Goal: Task Accomplishment & Management: Manage account settings

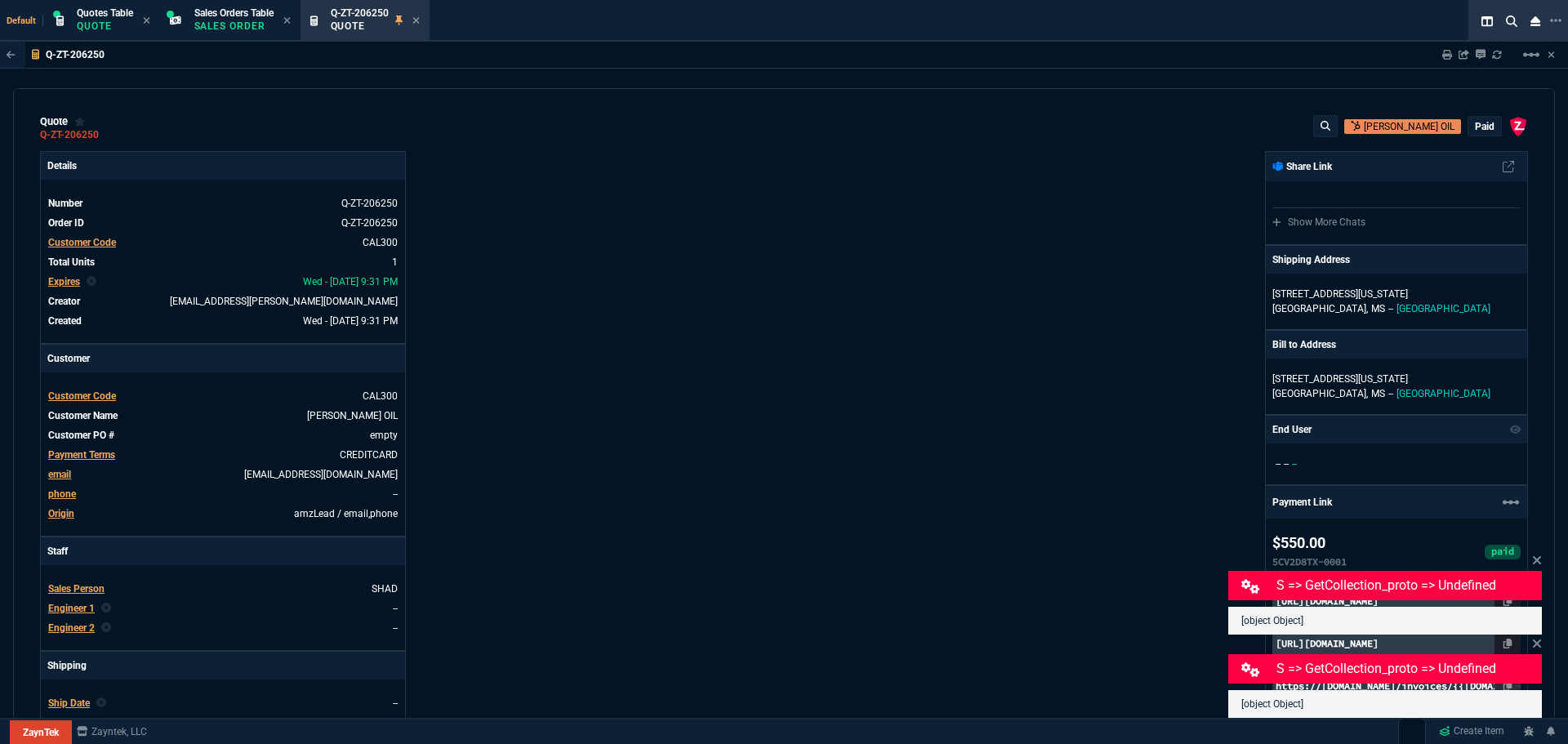
select select "12: [PERSON_NAME]"
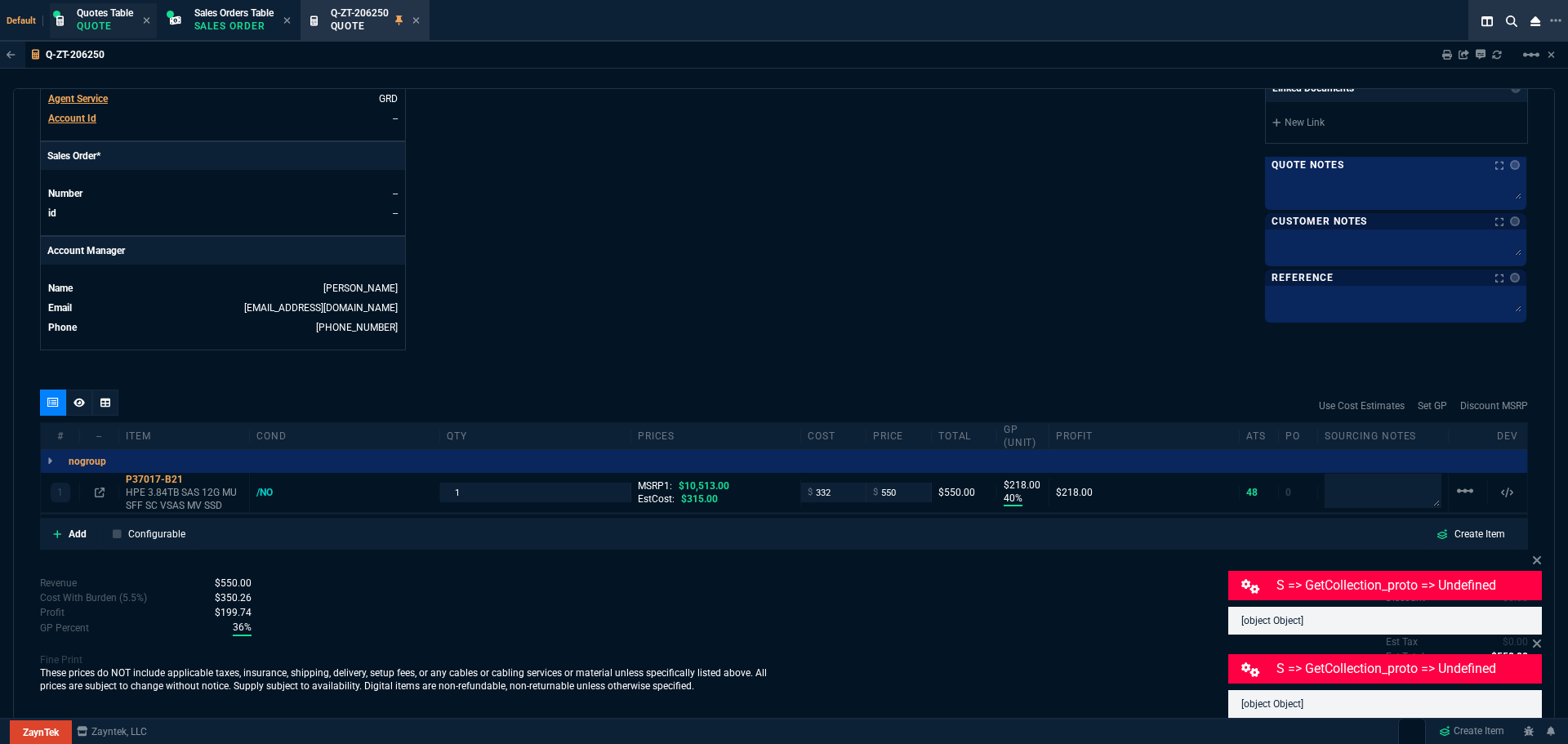
click at [89, 19] on div "Quotes Table Quote" at bounding box center [105, 21] width 56 height 29
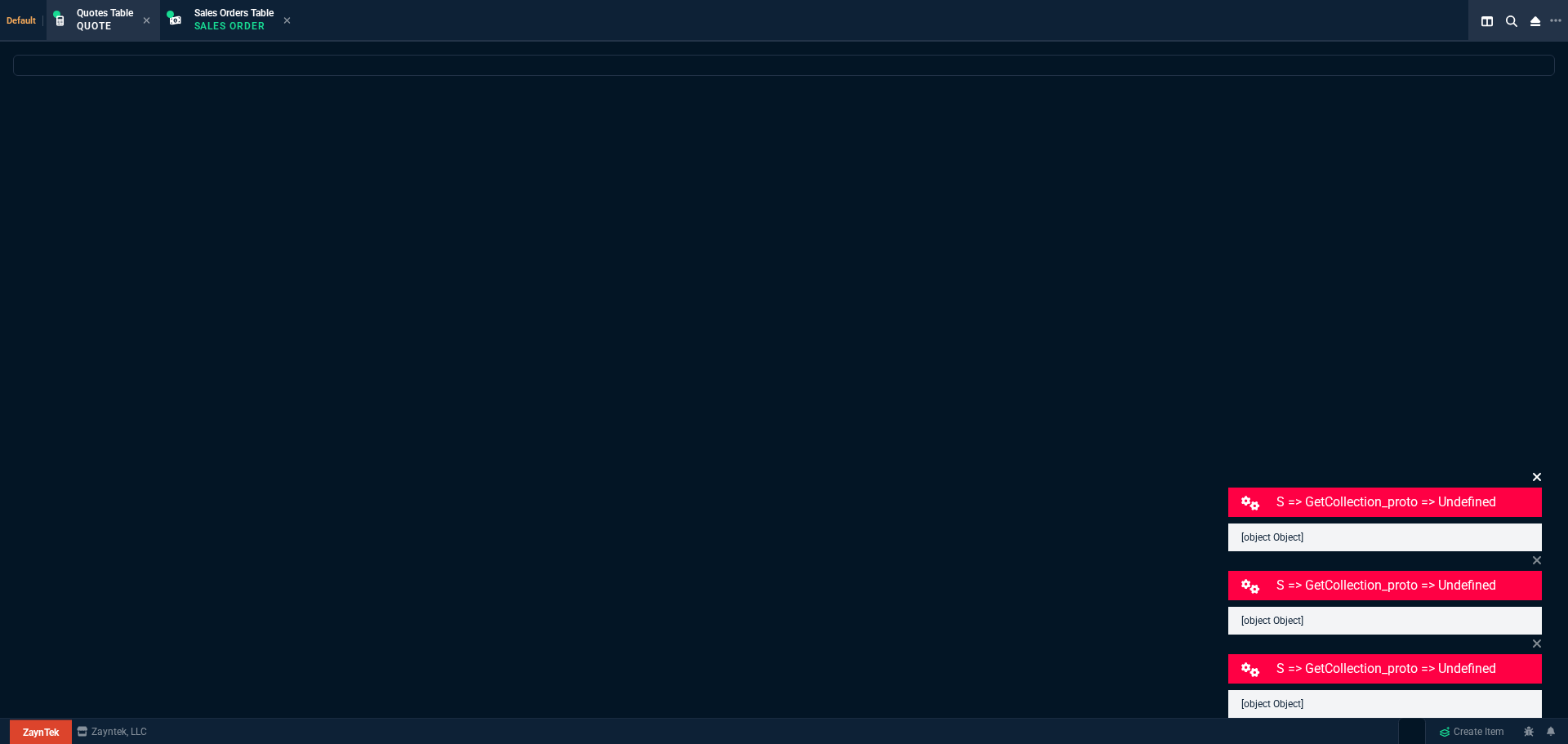
click at [1537, 474] on icon at bounding box center [1537, 477] width 10 height 13
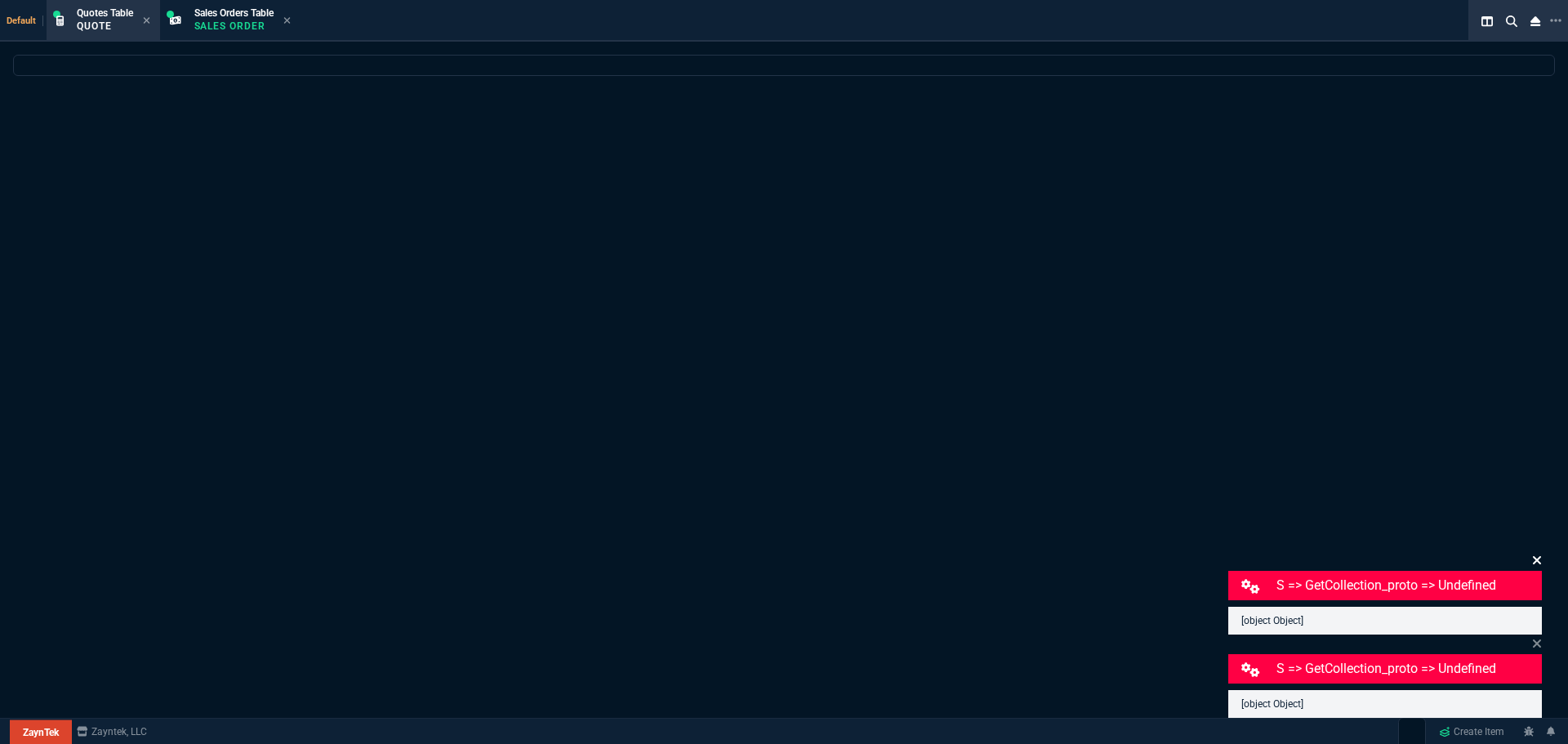
click at [1536, 559] on icon at bounding box center [1537, 560] width 8 height 8
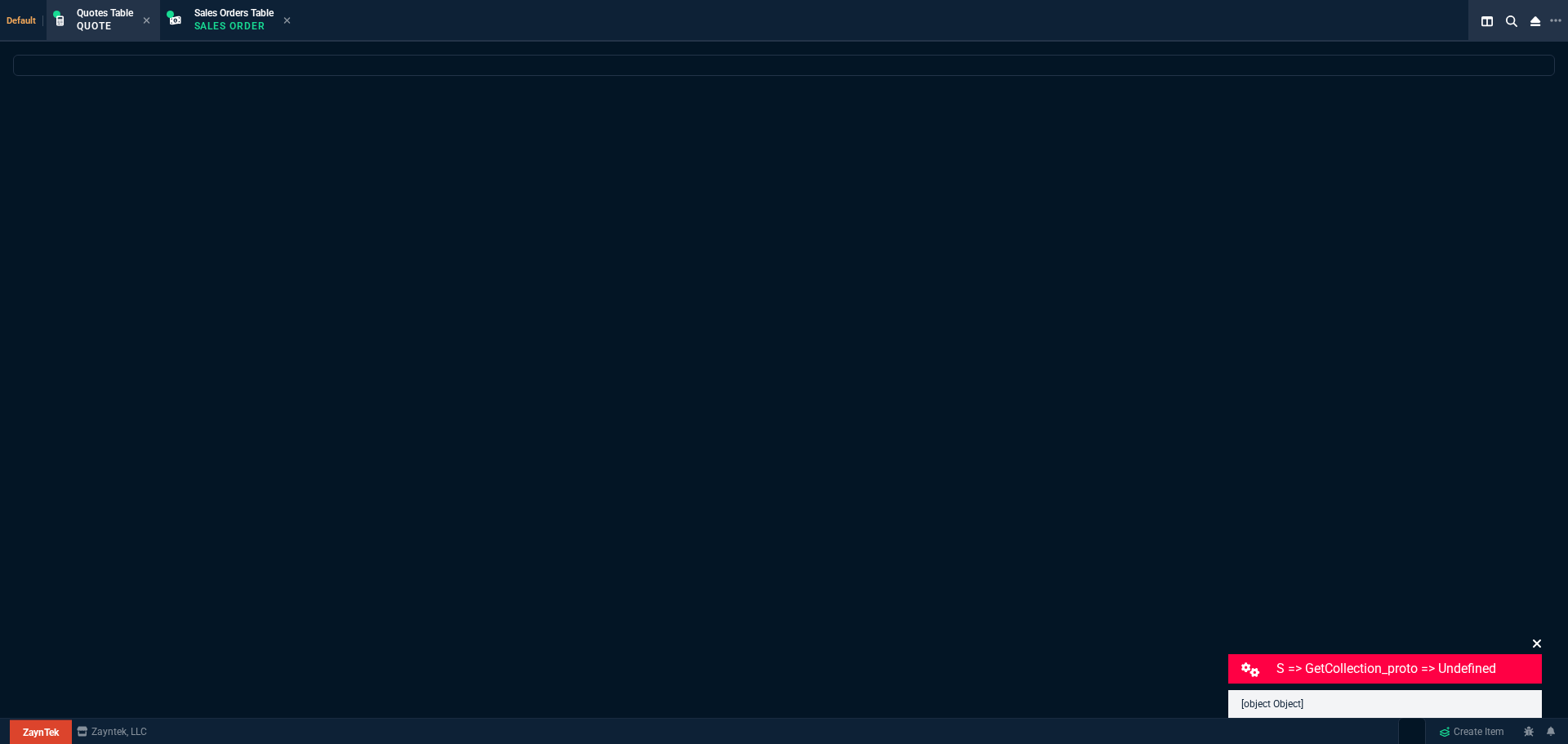
click at [1537, 640] on icon at bounding box center [1537, 643] width 10 height 13
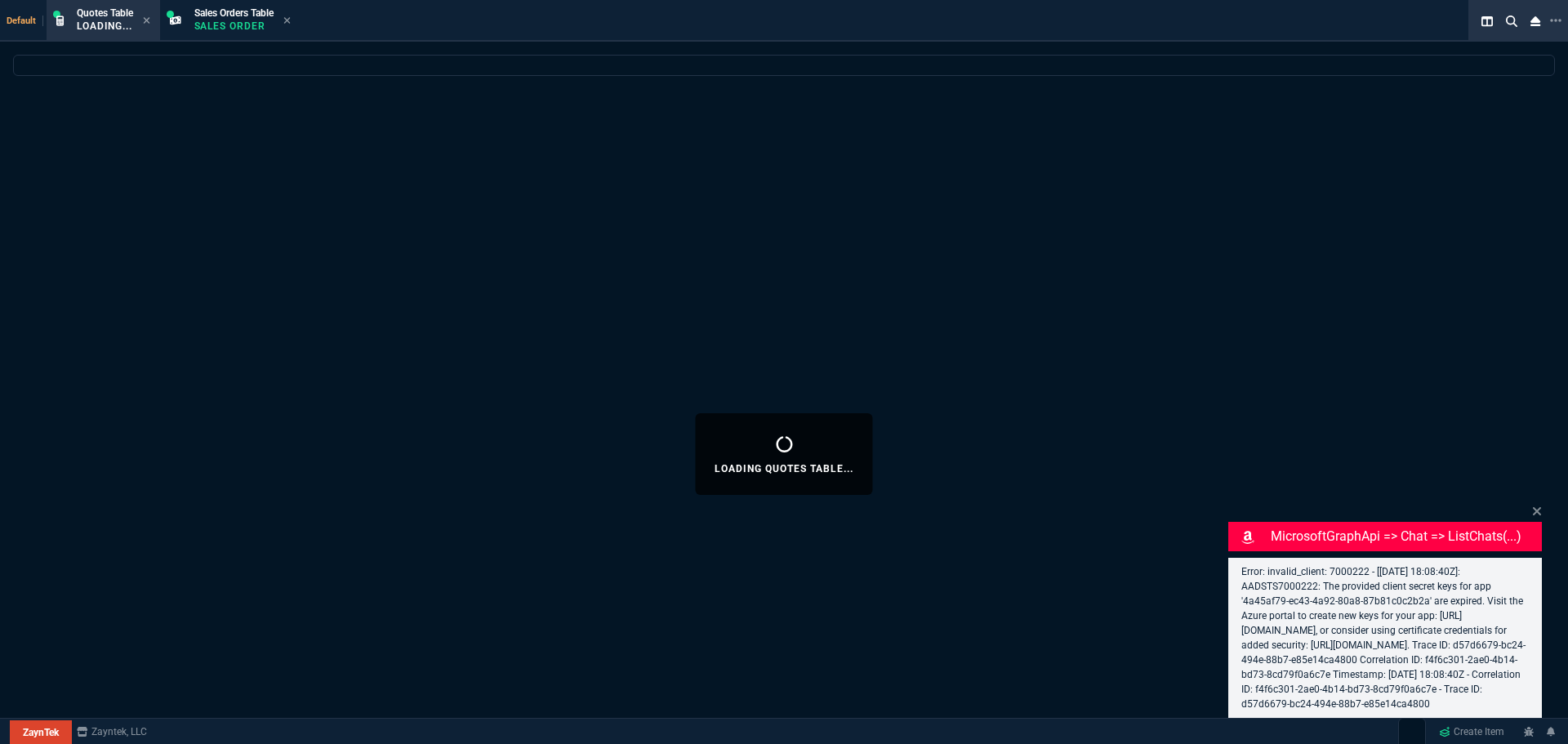
select select "12: [PERSON_NAME]"
select select
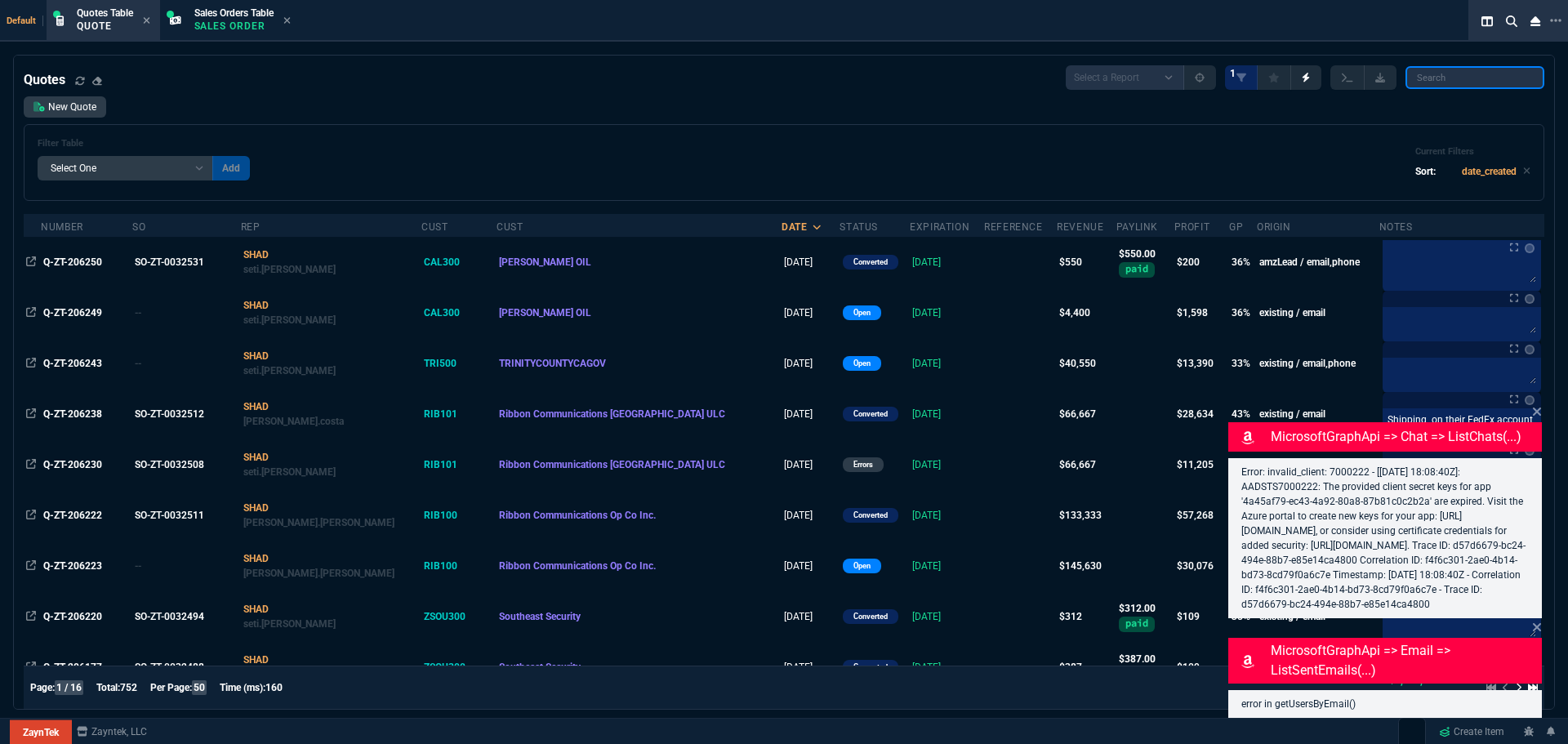
click at [1506, 84] on input "search" at bounding box center [1475, 77] width 139 height 23
paste input "Q-ZT-206017"
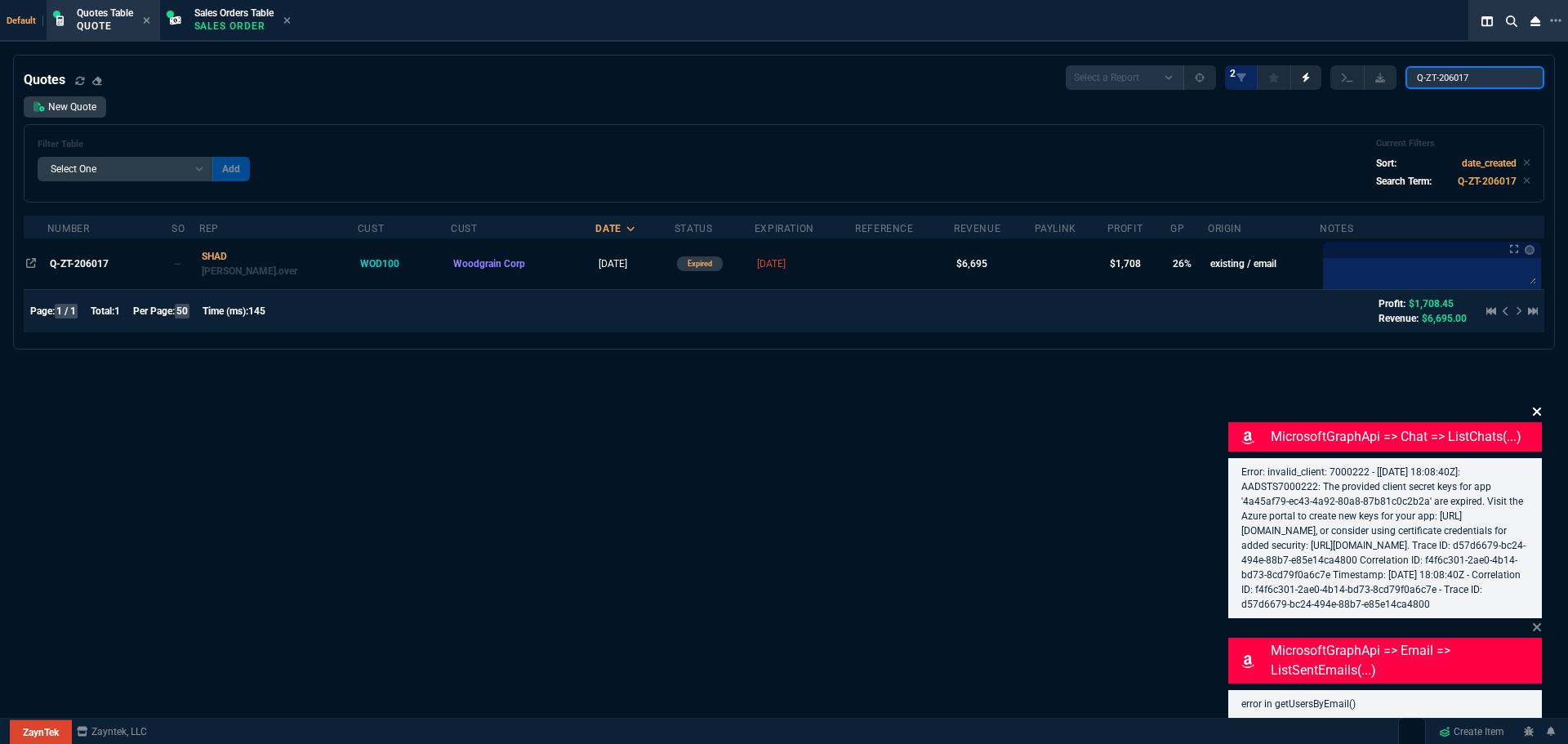
type input "Q-ZT-206017"
click at [1537, 408] on icon at bounding box center [1537, 411] width 8 height 8
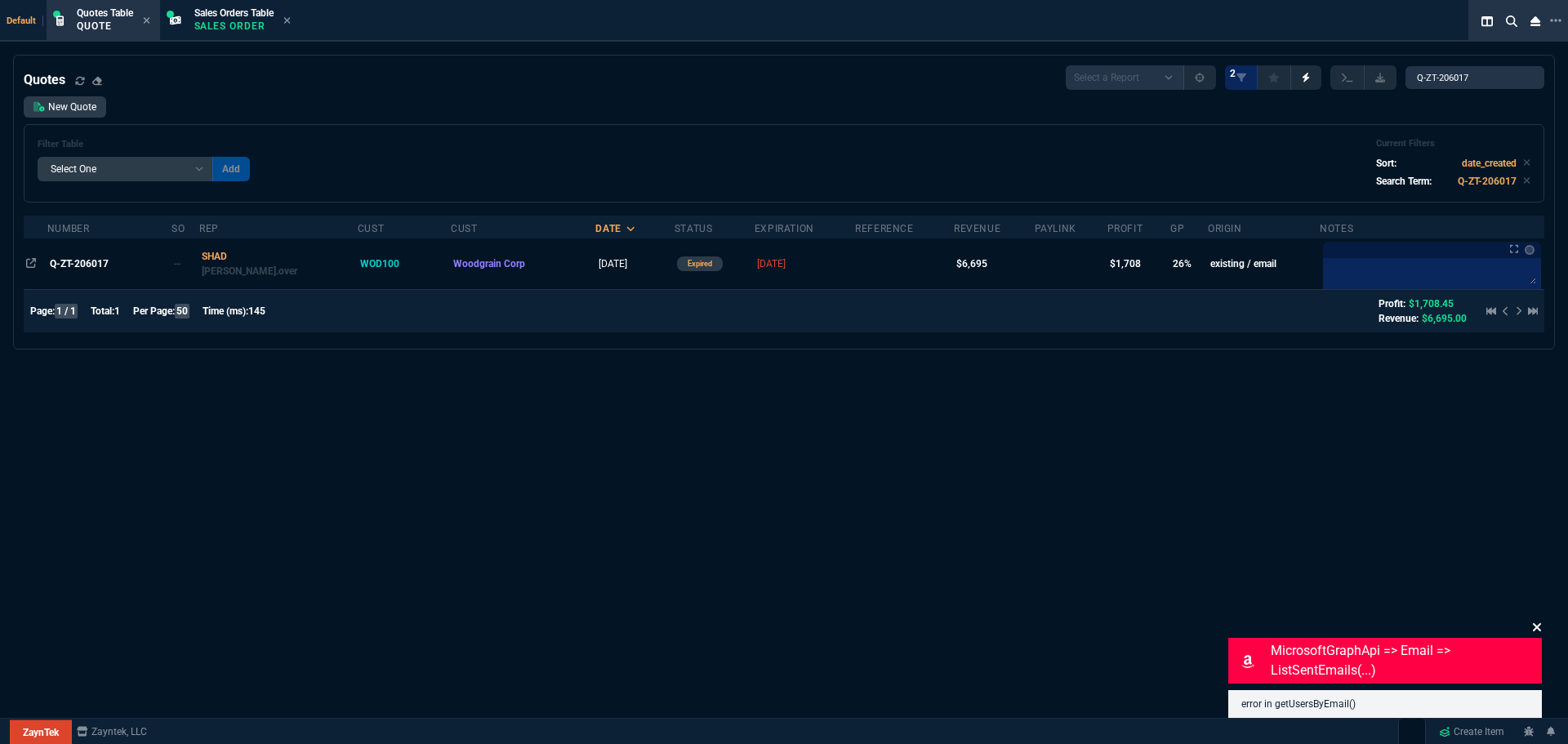
click at [1539, 625] on icon at bounding box center [1537, 627] width 8 height 8
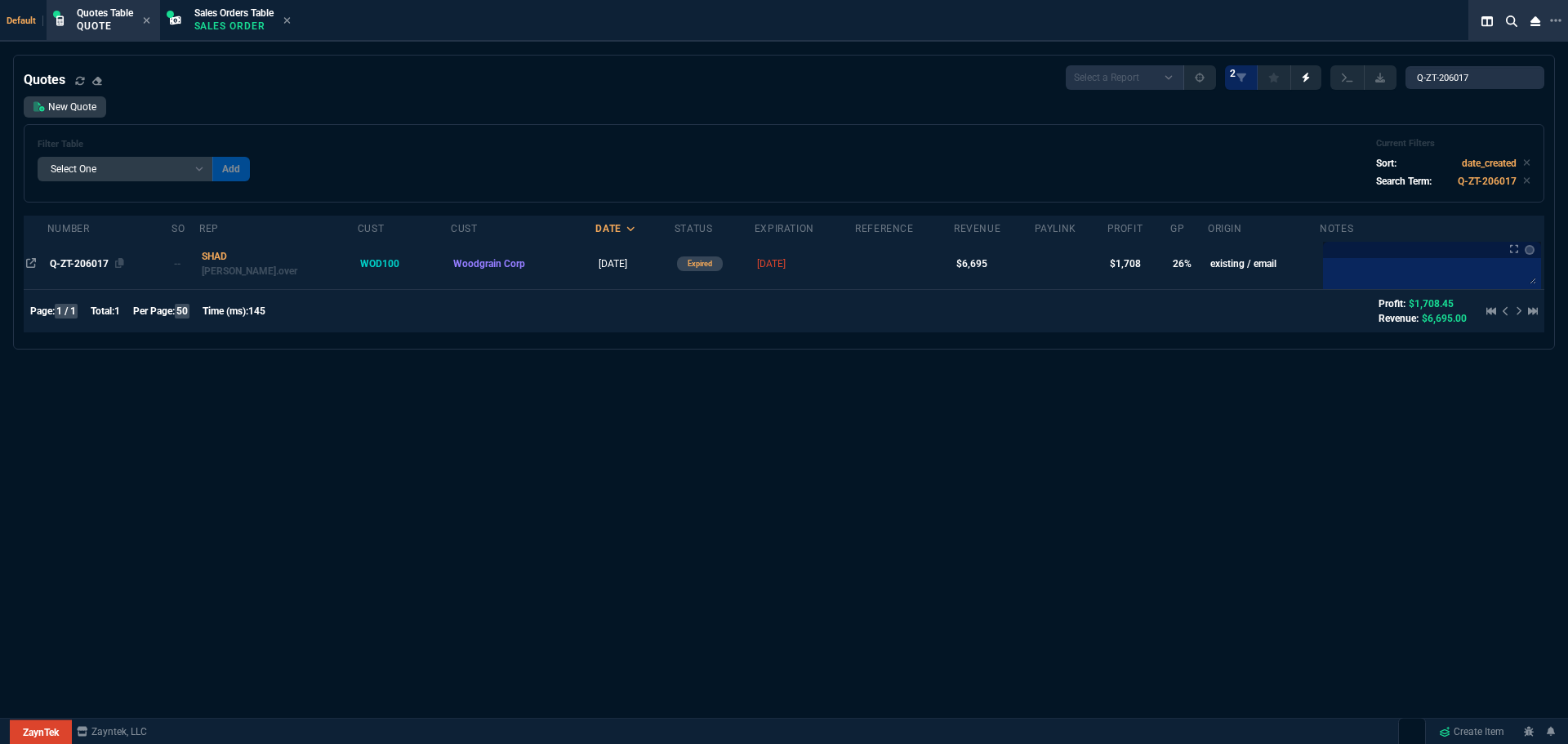
click at [83, 262] on span "Q-ZT-206017" at bounding box center [79, 264] width 59 height 11
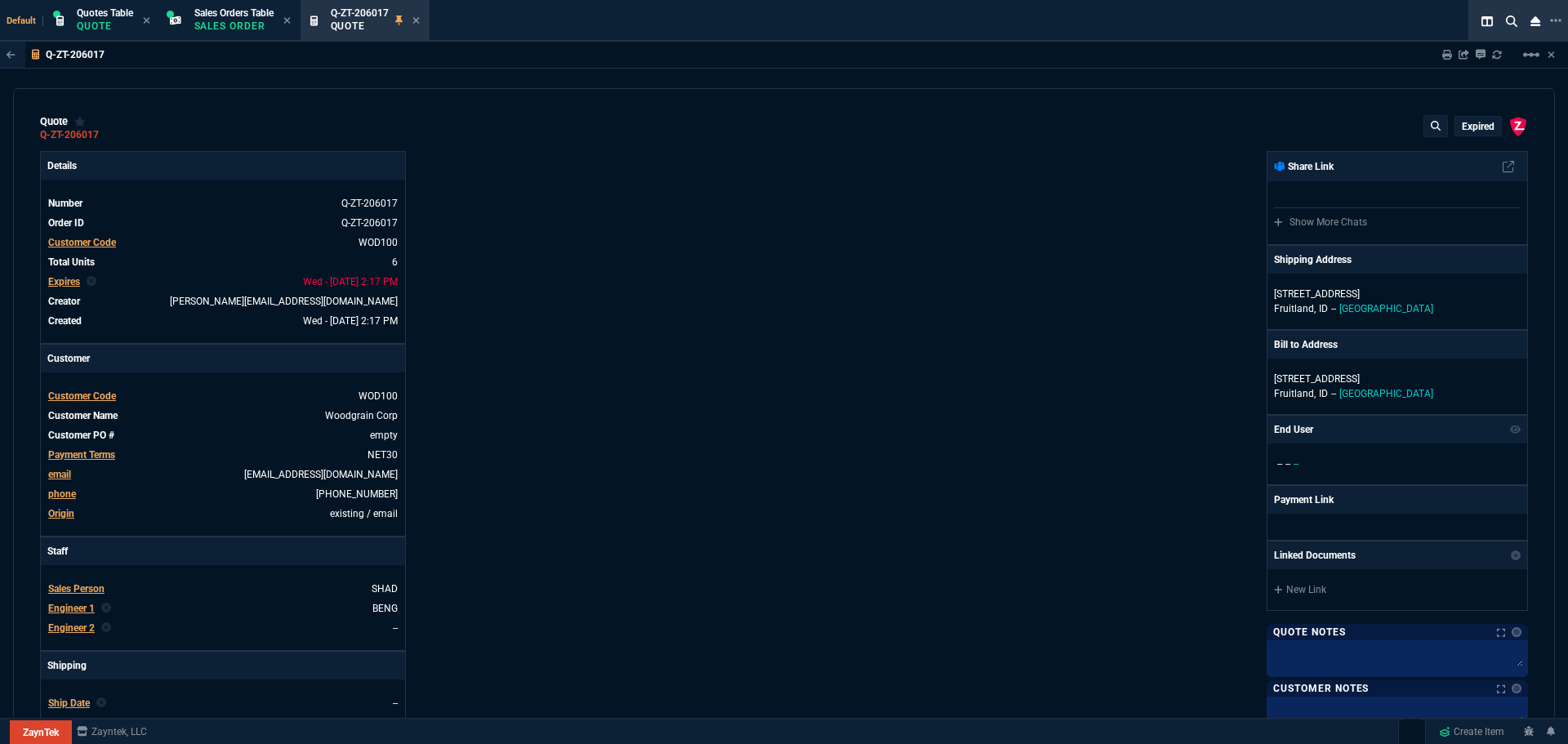
type input "29"
type input "1968"
type input "0"
type input "68"
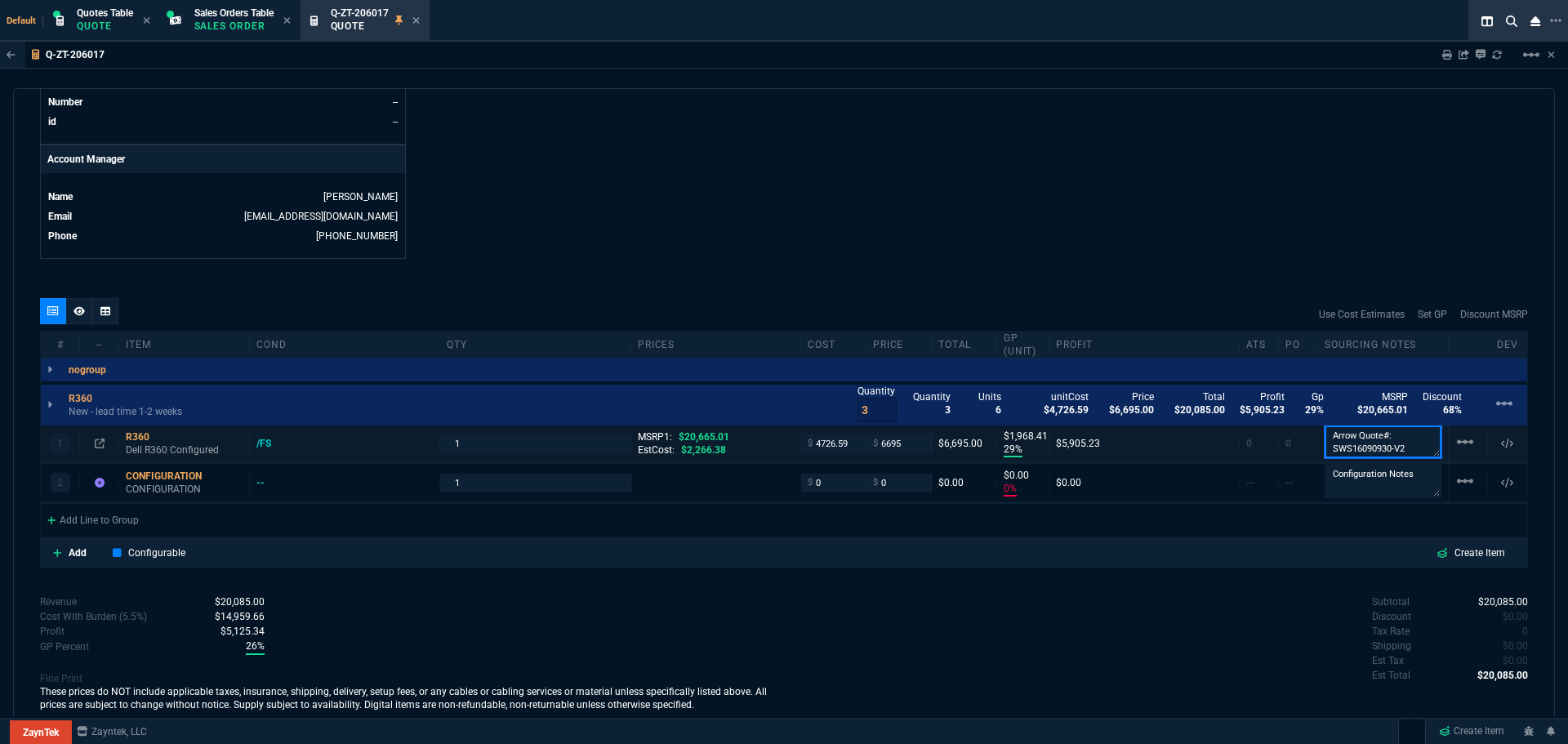
scroll to position [2, 0]
drag, startPoint x: 1404, startPoint y: 449, endPoint x: 1318, endPoint y: 458, distance: 86.5
click at [1324, 458] on textarea "Arrow Quote#: SWS16090930-V2" at bounding box center [1383, 442] width 117 height 33
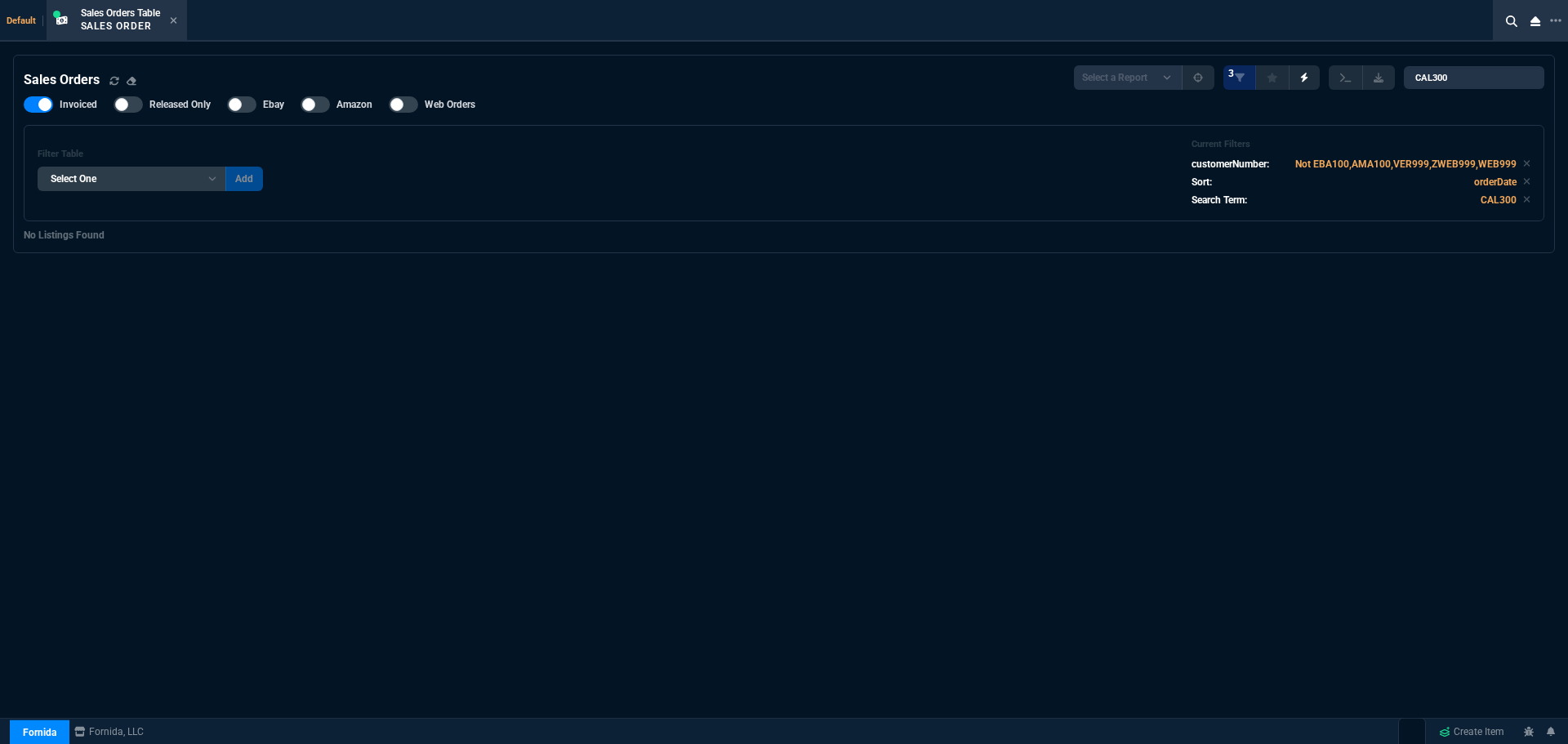
select select "12: [PERSON_NAME]"
select select
click at [1558, 20] on icon at bounding box center [1556, 20] width 11 height 13
click at [1472, 25] on li "Open New Tab" at bounding box center [1473, 33] width 162 height 20
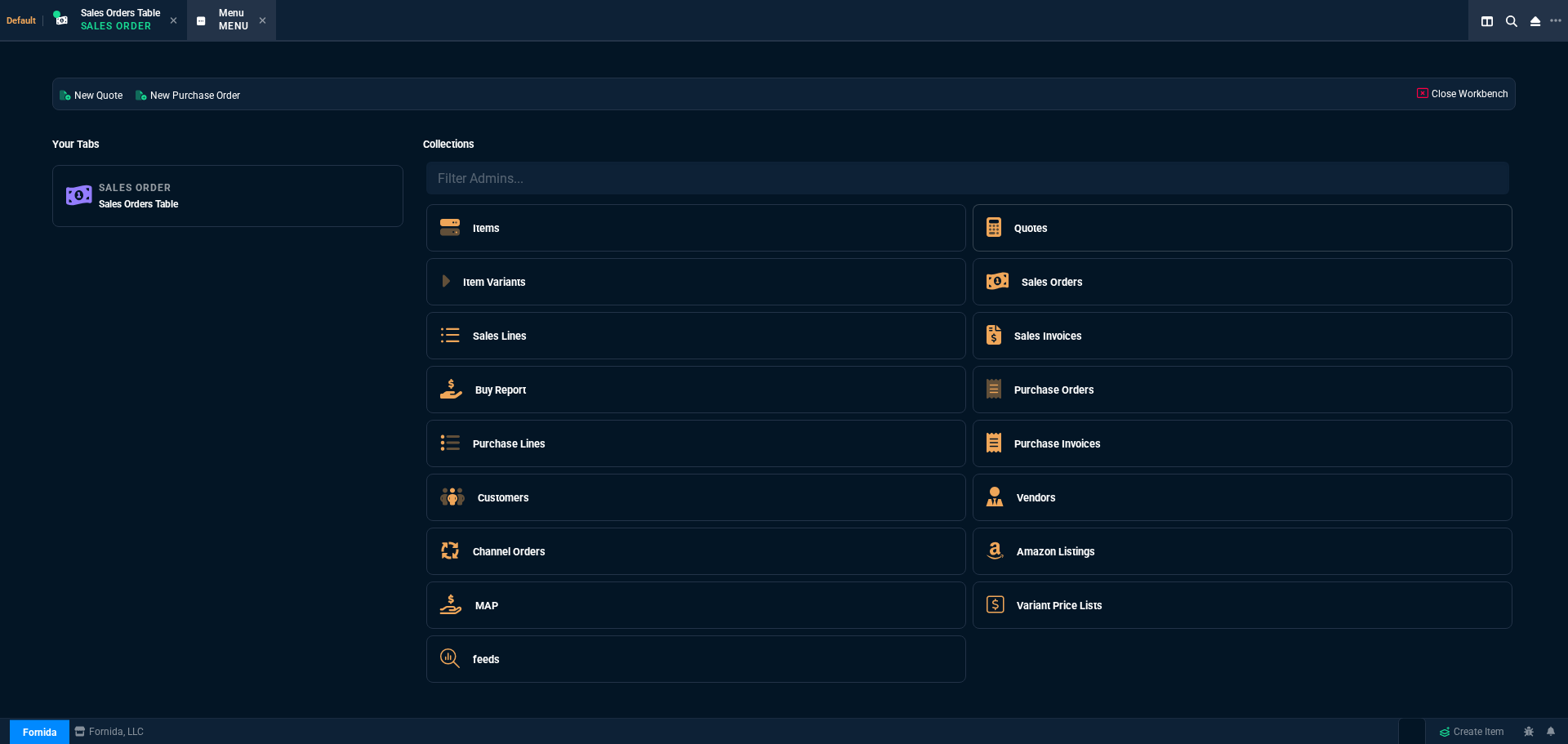
click at [1033, 230] on h5 "Quotes" at bounding box center [1031, 228] width 34 height 16
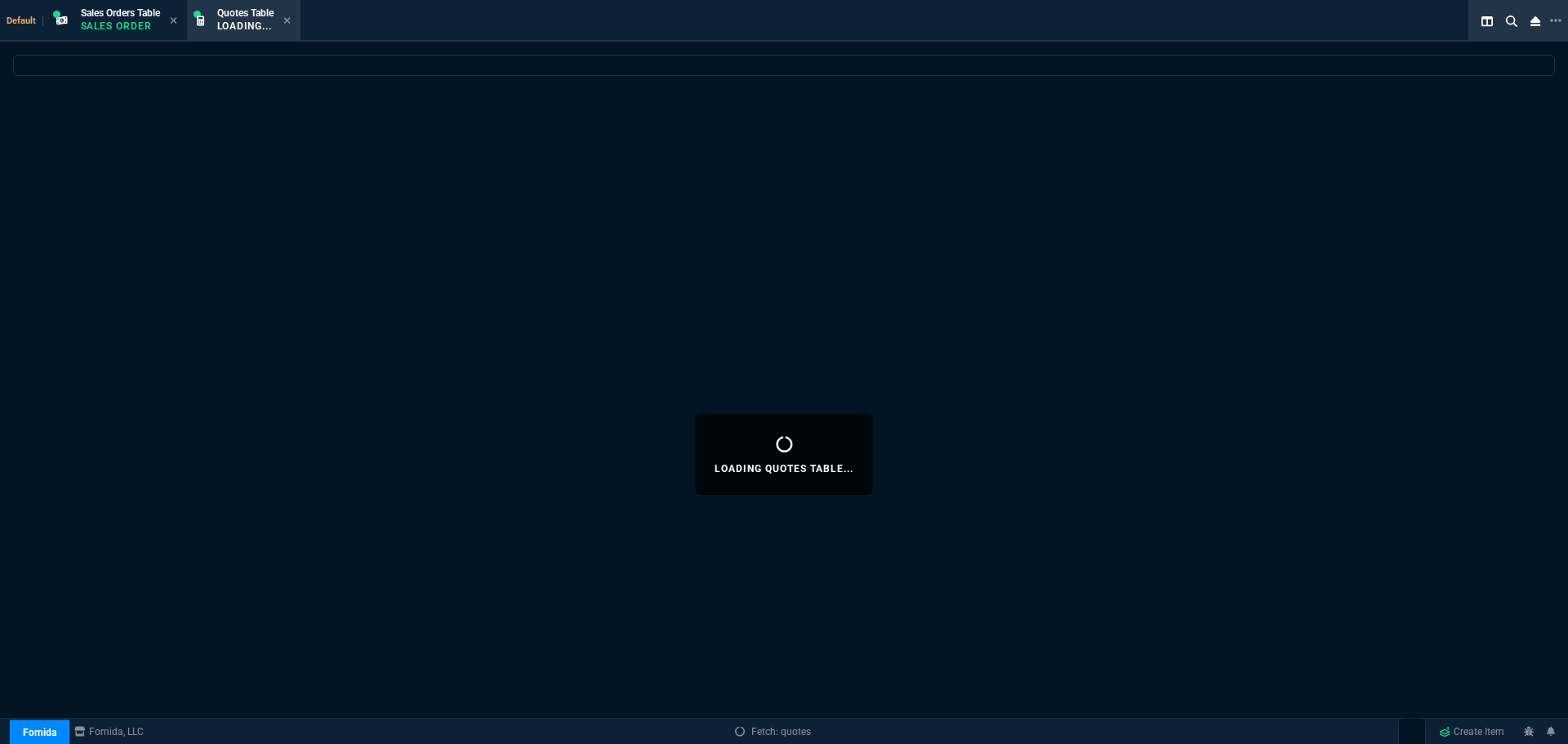
select select
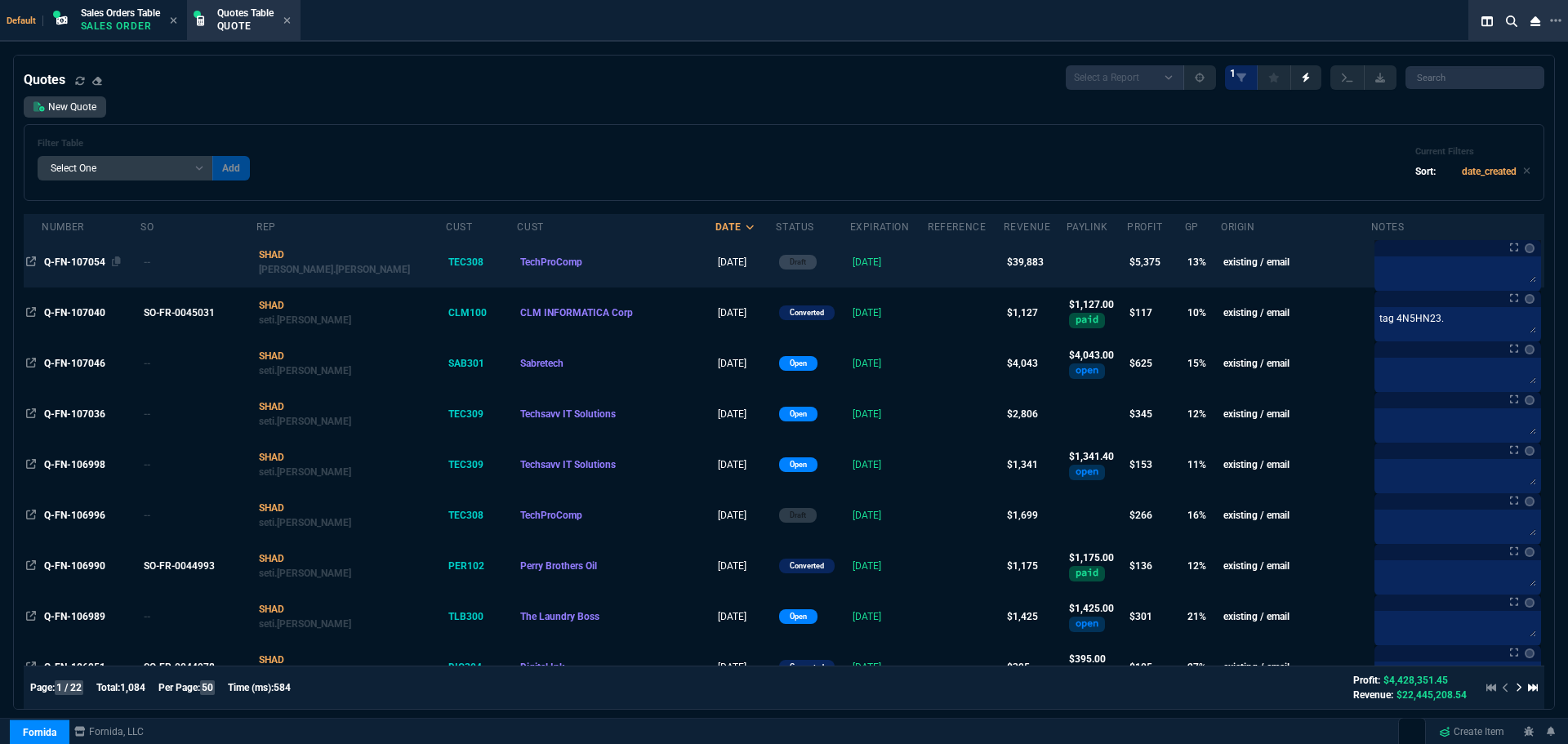
click at [84, 255] on div "Q-FN-107054" at bounding box center [91, 262] width 94 height 15
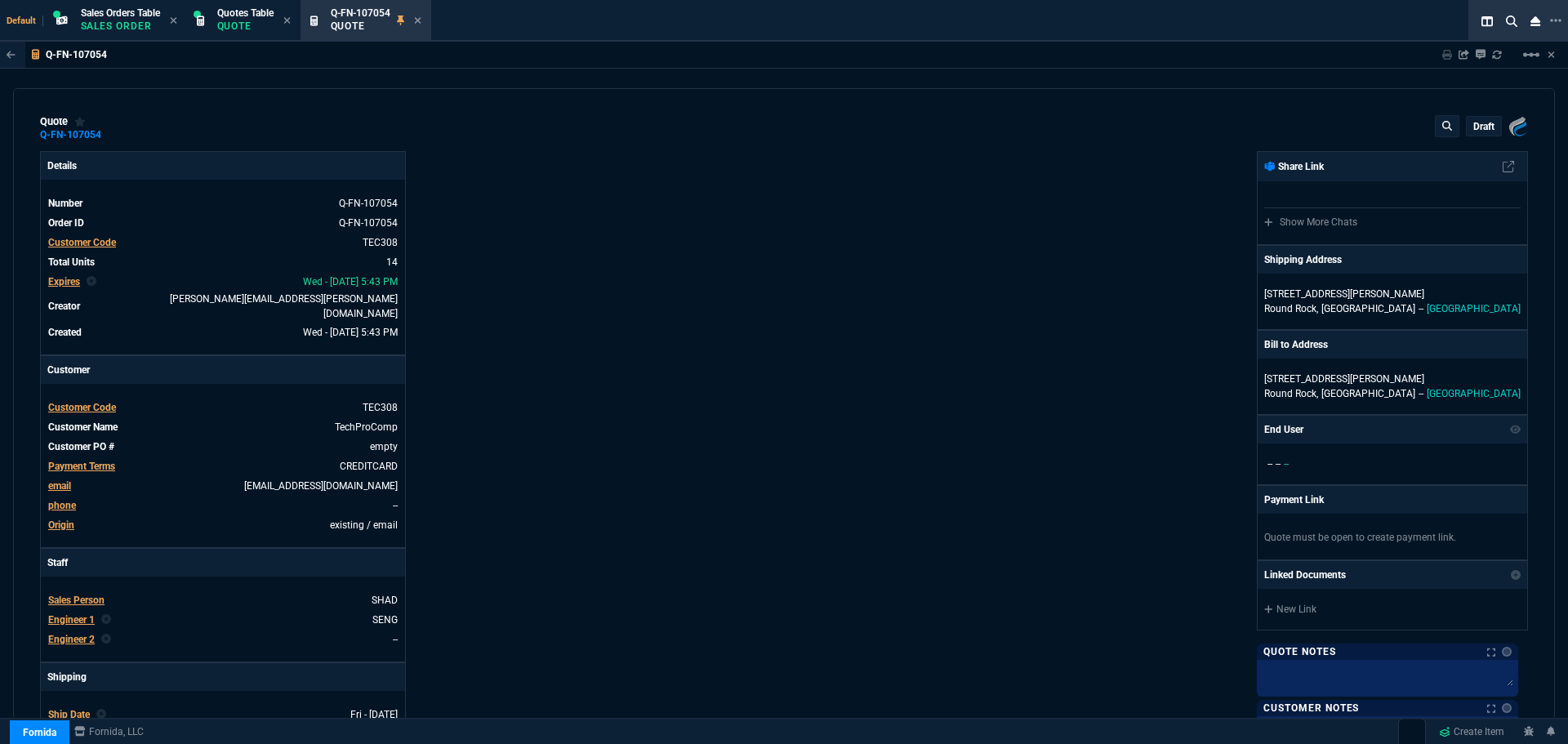
type input "21"
type input "2874"
type input "23"
type input "500"
type input "24"
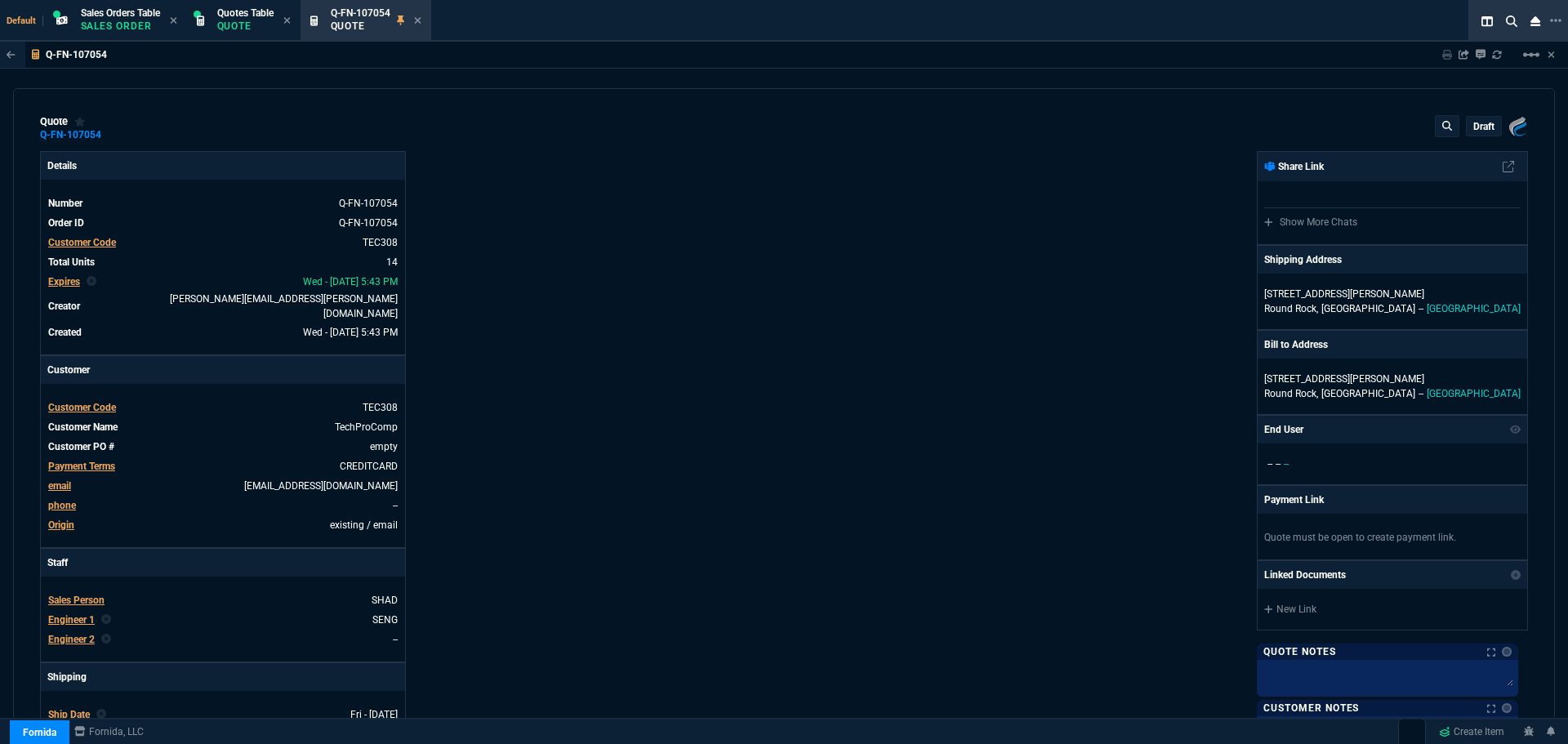
type input "550"
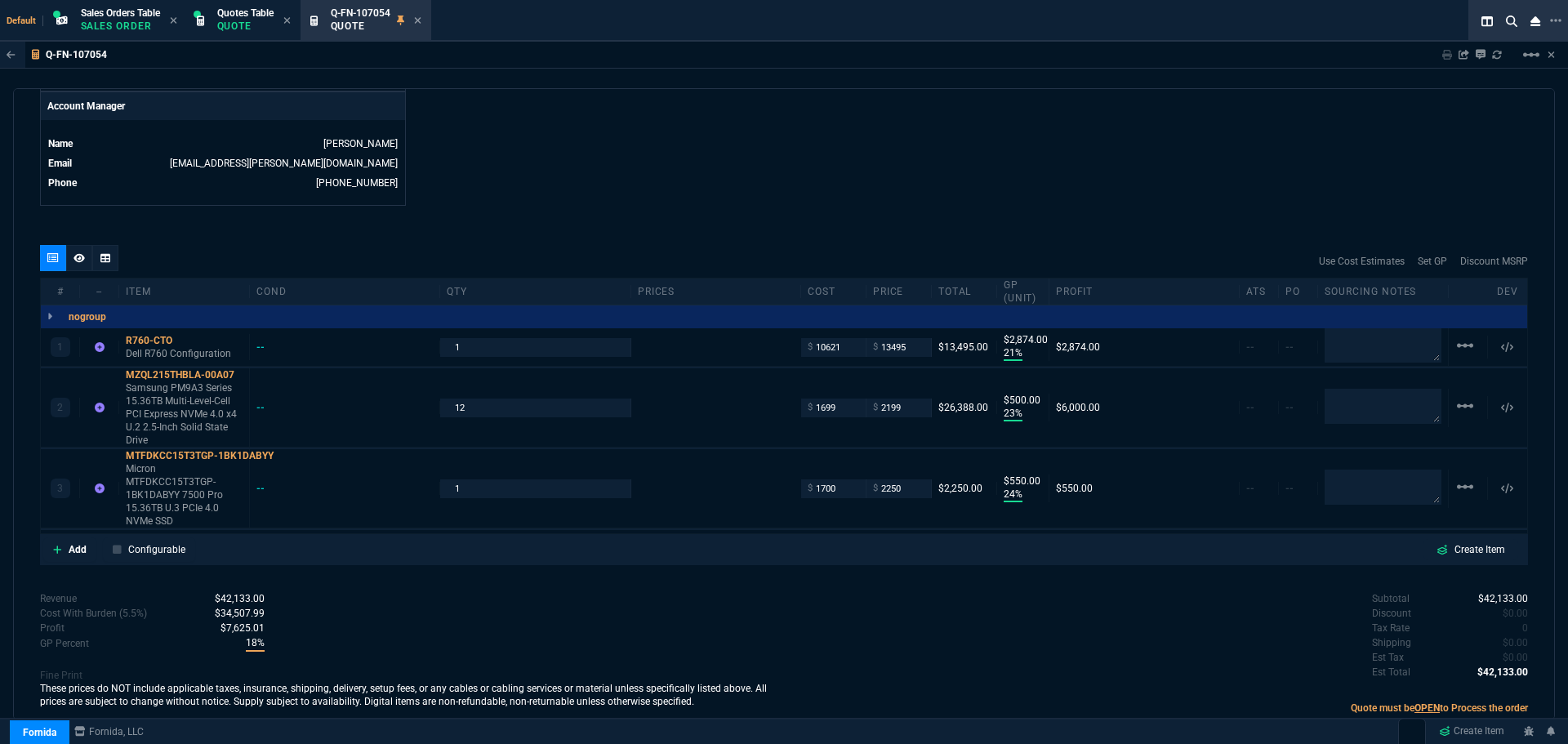
scroll to position [817, 0]
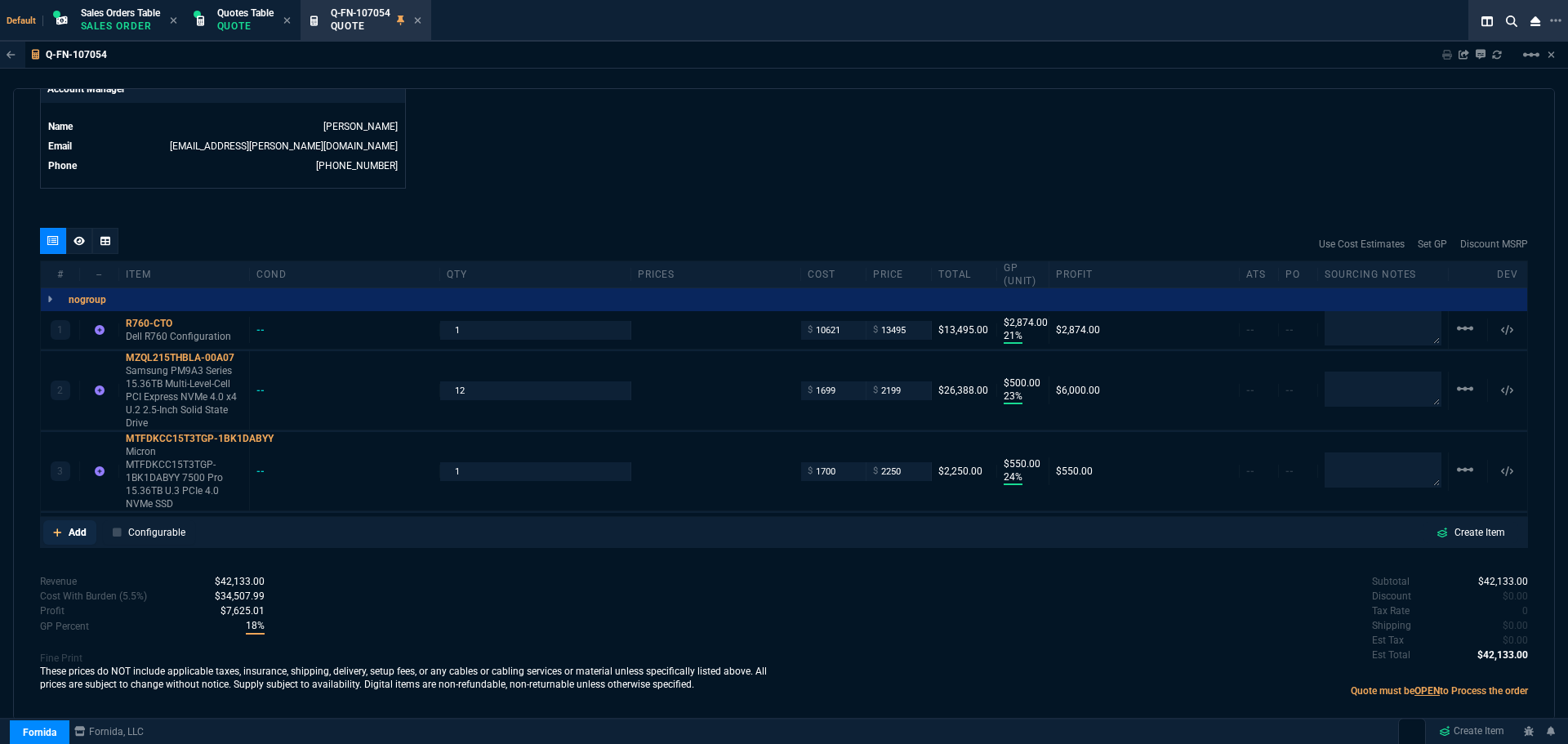
click at [70, 525] on p "Add" at bounding box center [77, 532] width 18 height 15
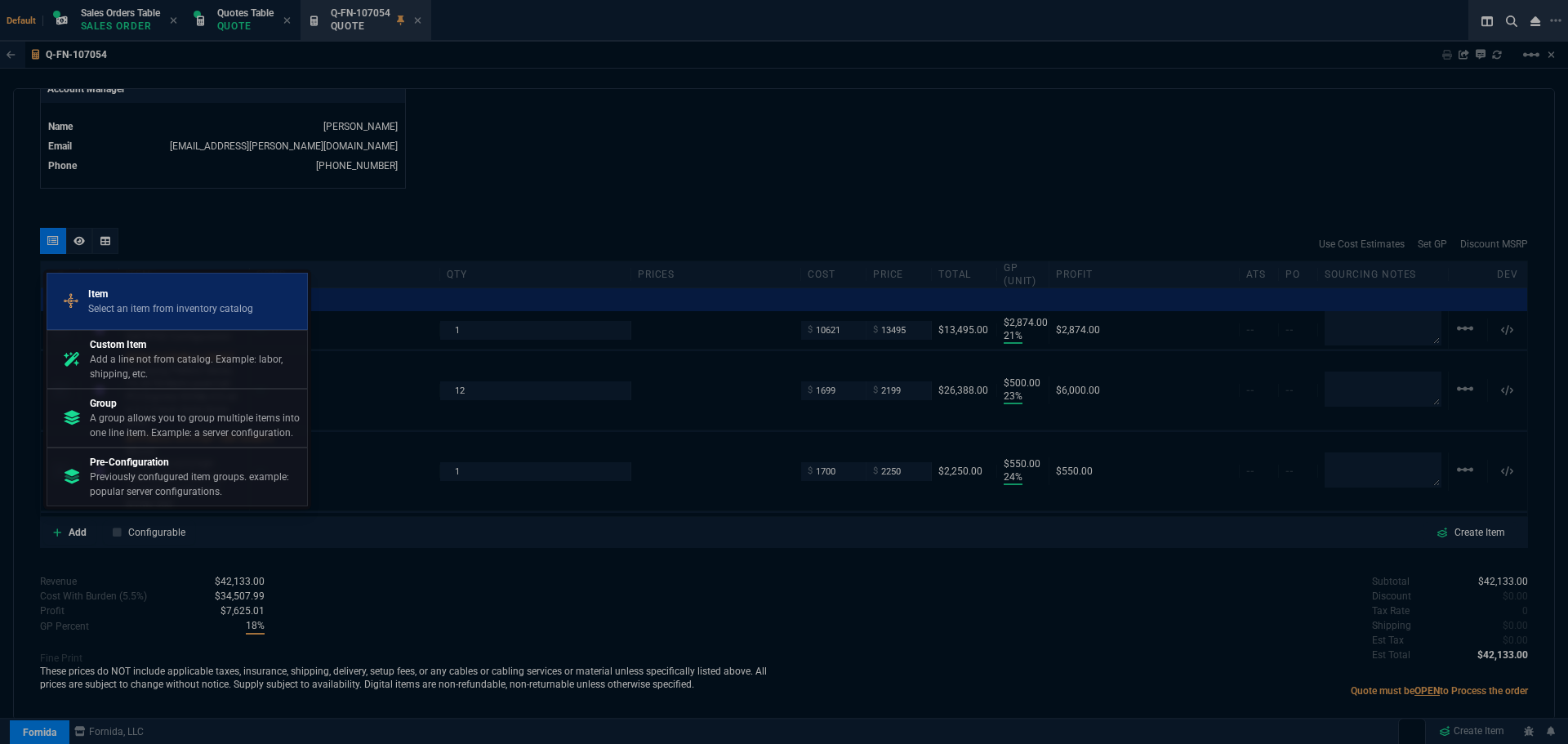
click at [129, 302] on p "Select an item from inventory catalog" at bounding box center [171, 309] width 165 height 15
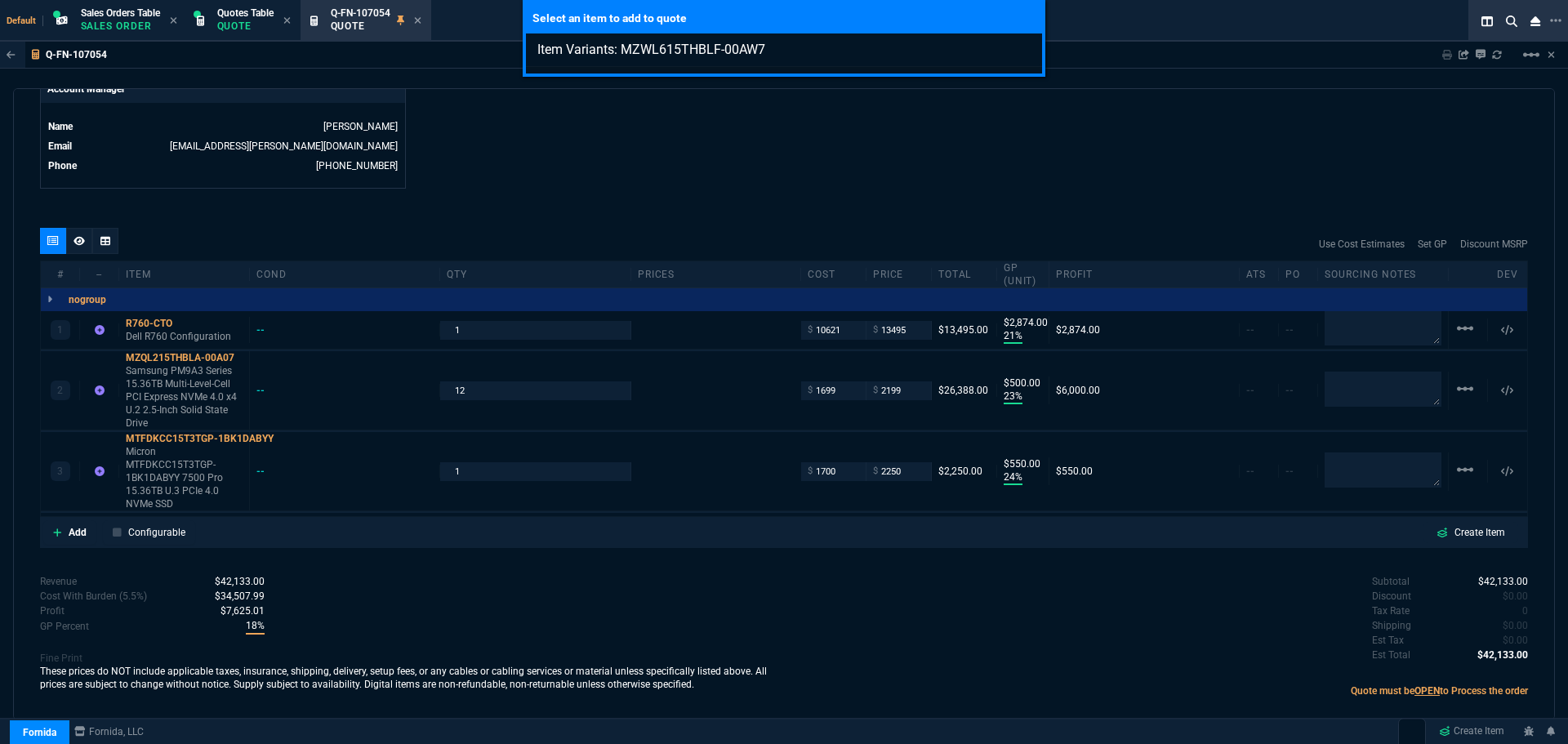
type input "Item Variants: MZWL615THBLF-00AW7"
click at [68, 525] on div "Select an item to add to quote Item Variants: MZWL615THBLF-00AW7" at bounding box center [784, 372] width 1568 height 744
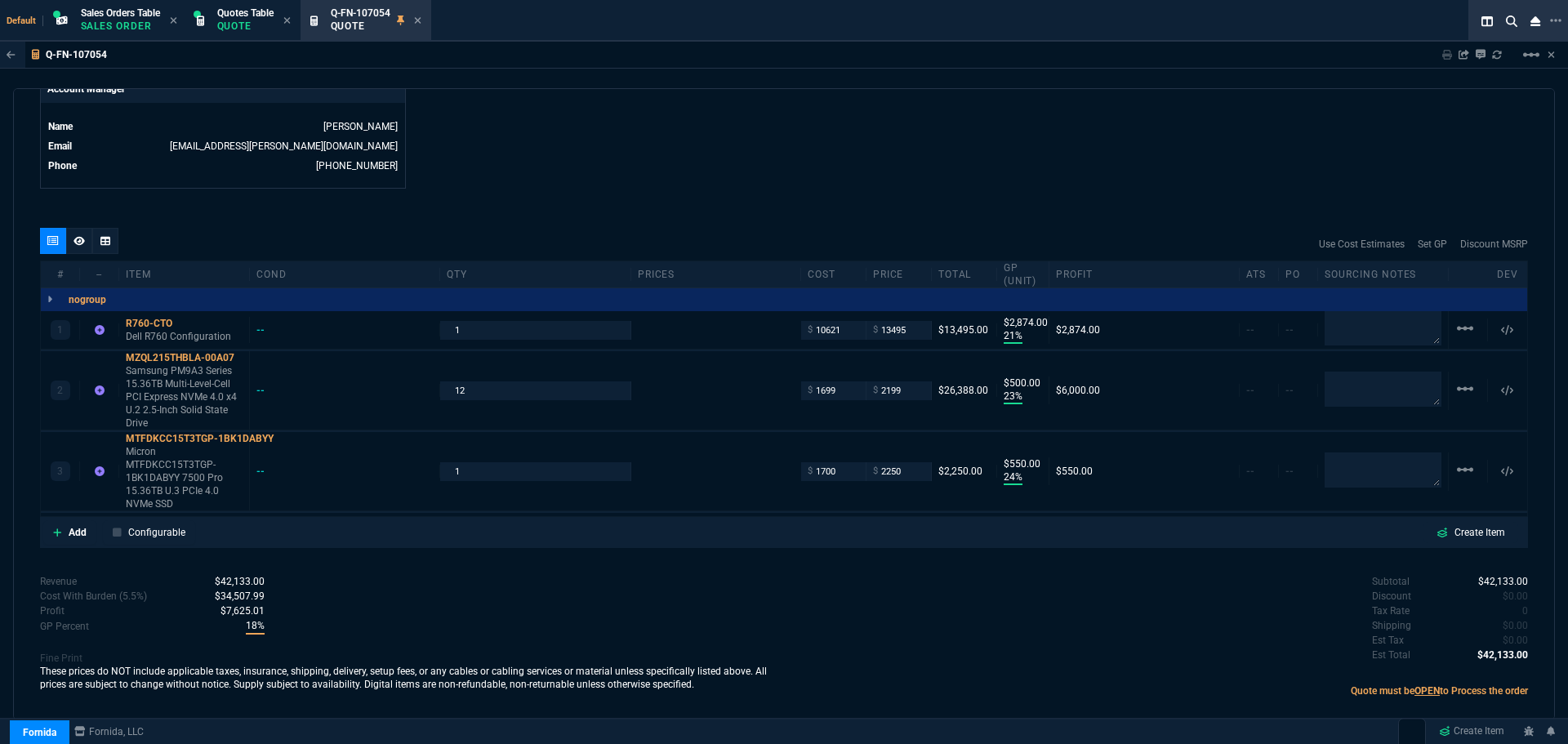
click at [68, 525] on p "Add" at bounding box center [77, 532] width 18 height 15
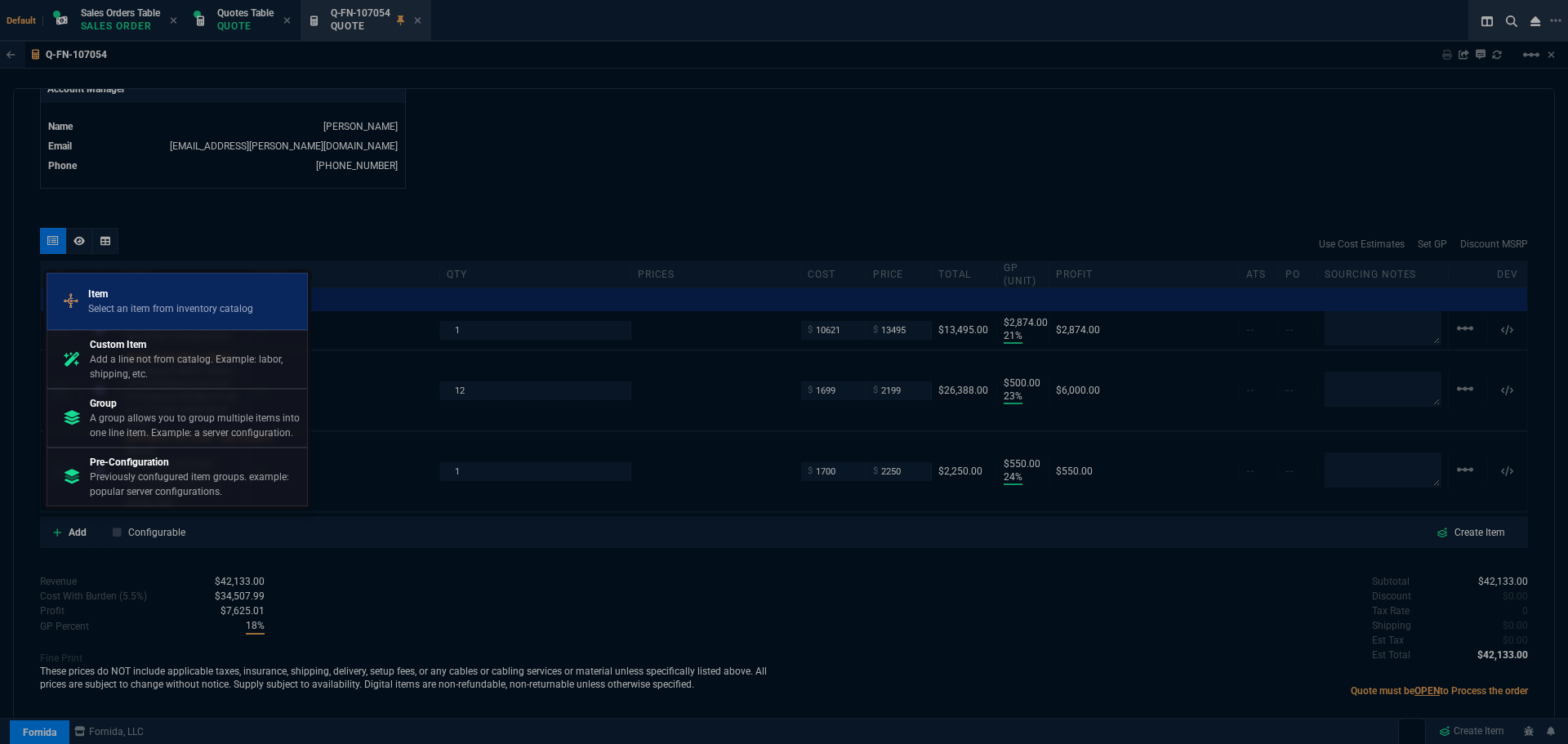
click at [151, 301] on p "Item" at bounding box center [171, 294] width 165 height 15
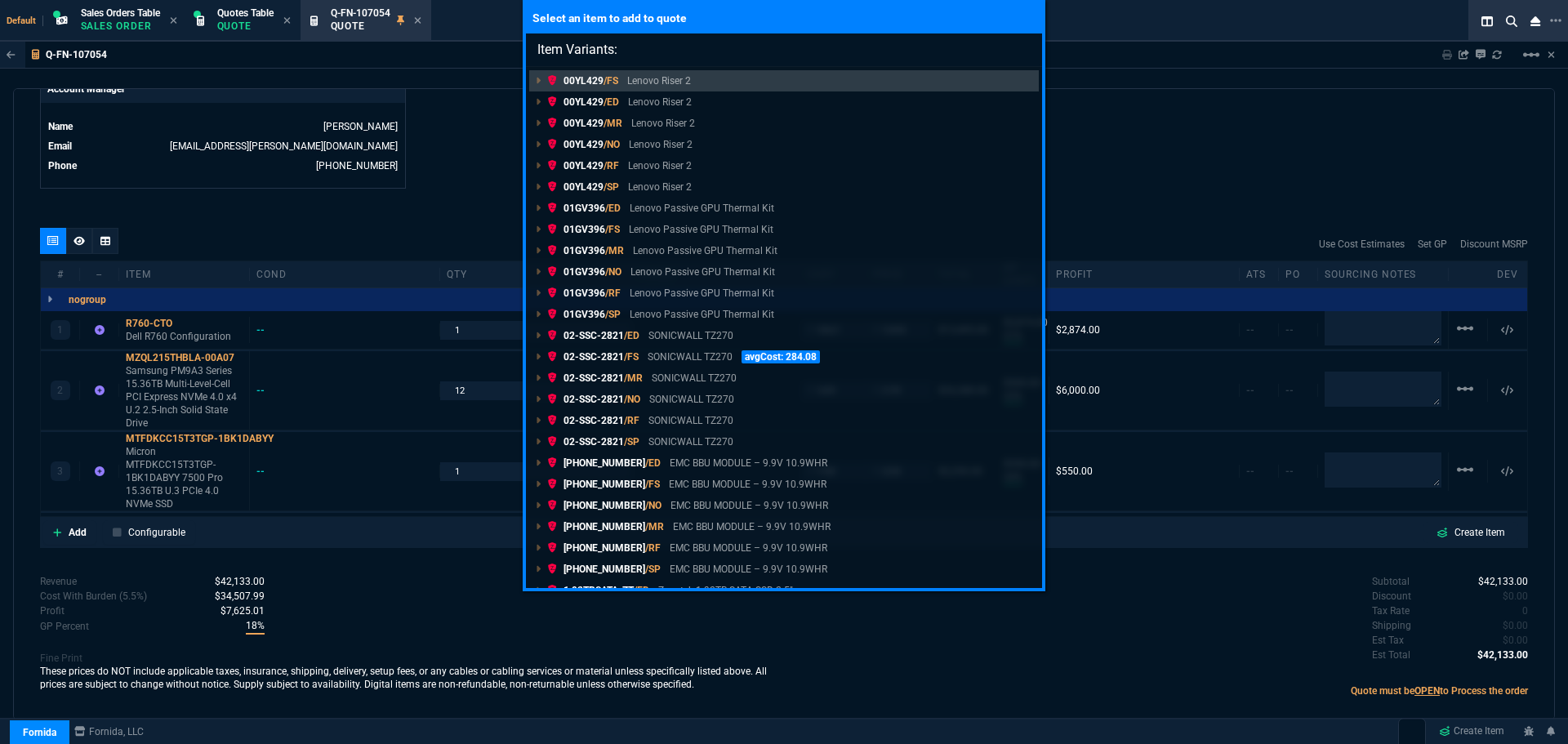
drag, startPoint x: 697, startPoint y: 49, endPoint x: 1171, endPoint y: 161, distance: 487.1
click at [1171, 161] on div "Select an item to add to quote Item Variants: 00YL429 /FS Lenovo Riser 2 00YL42…" at bounding box center [784, 372] width 1568 height 744
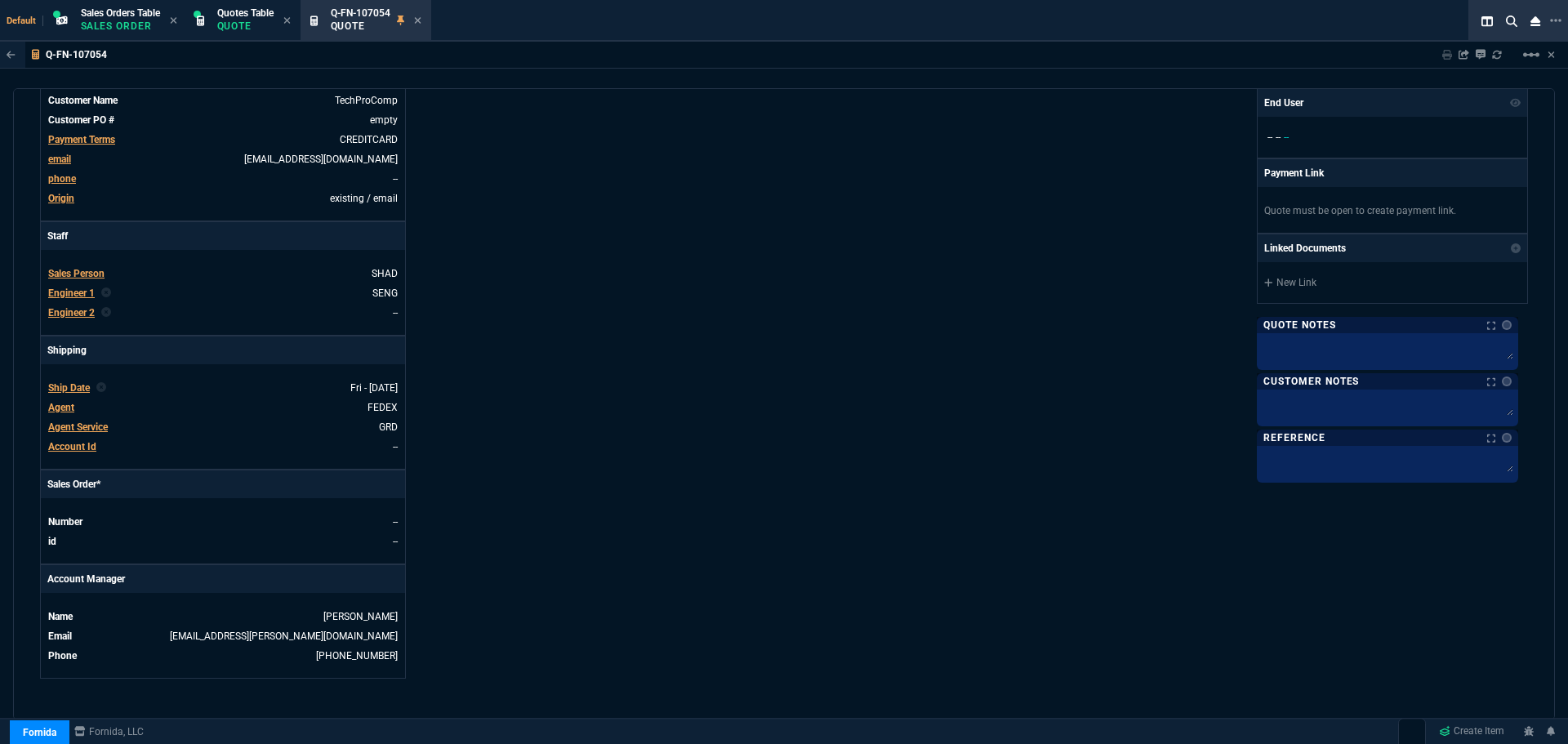
scroll to position [0, 0]
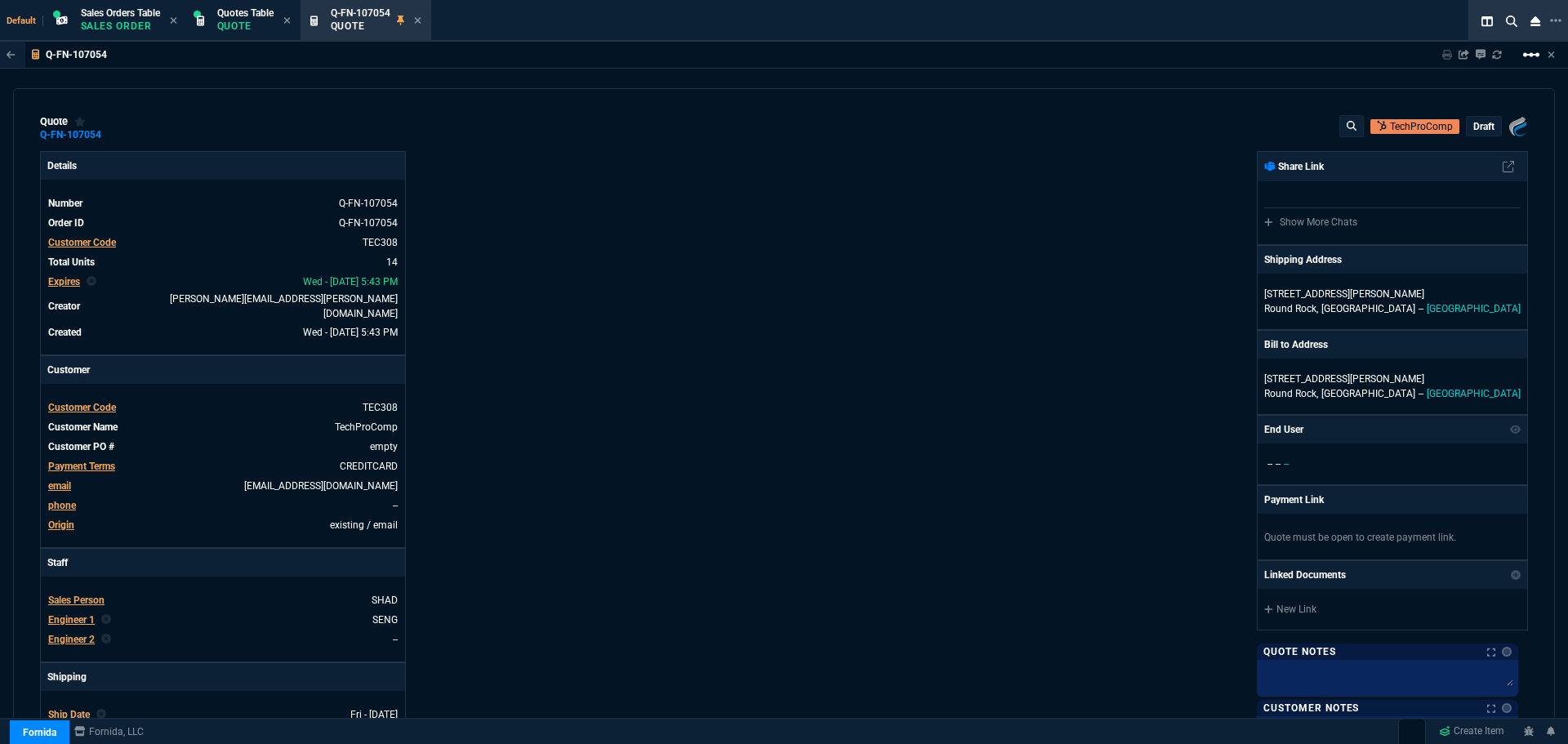
click at [1529, 51] on mat-icon "linear_scale" at bounding box center [1532, 55] width 20 height 20
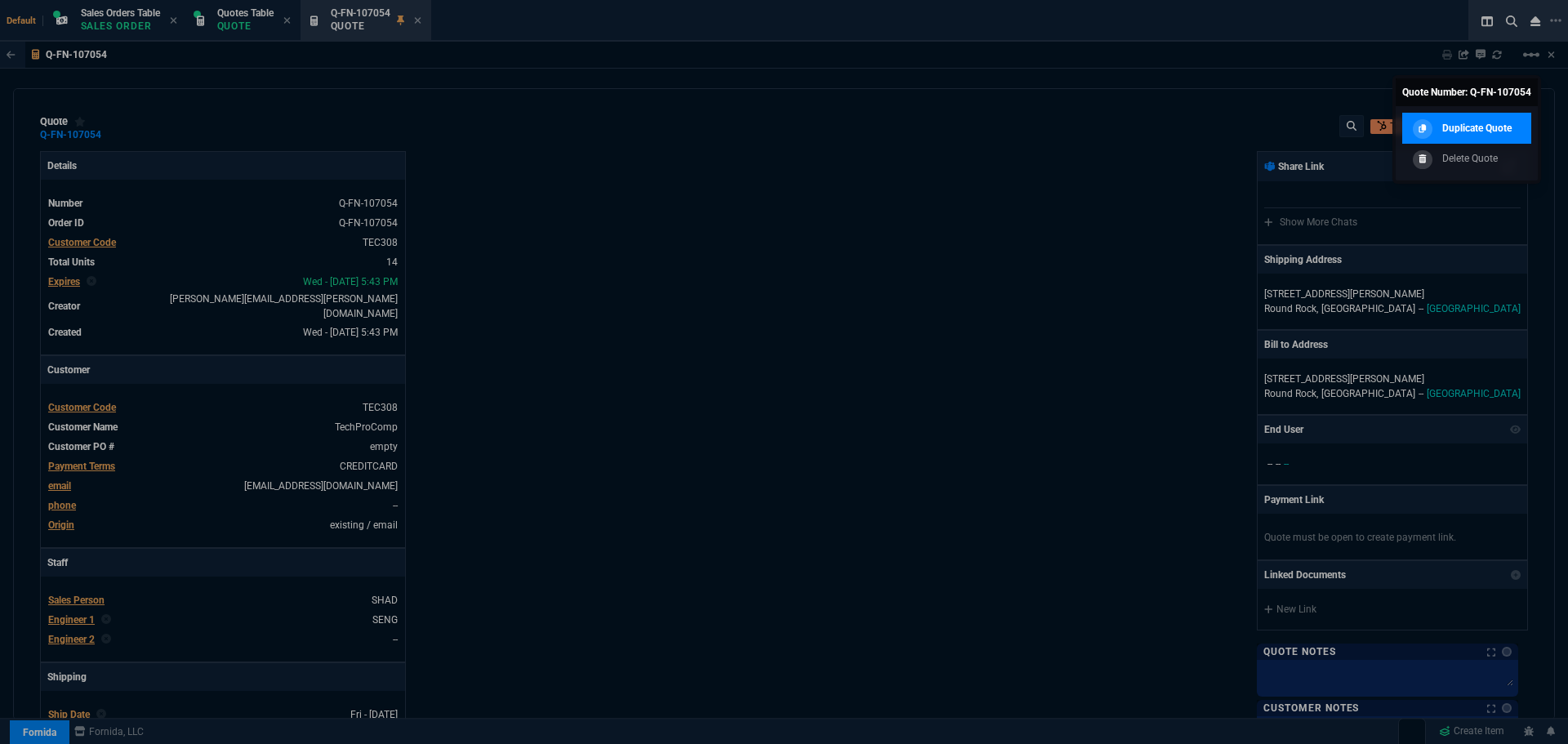
click at [1486, 121] on p "Duplicate Quote" at bounding box center [1477, 127] width 69 height 15
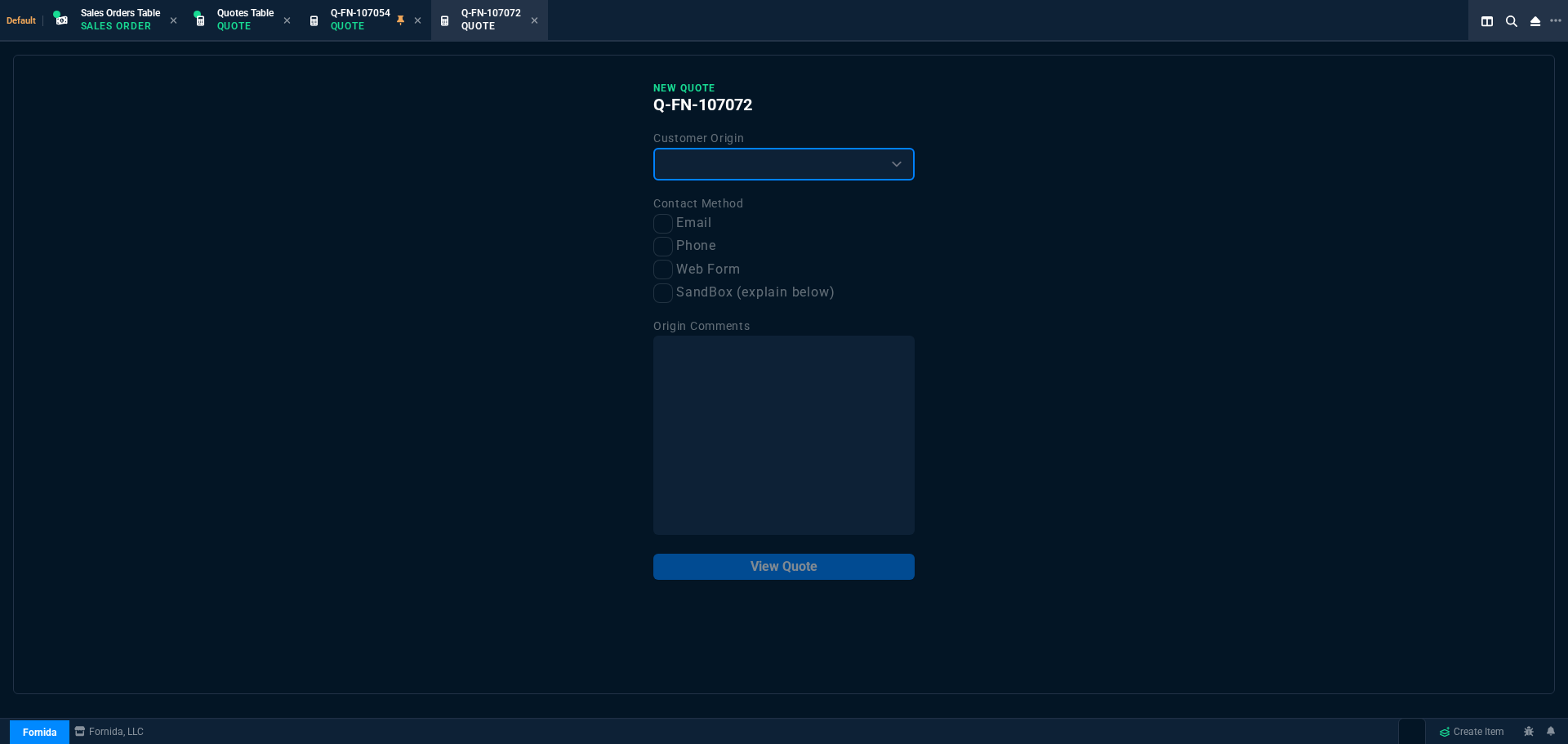
click at [742, 165] on select "Existing Customer Amazon Lead (first order) Website Lead (first order) Called (…" at bounding box center [784, 165] width 262 height 33
select select "existing"
click at [654, 149] on select "Existing Customer Amazon Lead (first order) Website Lead (first order) Called (…" at bounding box center [784, 165] width 262 height 33
click at [660, 226] on input "Email" at bounding box center [663, 224] width 20 height 20
checkbox input "true"
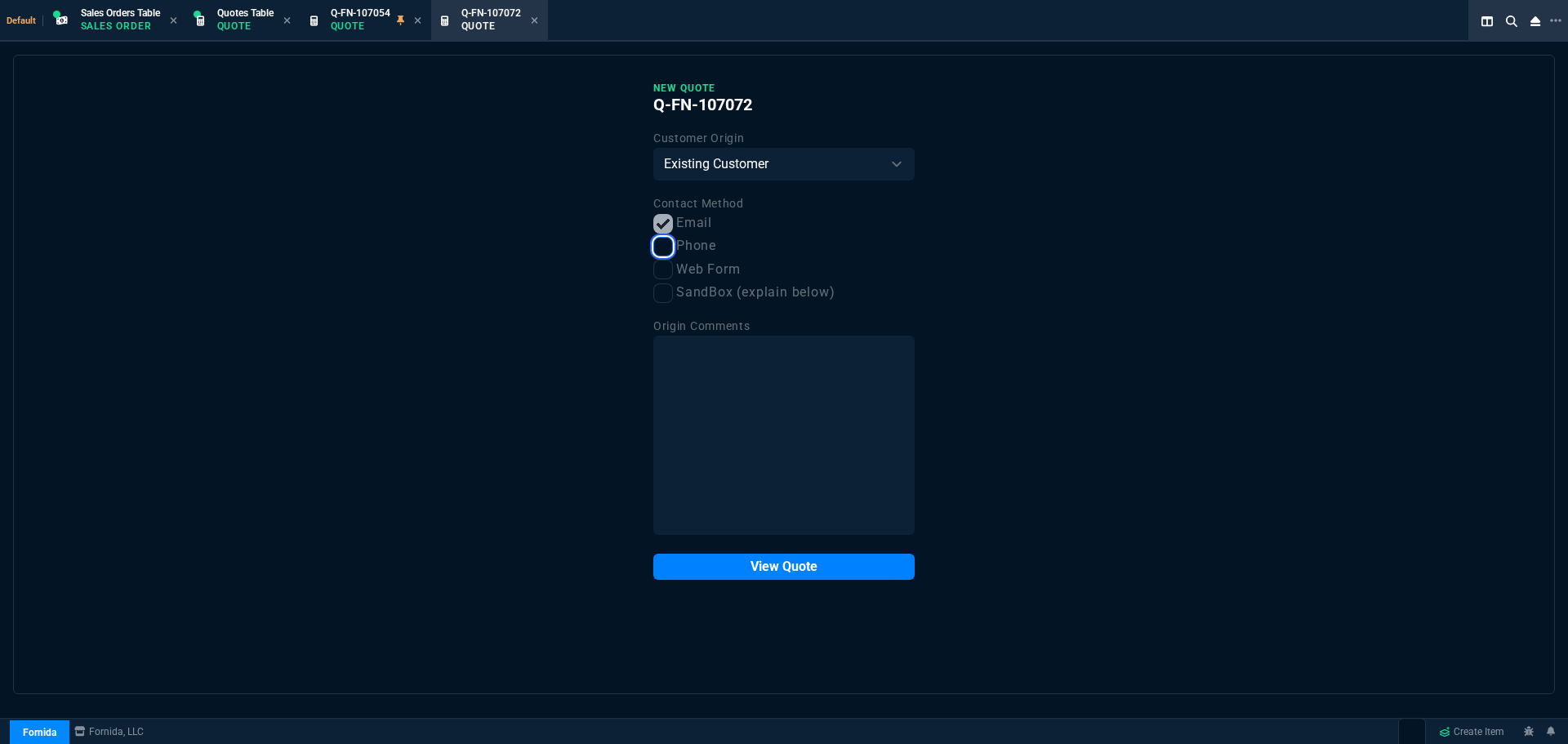
click at [662, 256] on input "Phone" at bounding box center [663, 246] width 20 height 20
checkbox input "true"
click at [763, 563] on button "View Quote" at bounding box center [784, 567] width 262 height 26
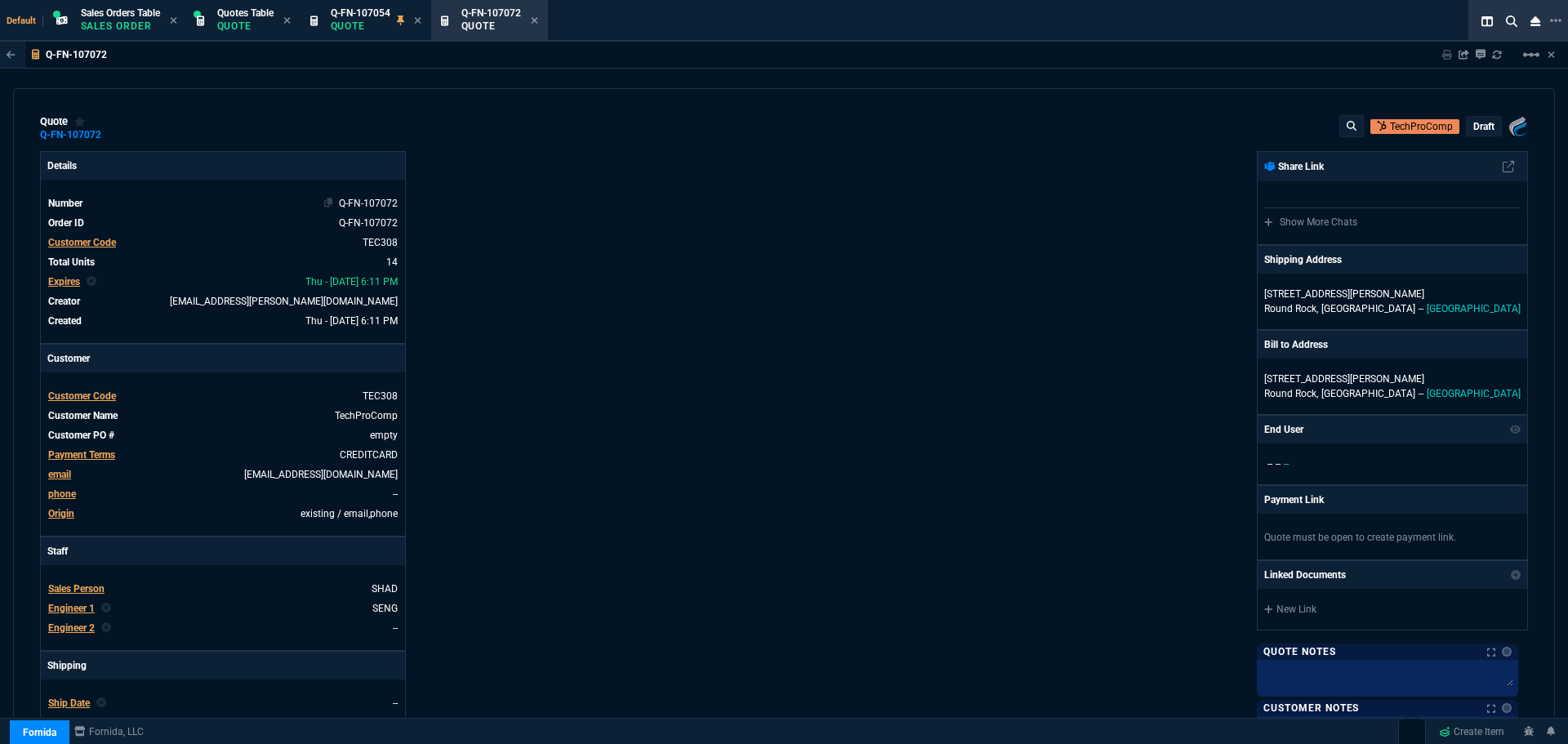
type input "21"
type input "2874"
type input "23"
type input "500"
type input "24"
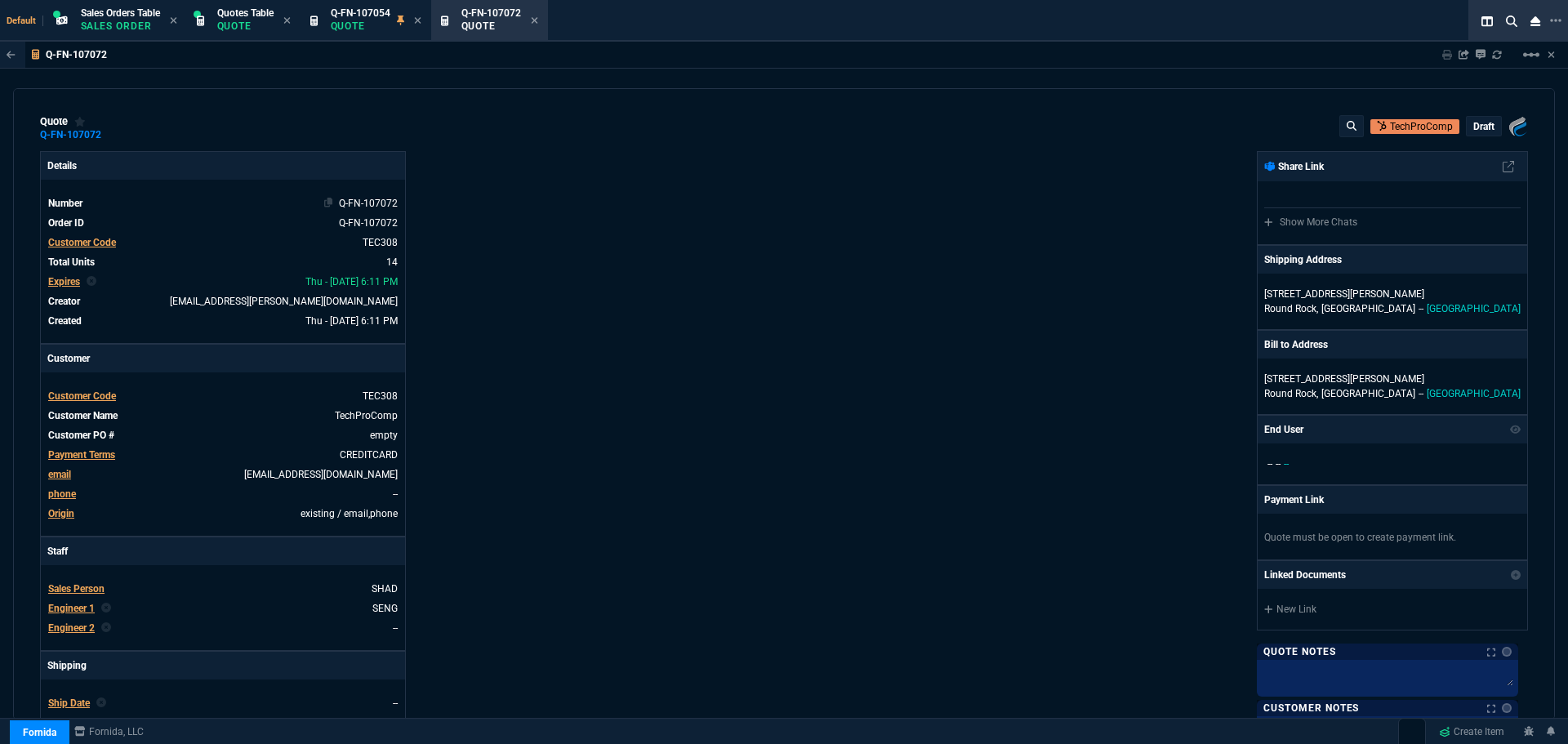
type input "550"
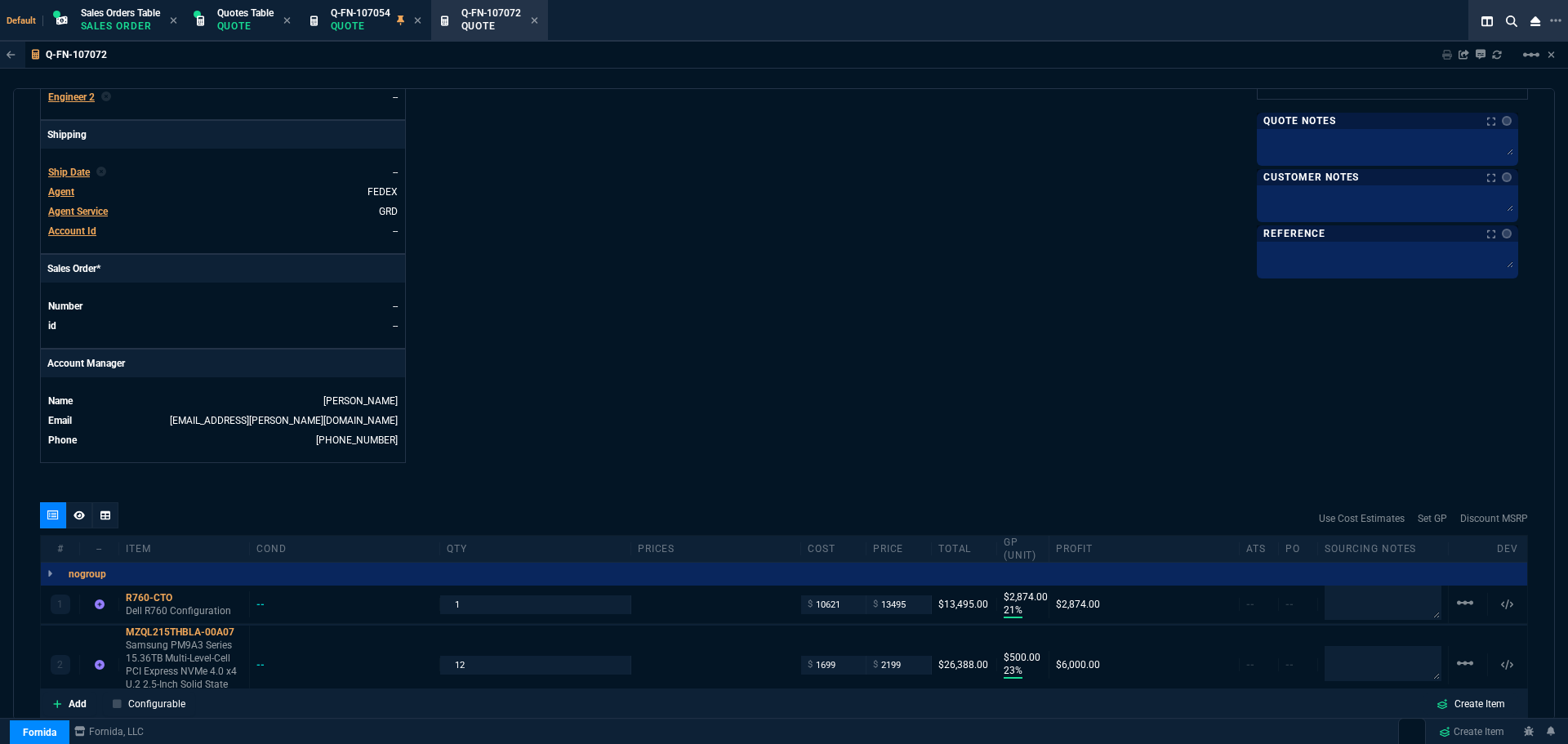
scroll to position [827, 0]
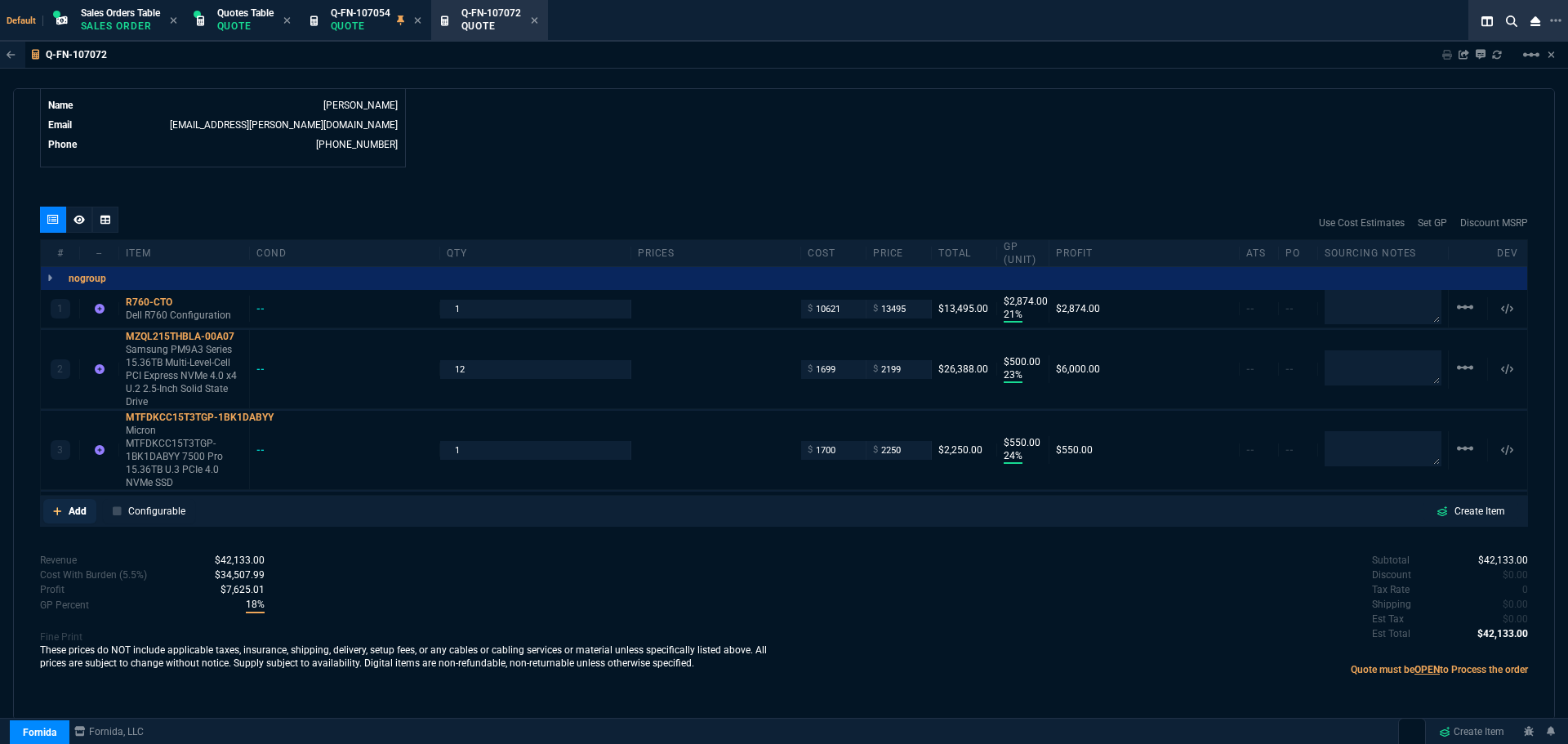
click at [77, 516] on p "Add" at bounding box center [77, 511] width 18 height 15
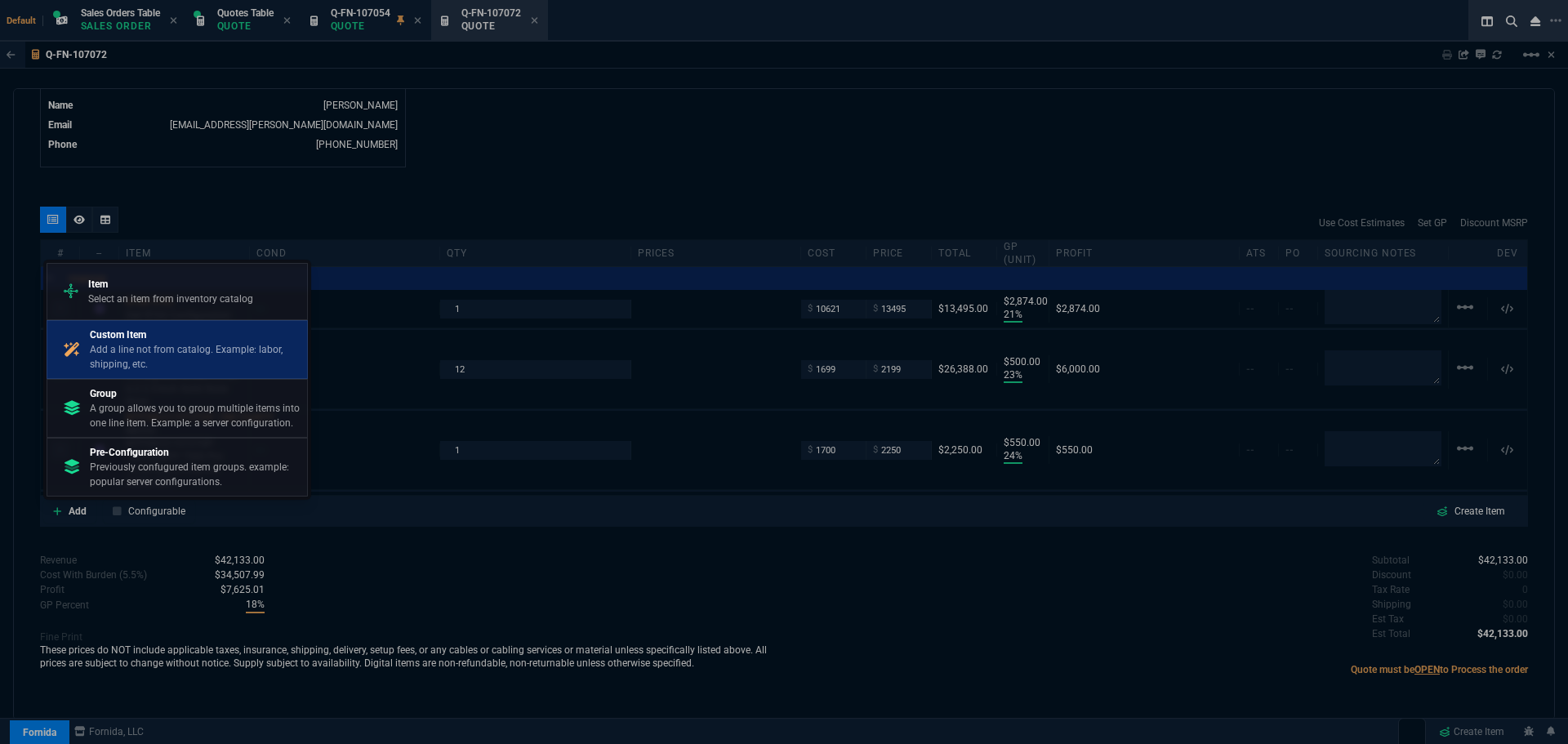
click at [120, 339] on p "Custom Item" at bounding box center [195, 335] width 211 height 15
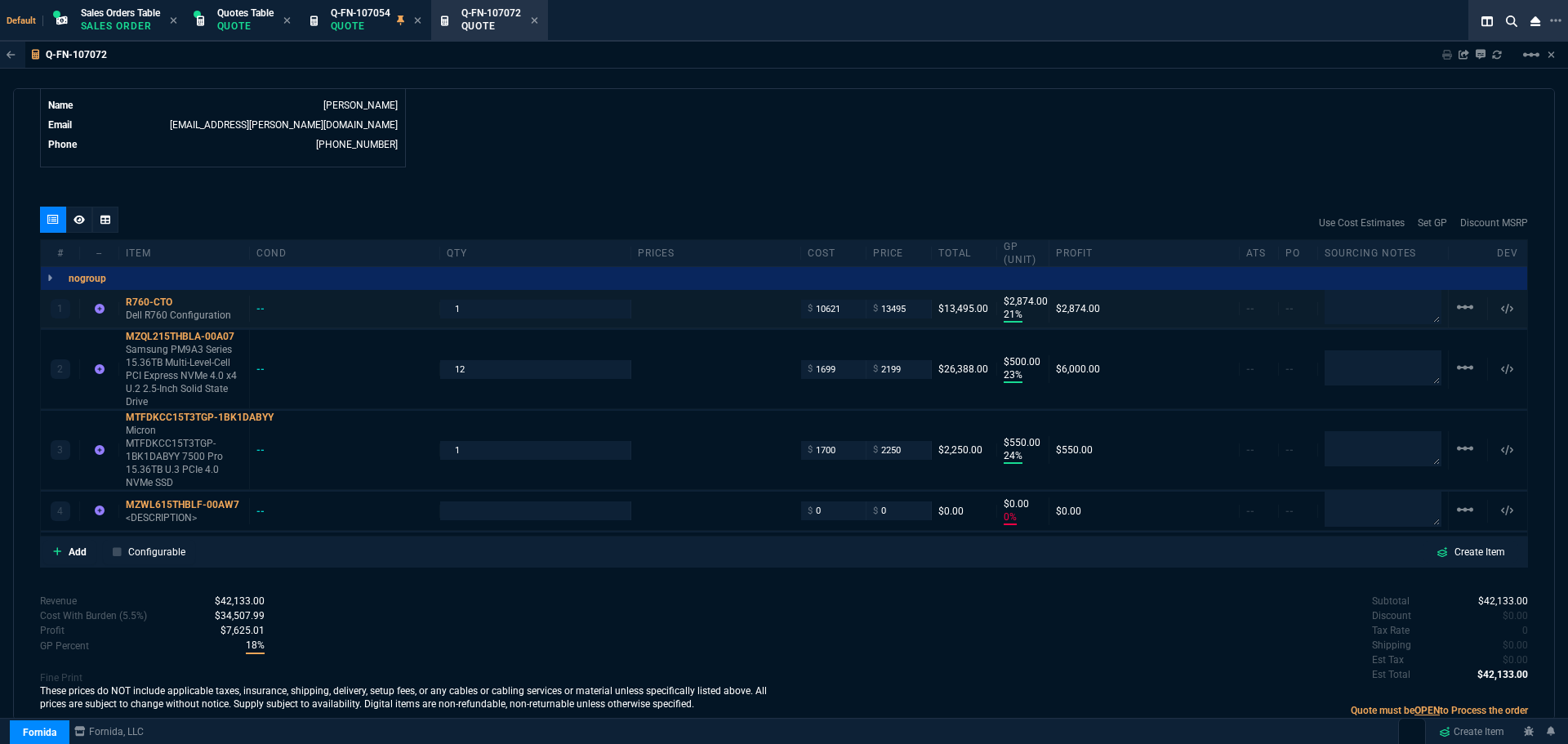
type input "21"
type input "2874"
type input "23"
type input "500"
type input "24"
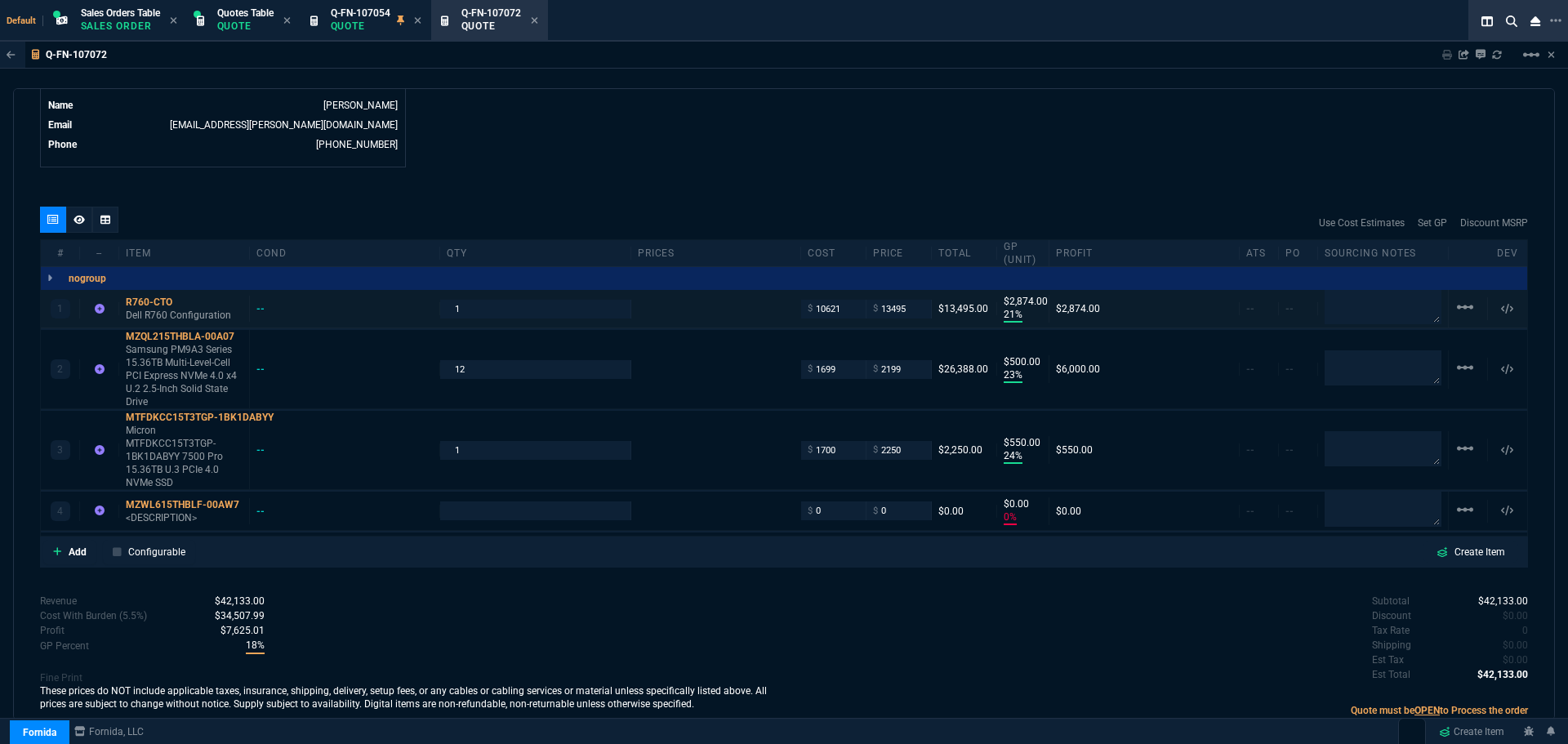
type input "550"
type input "0"
click at [1460, 369] on mat-icon "linear_scale" at bounding box center [1465, 368] width 20 height 20
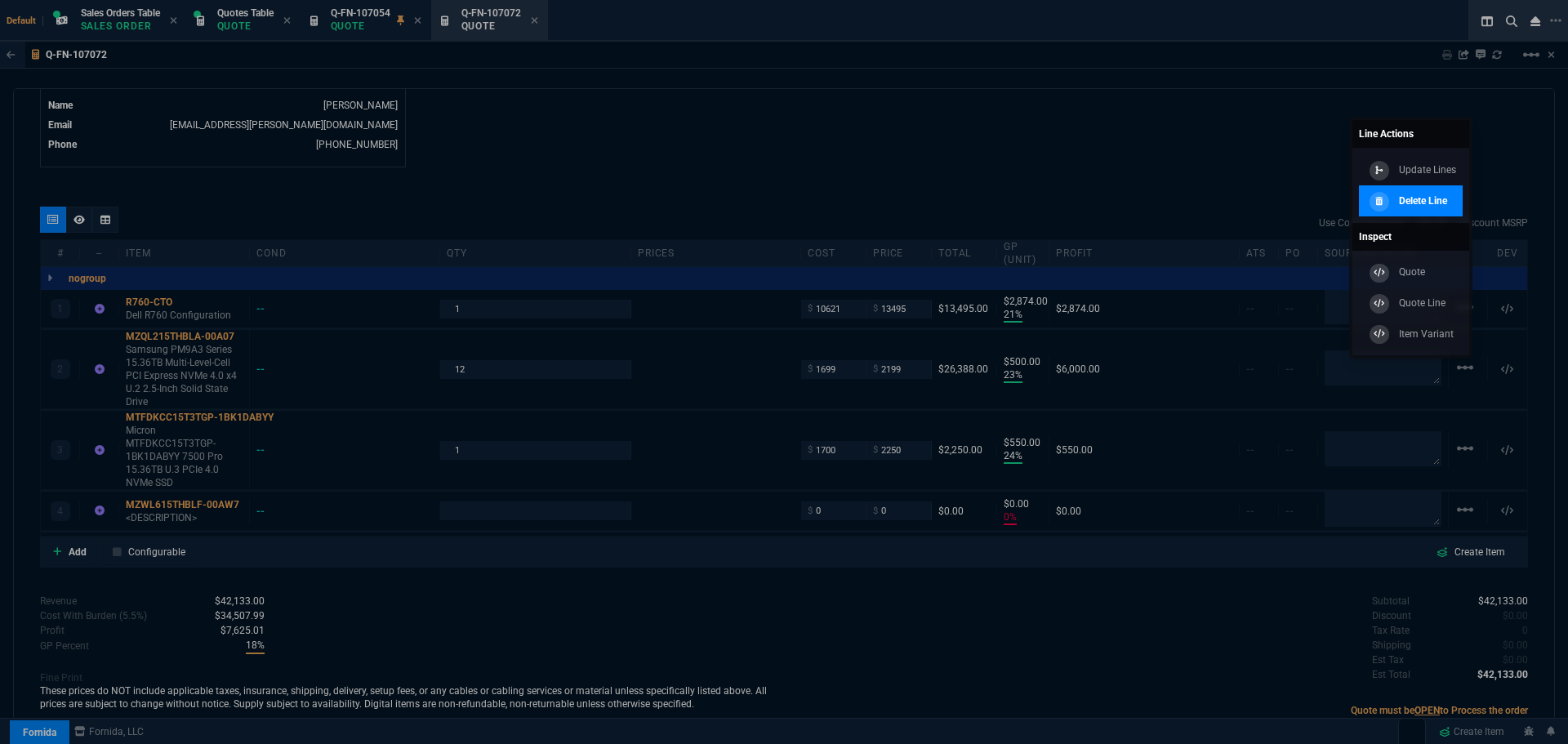
click at [1437, 201] on p "Delete Line" at bounding box center [1423, 200] width 49 height 15
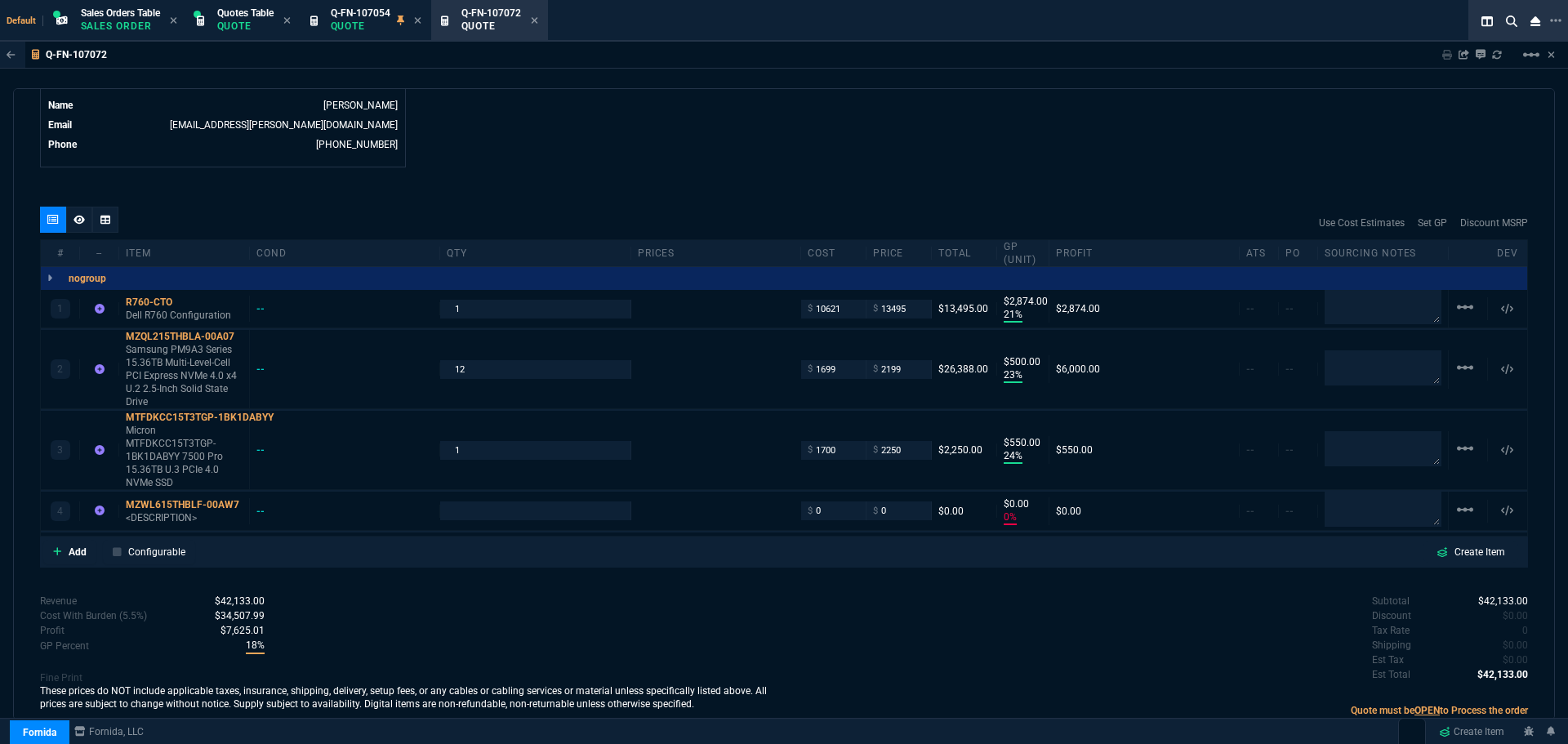
type input "1"
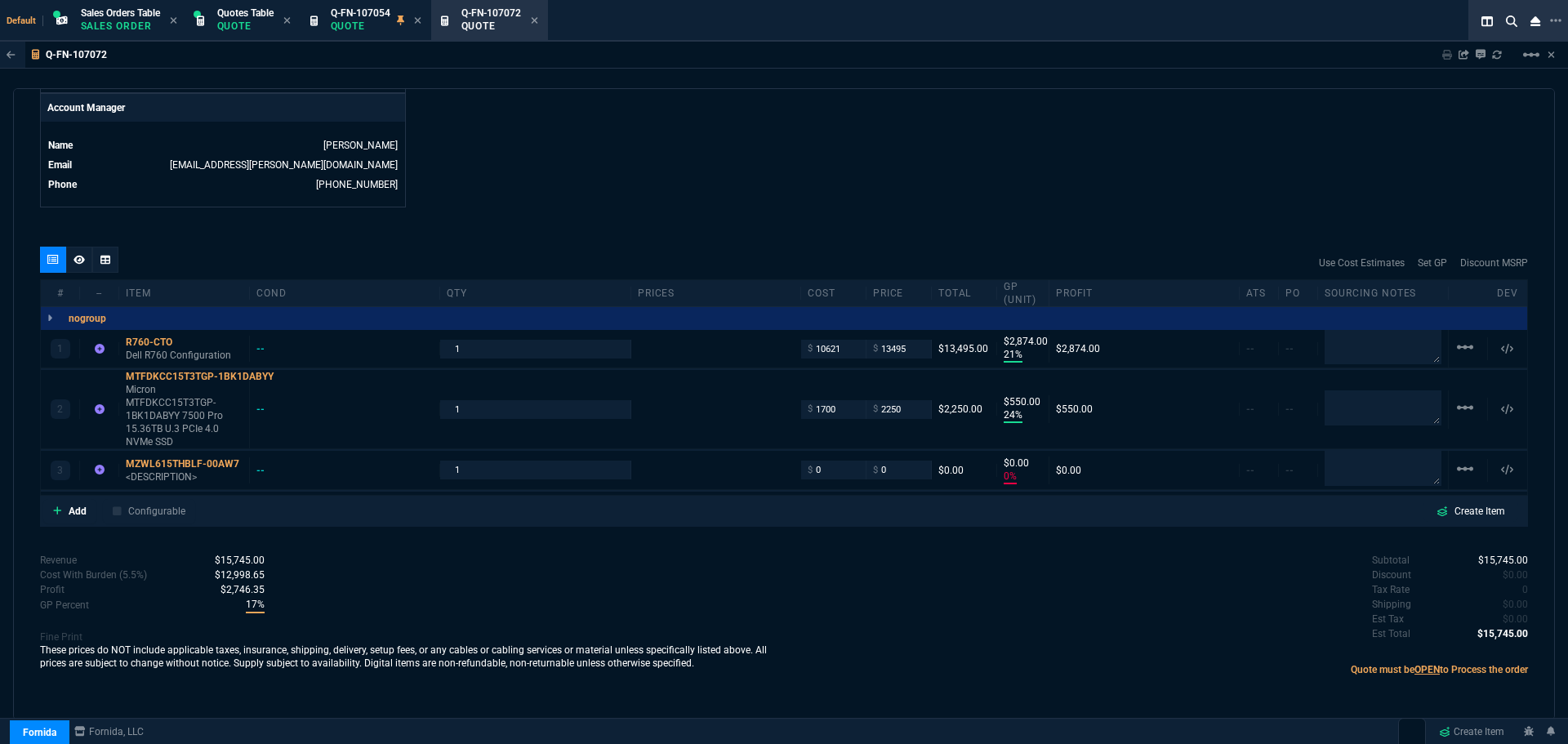
scroll to position [786, 0]
type input "21"
type input "2874"
type input "24"
type input "550"
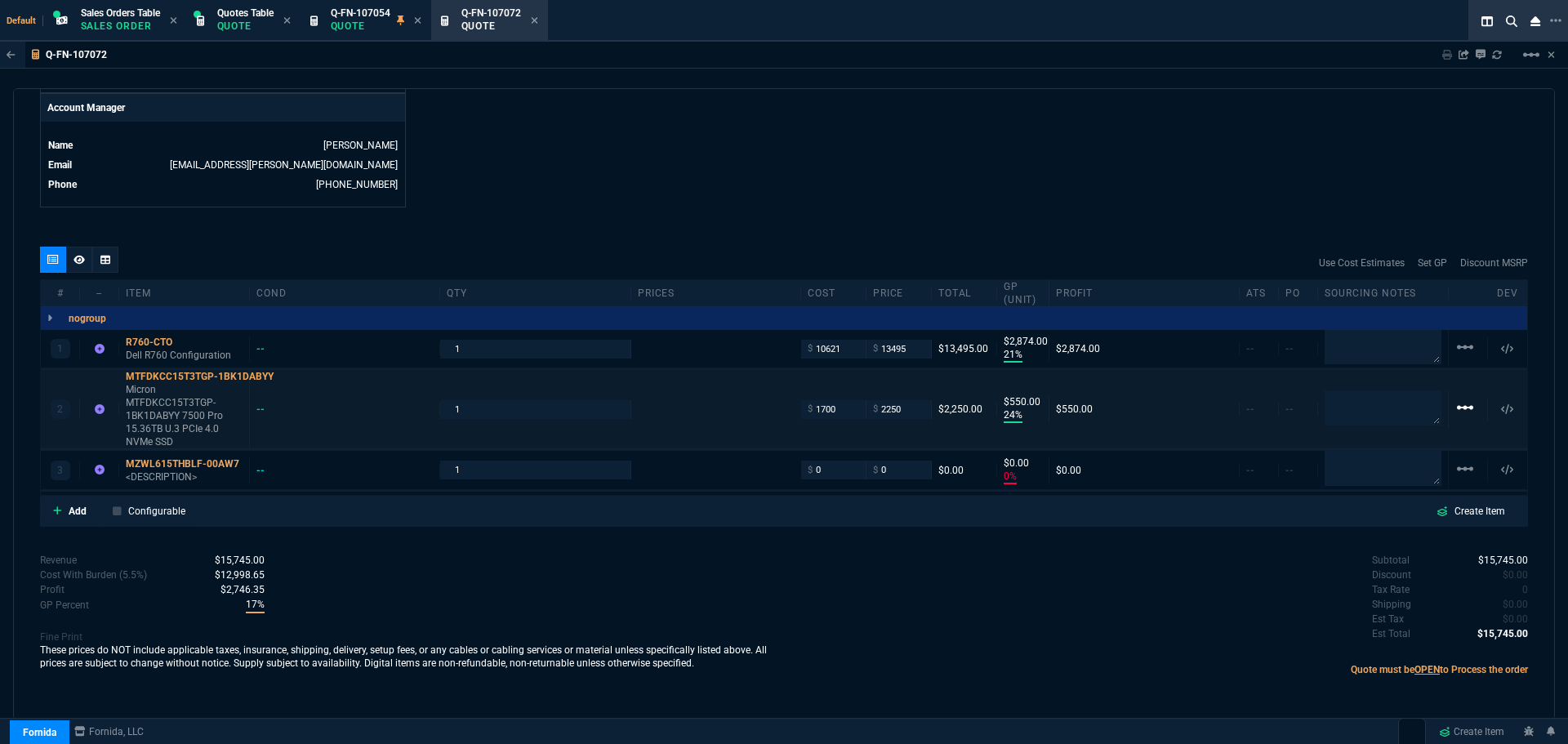
type input "0"
click at [1462, 407] on mat-icon "linear_scale" at bounding box center [1465, 408] width 20 height 20
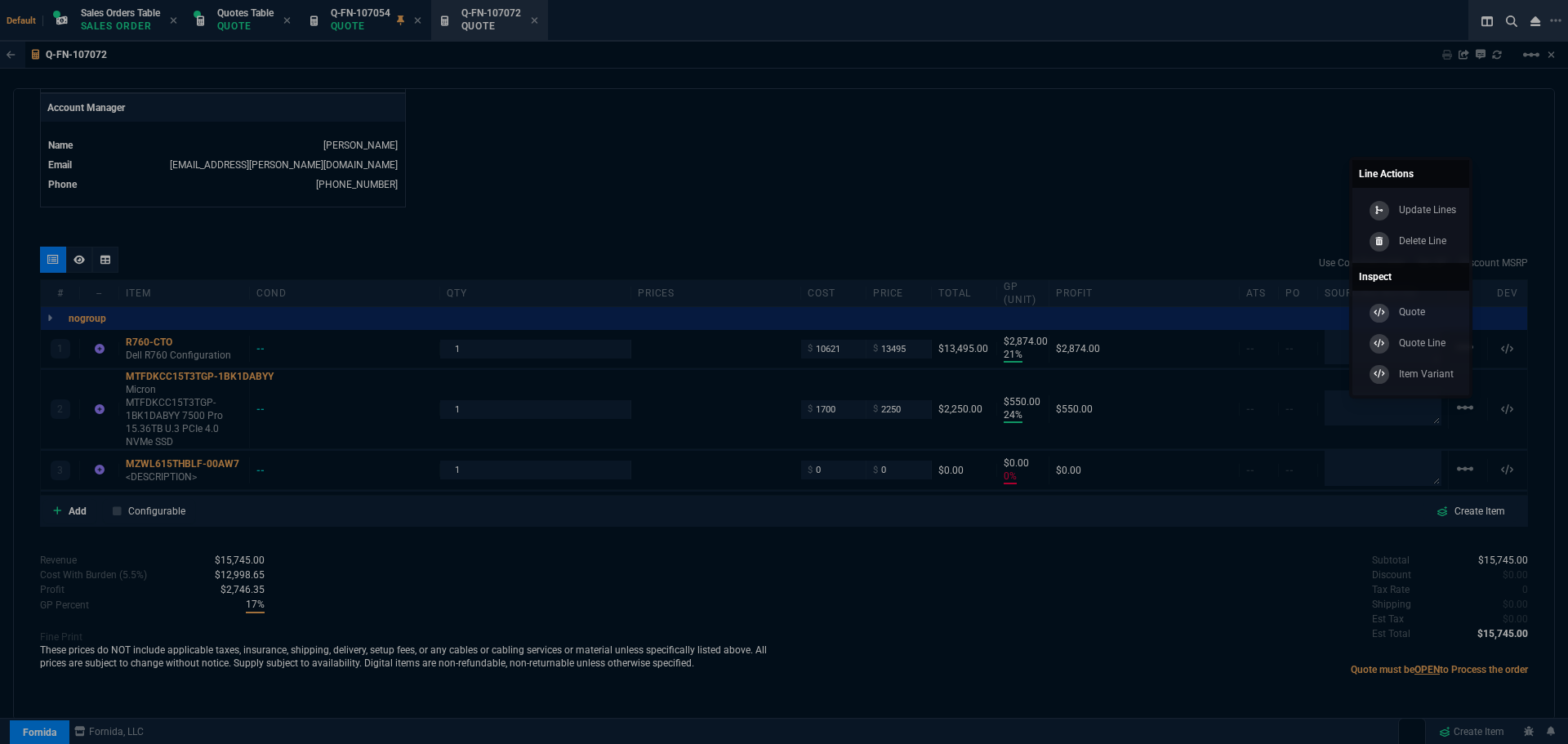
click at [1427, 241] on p "Delete Line" at bounding box center [1422, 241] width 48 height 15
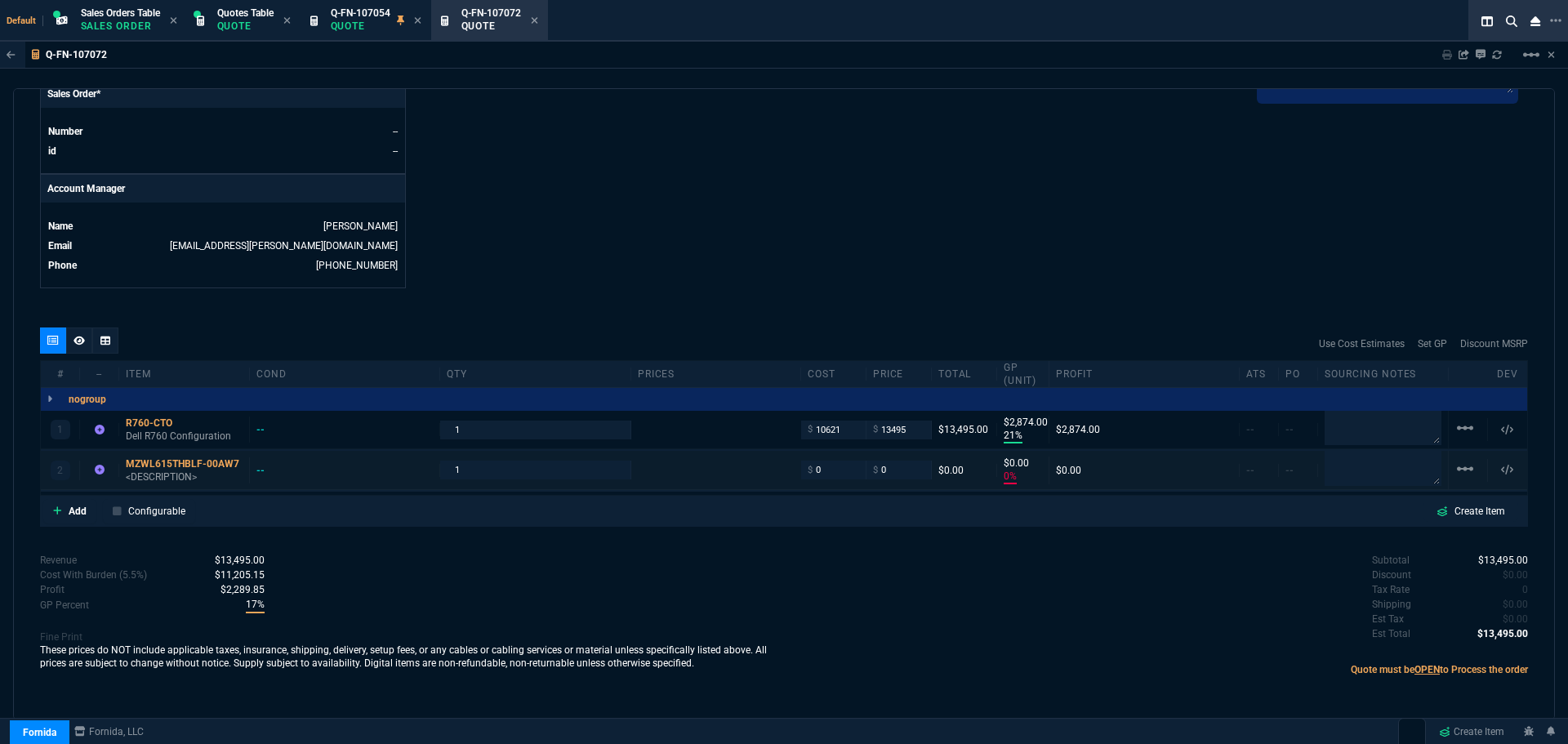
type input "21"
type input "2874"
type input "0"
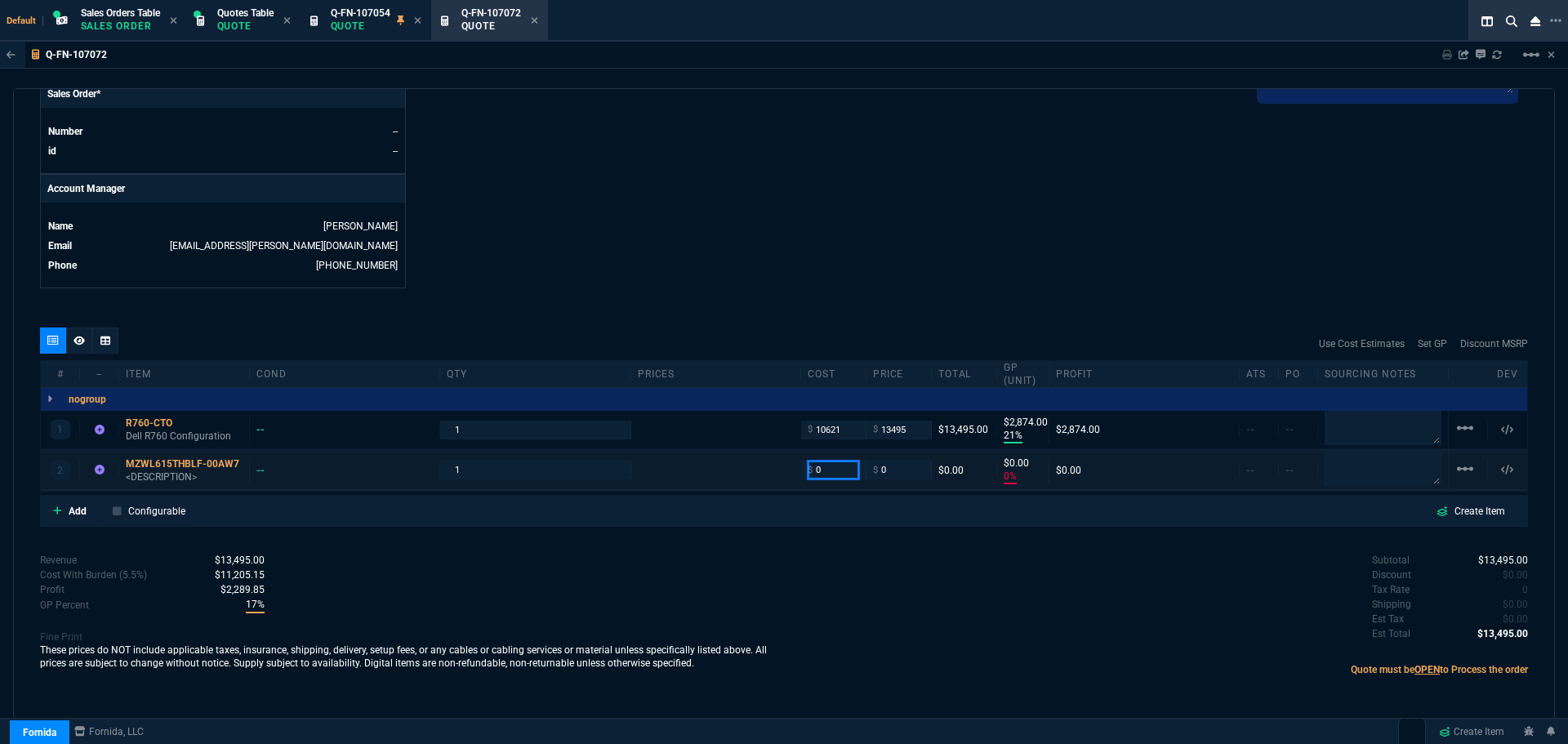
click at [818, 475] on input "0" at bounding box center [833, 470] width 51 height 19
type input "1649"
click at [1381, 460] on textarea at bounding box center [1383, 470] width 117 height 33
type input "1649"
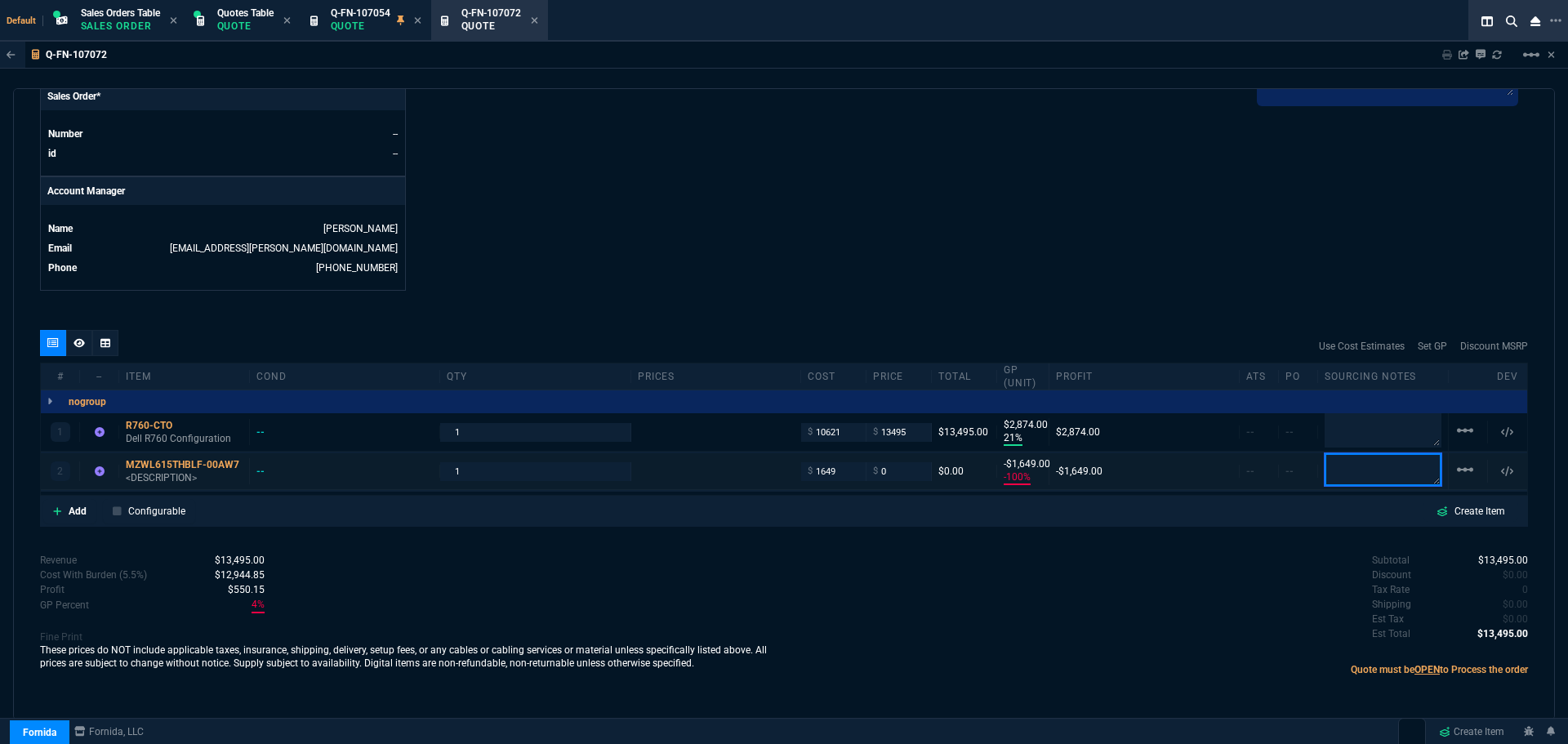
type input "-100"
type input "-1649"
type textarea "Westside"
click at [169, 466] on div "MZWL615THBLF-00AW7" at bounding box center [184, 465] width 117 height 13
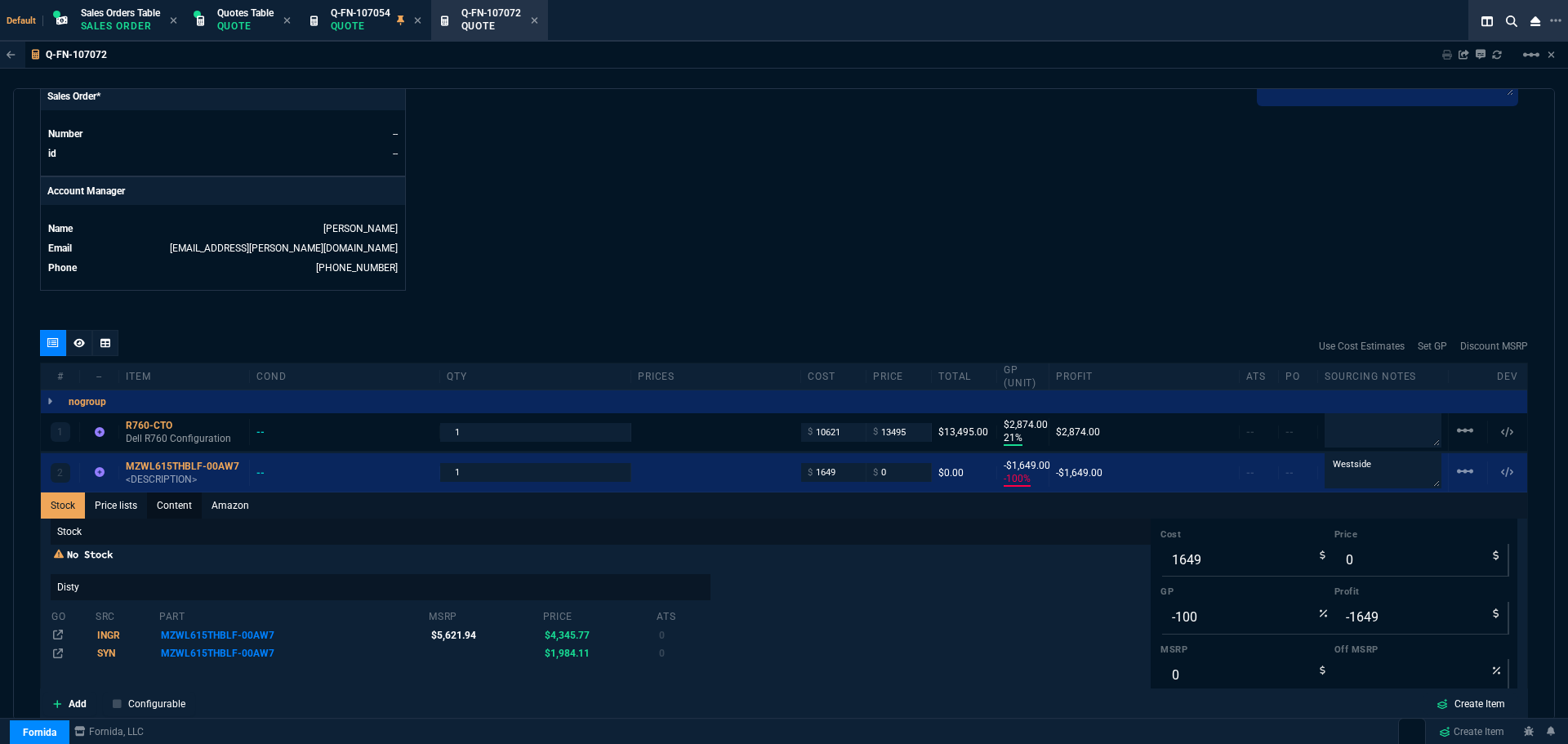
click at [179, 510] on link "Content" at bounding box center [174, 506] width 55 height 26
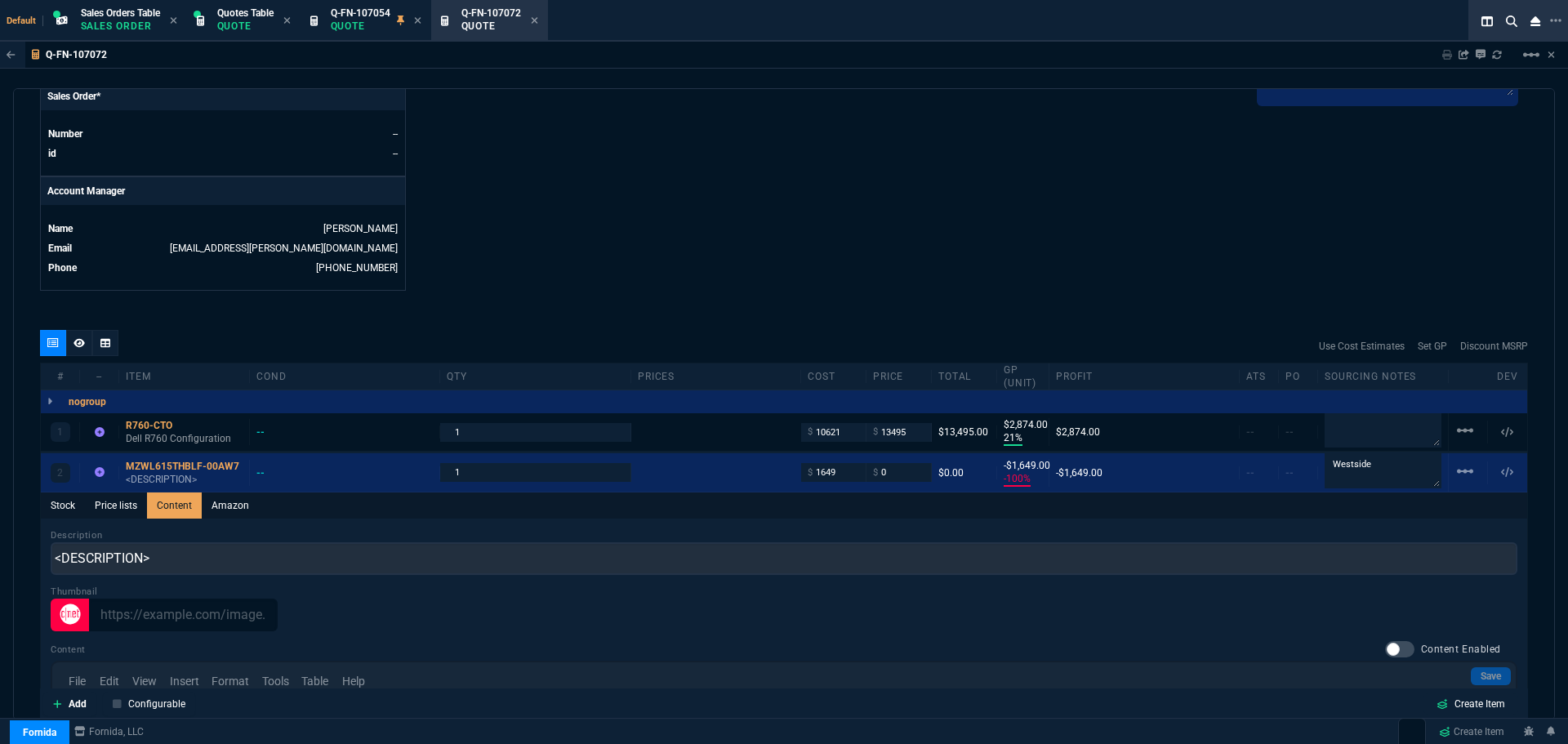
scroll to position [0, 0]
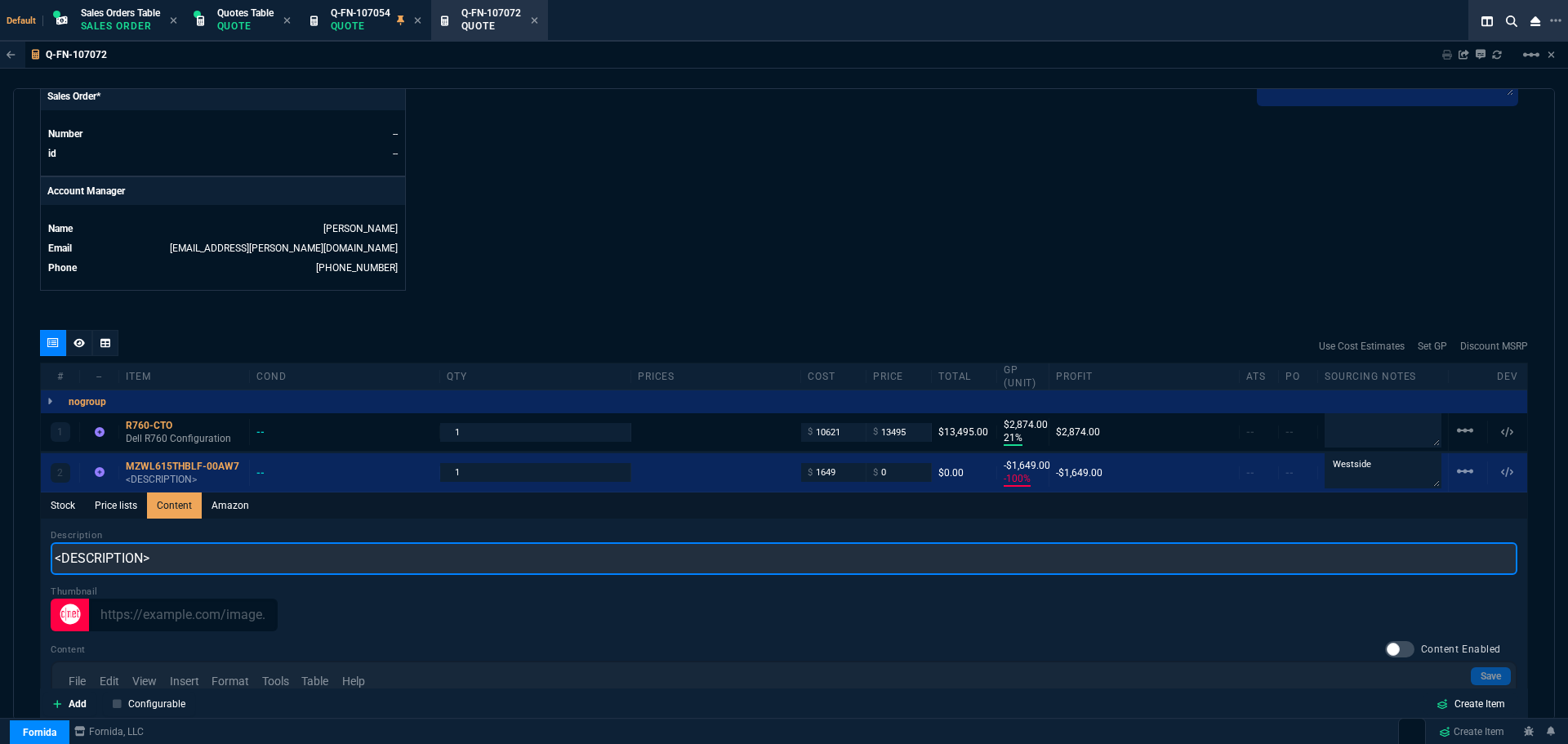
click at [188, 562] on input "<DESCRIPTION>" at bounding box center [784, 559] width 1467 height 33
paste input "Samsung MZWL615THBLF-00AW7 PM9D3a 15.36TB 2.5in NVMe PCIe 5.0 x4 Internal SSD"
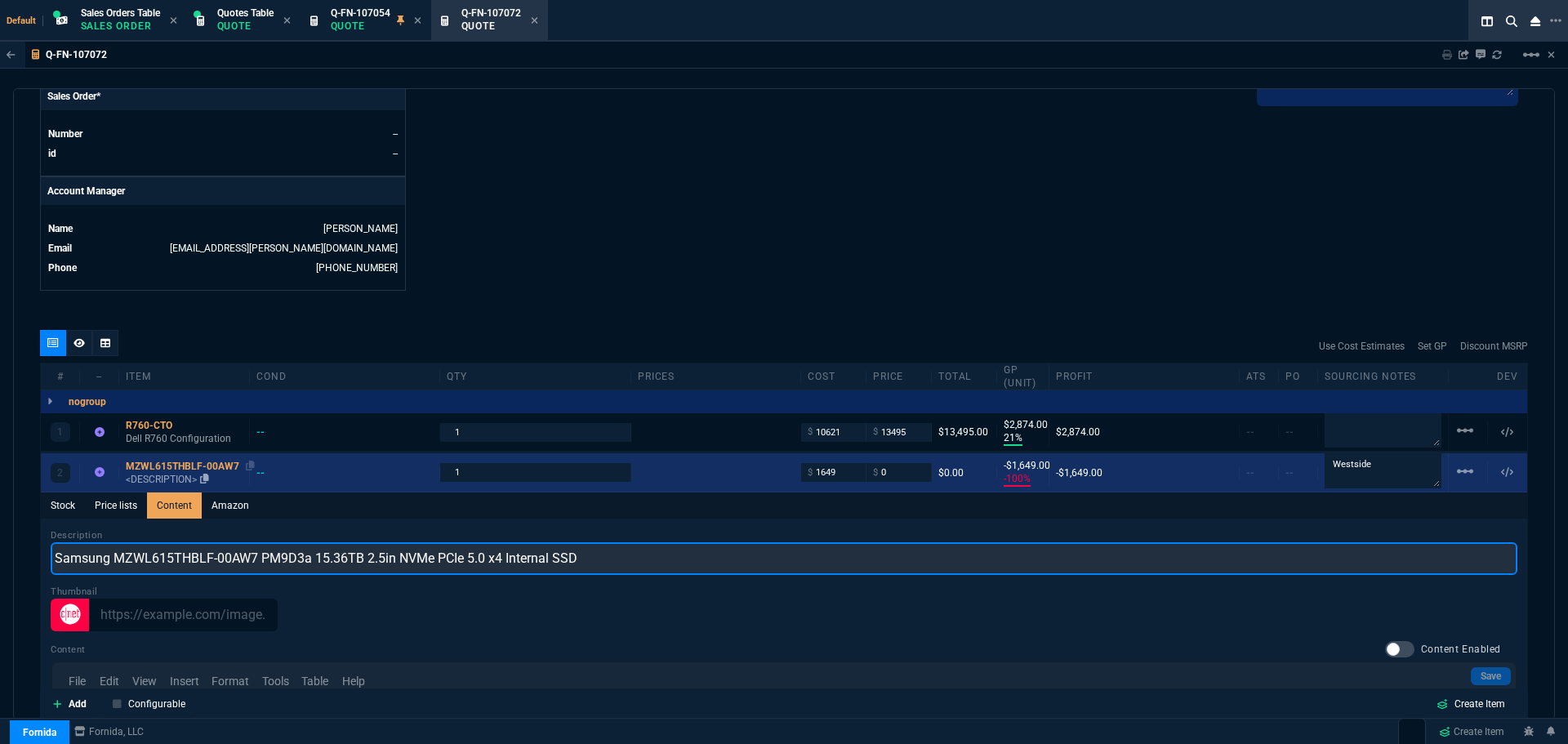
type input "Samsung MZWL615THBLF-00AW7 PM9D3a 15.36TB 2.5in NVMe PCIe 5.0 x4 Internal SSD"
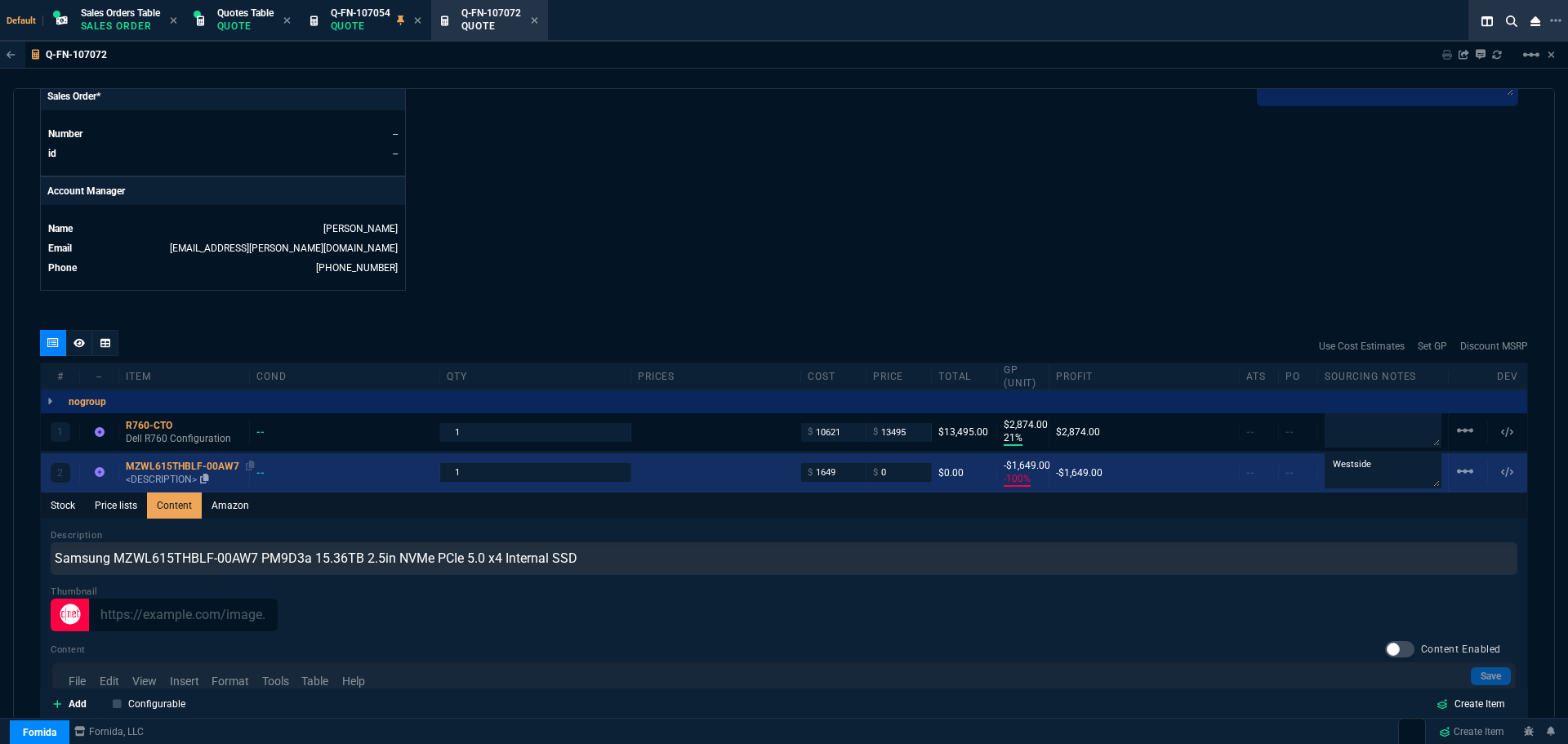
click at [157, 467] on div "MZWL615THBLF-00AW7" at bounding box center [184, 467] width 117 height 13
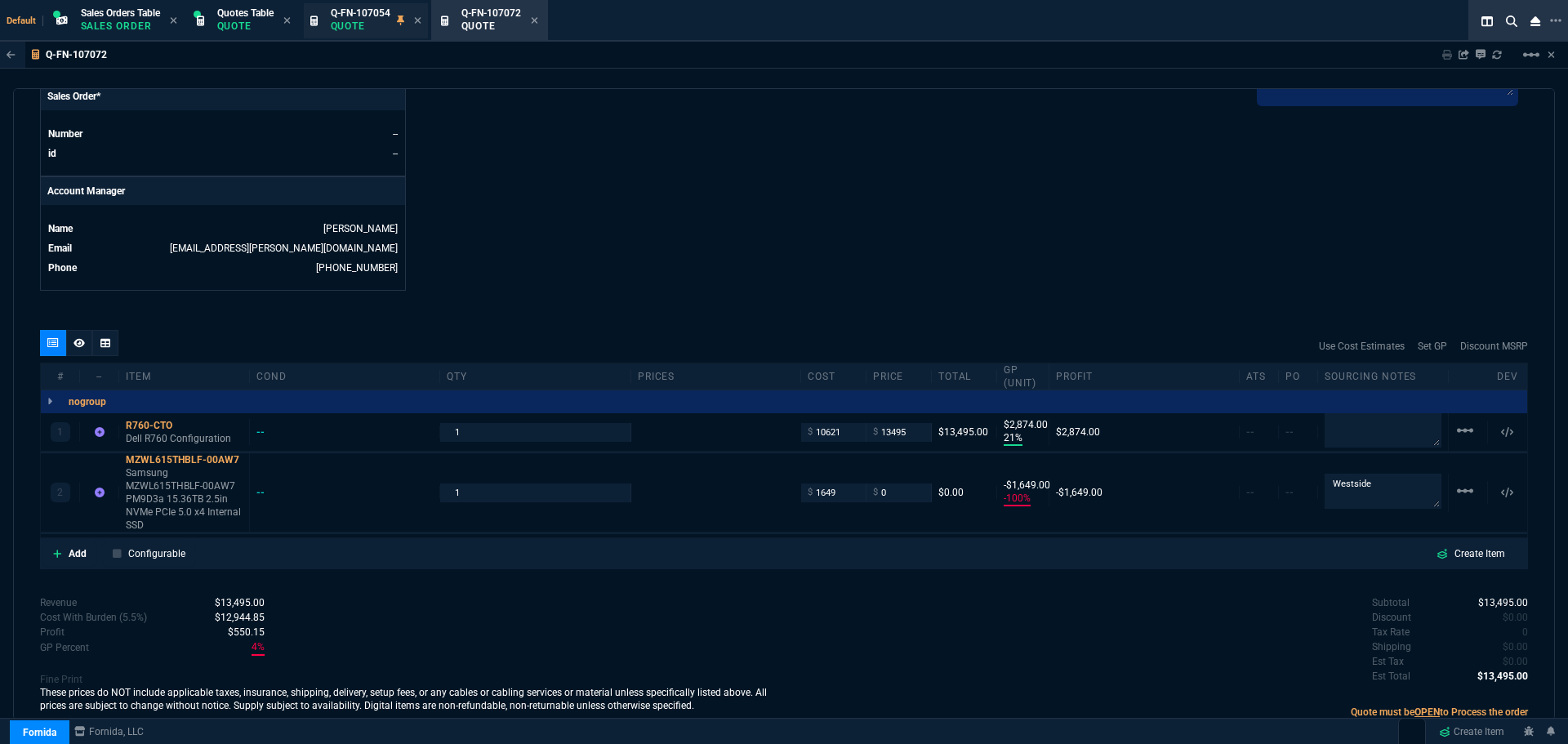
click at [368, 13] on span "Q-FN-107054" at bounding box center [361, 12] width 60 height 11
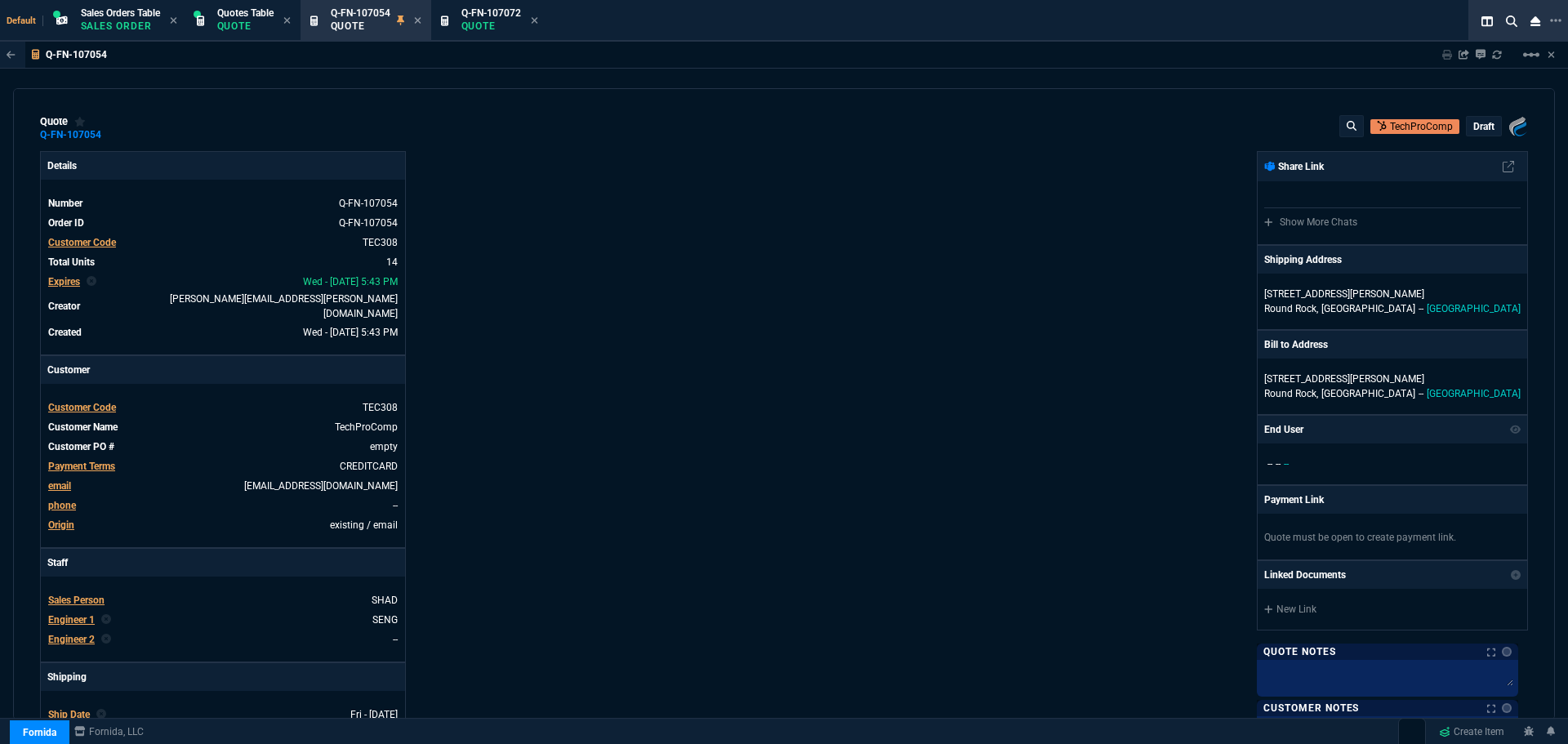
type input "21"
type input "2874"
type input "23"
type input "500"
type input "24"
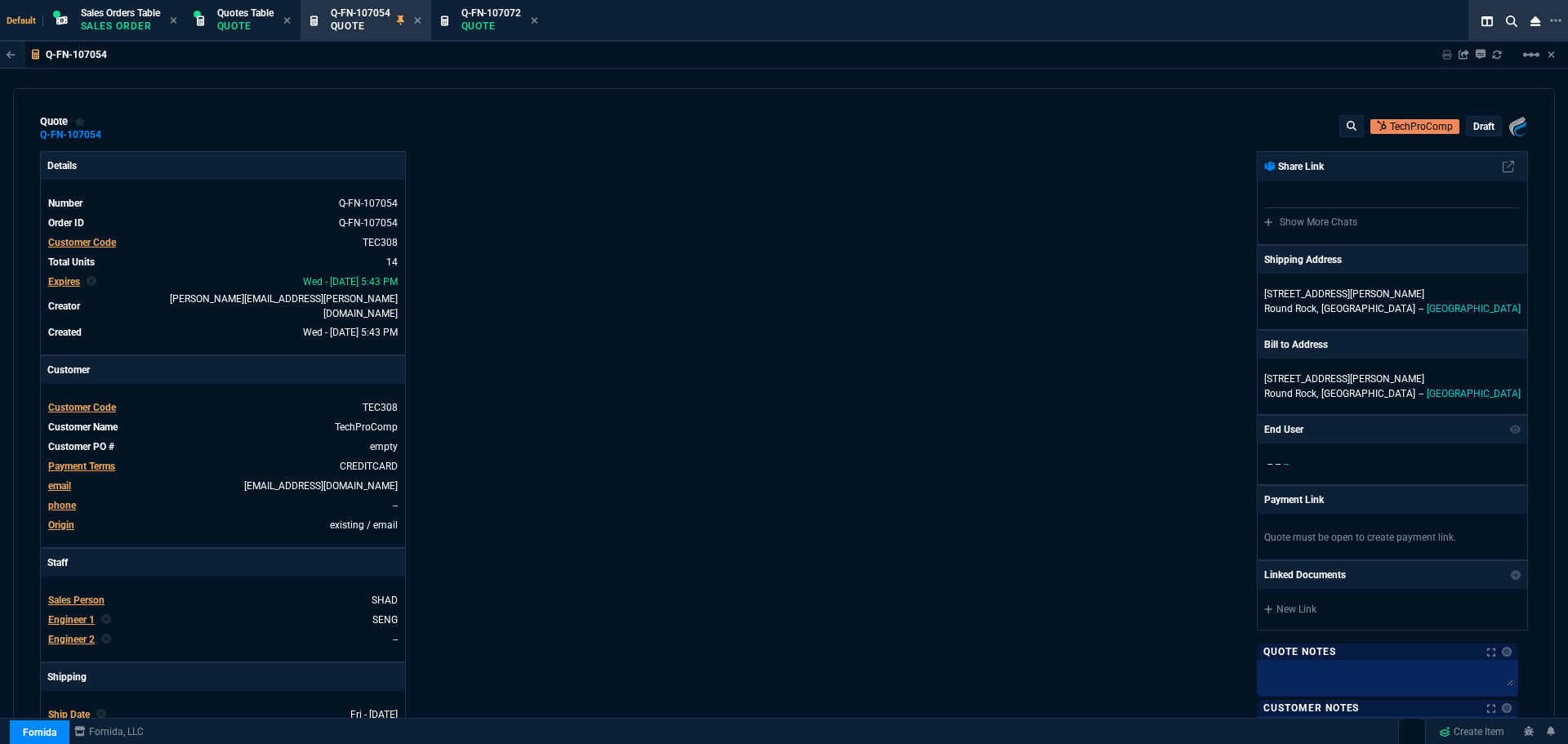
type input "550"
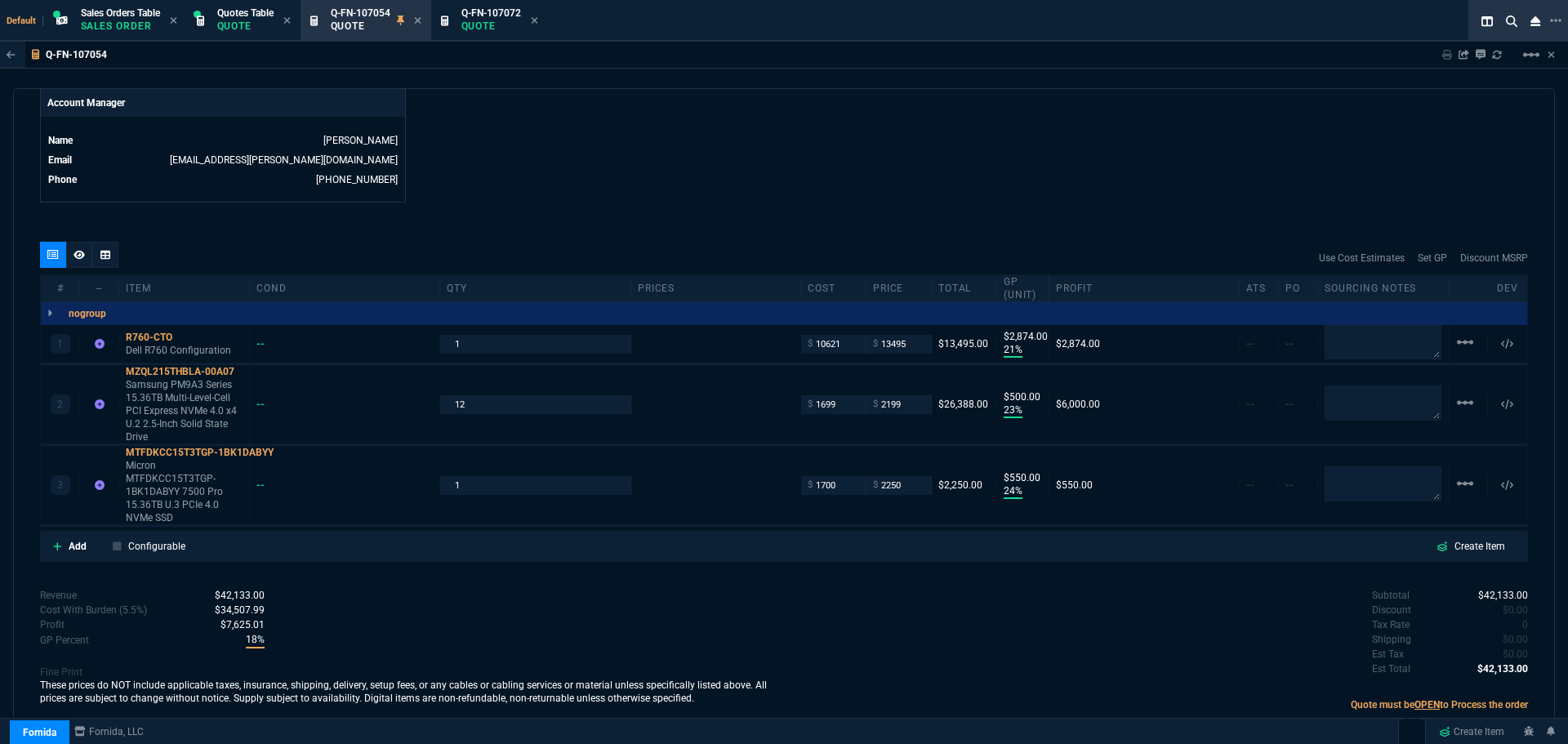
scroll to position [817, 0]
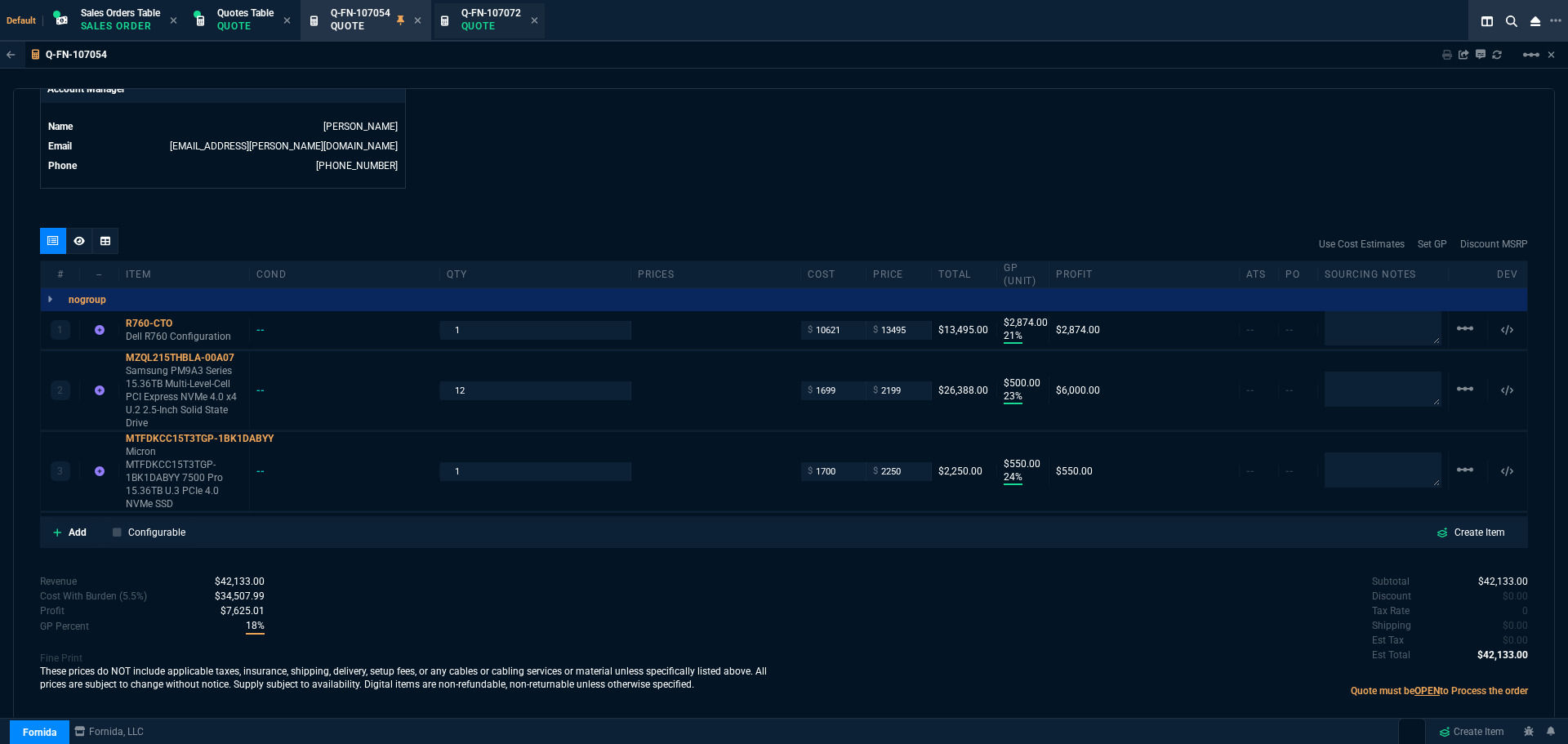
click at [477, 18] on span "Q-FN-107072" at bounding box center [491, 12] width 60 height 11
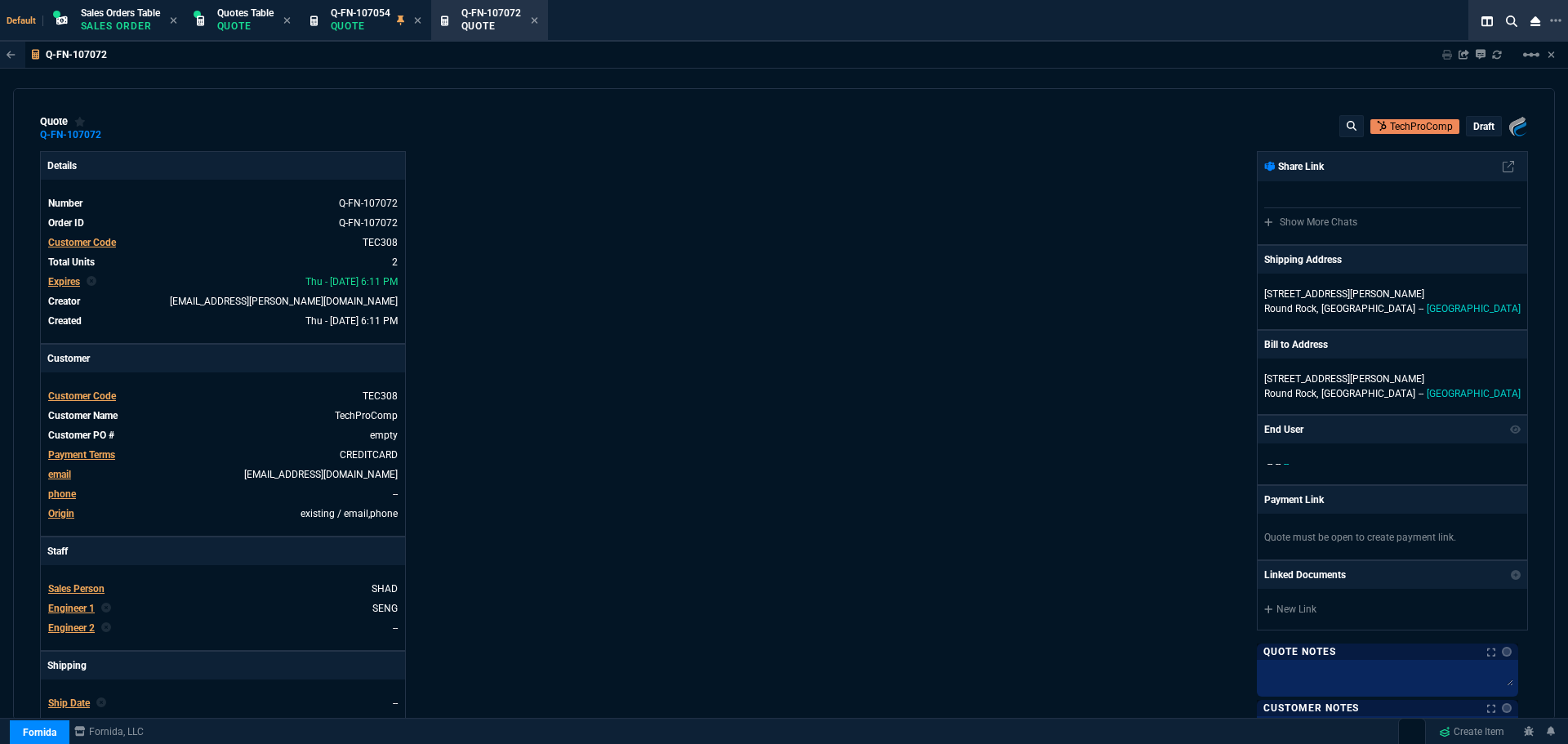
type input "21"
type input "2874"
type input "-100"
type input "-1649"
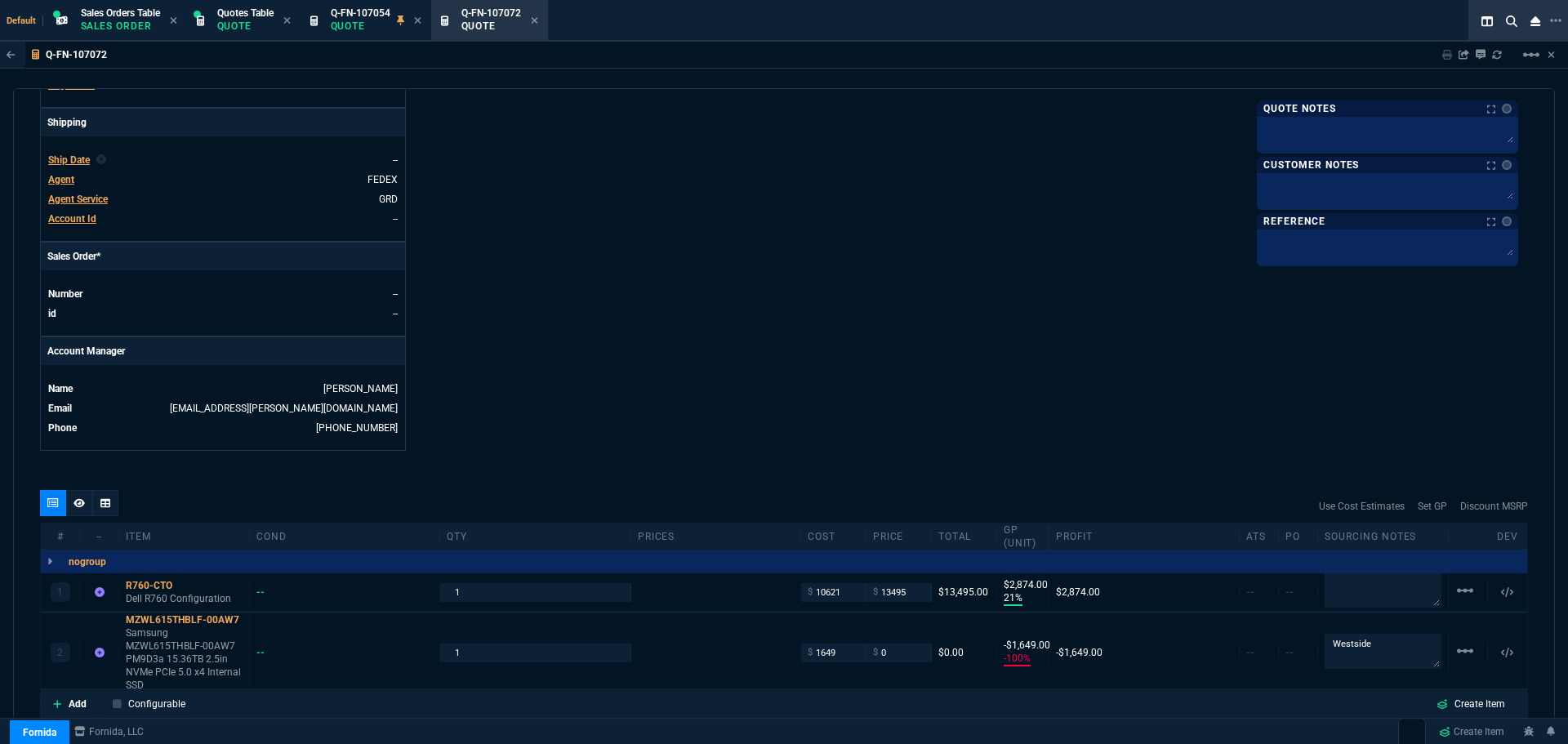
scroll to position [746, 0]
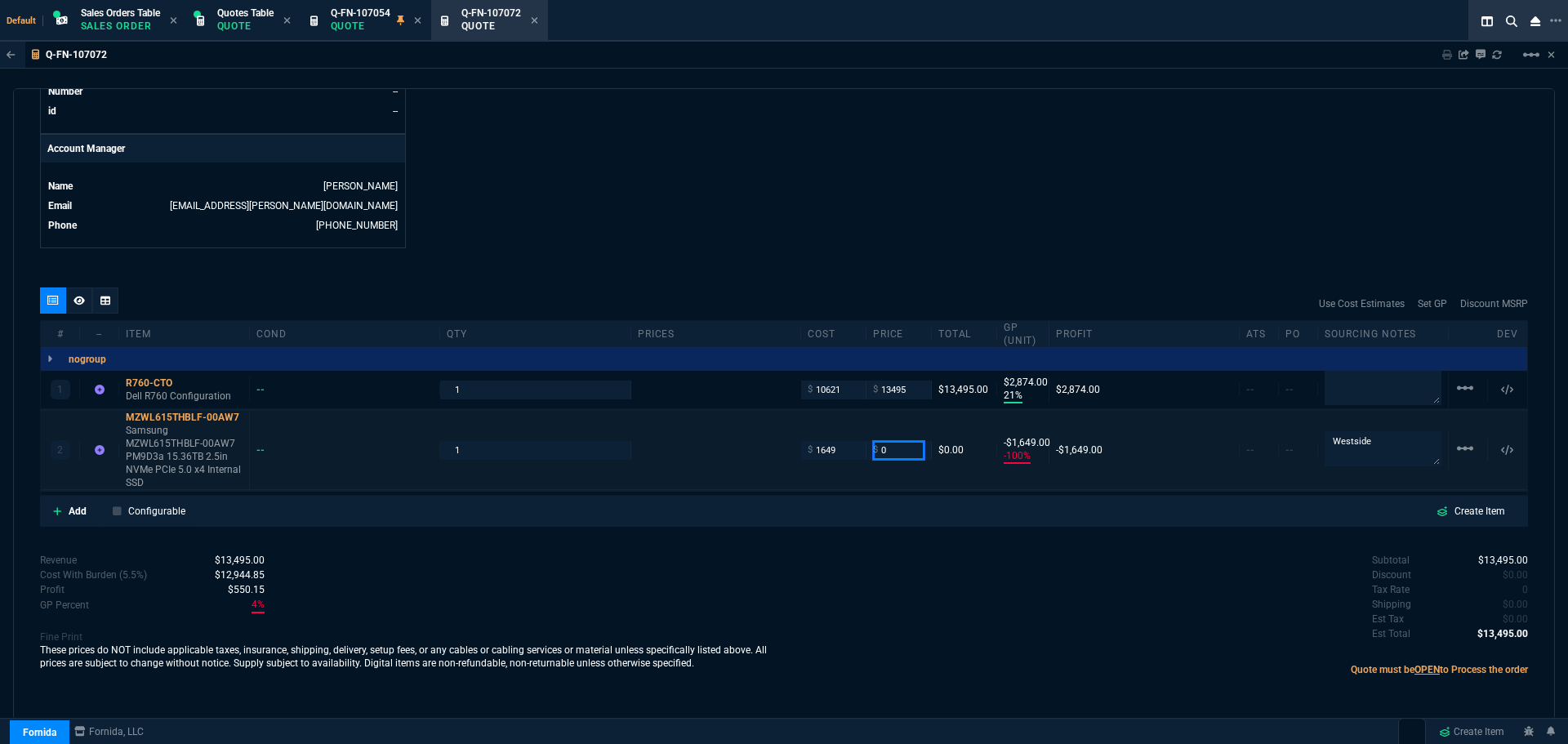
click at [892, 454] on input "0" at bounding box center [898, 451] width 51 height 19
type input "2199"
type input "25"
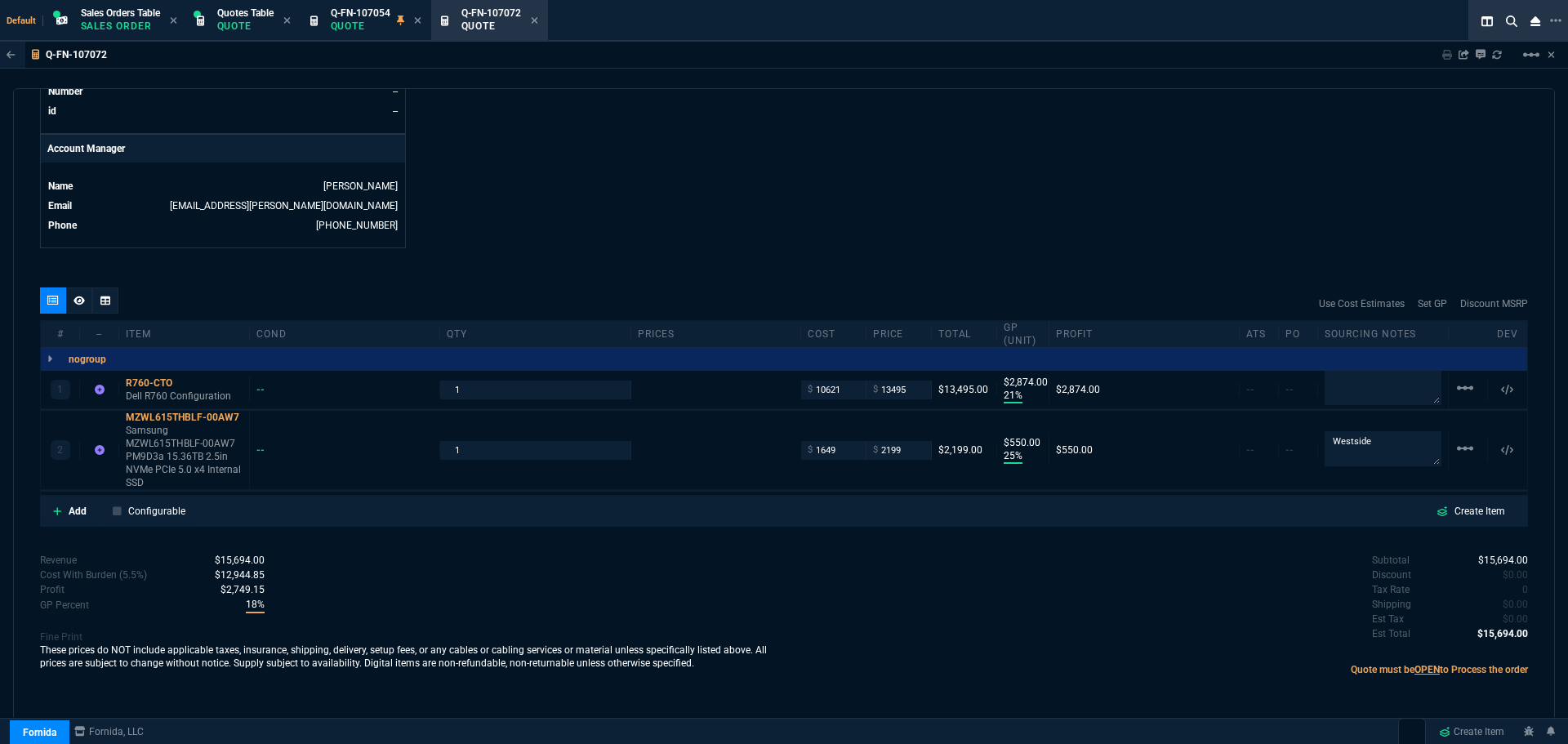
type input "550"
click at [482, 460] on input "1" at bounding box center [535, 451] width 177 height 19
type input "12"
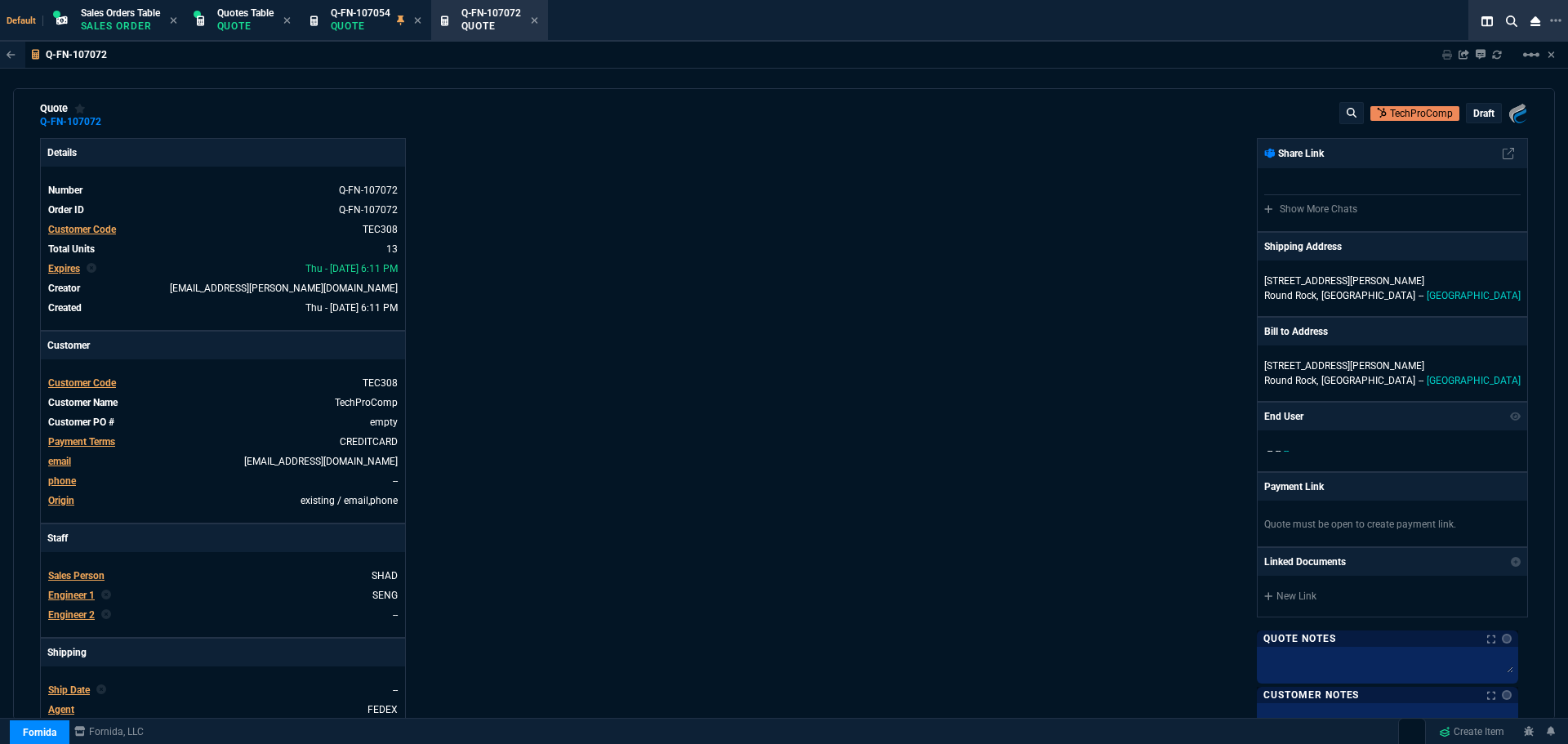
scroll to position [0, 0]
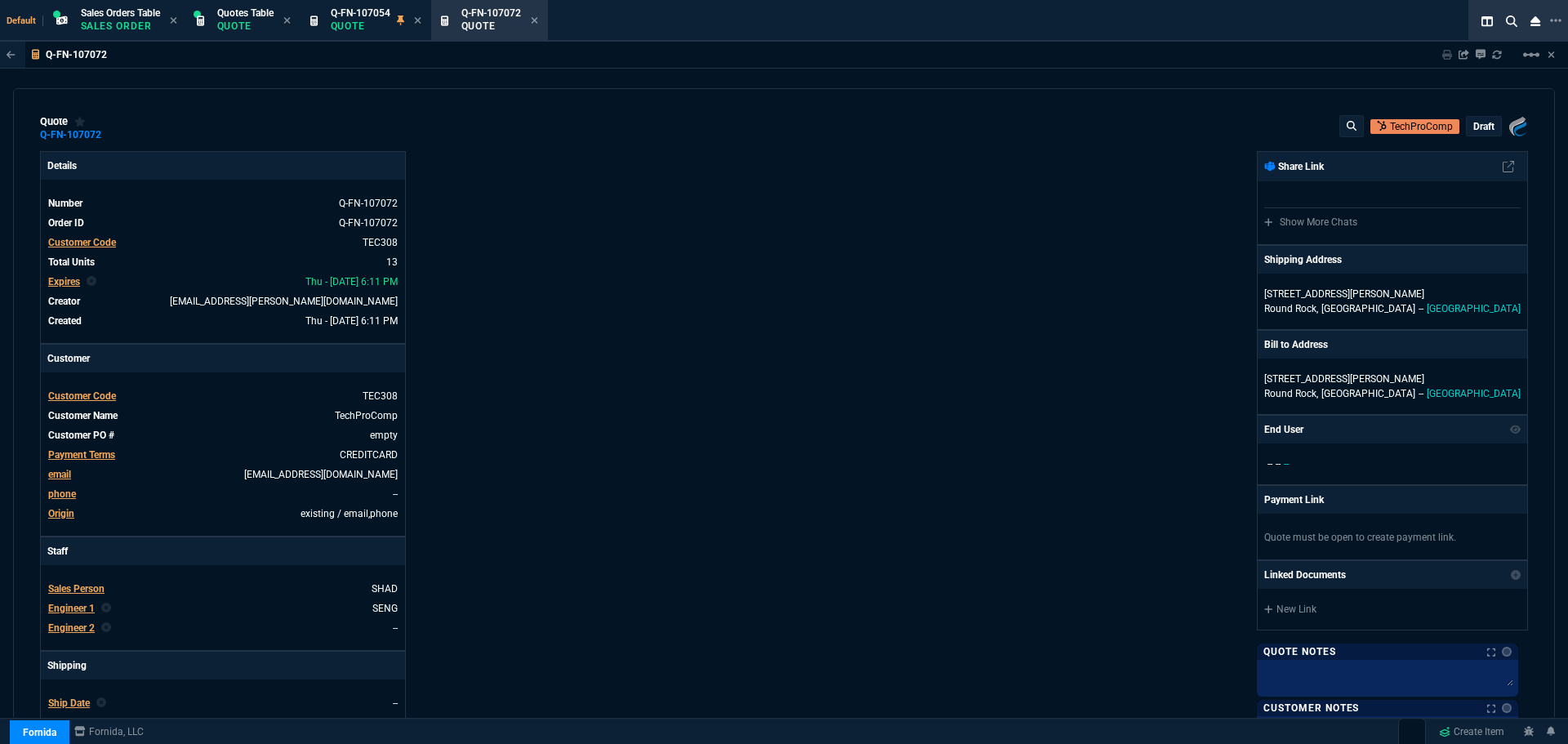
click at [1475, 129] on p "draft" at bounding box center [1484, 127] width 22 height 13
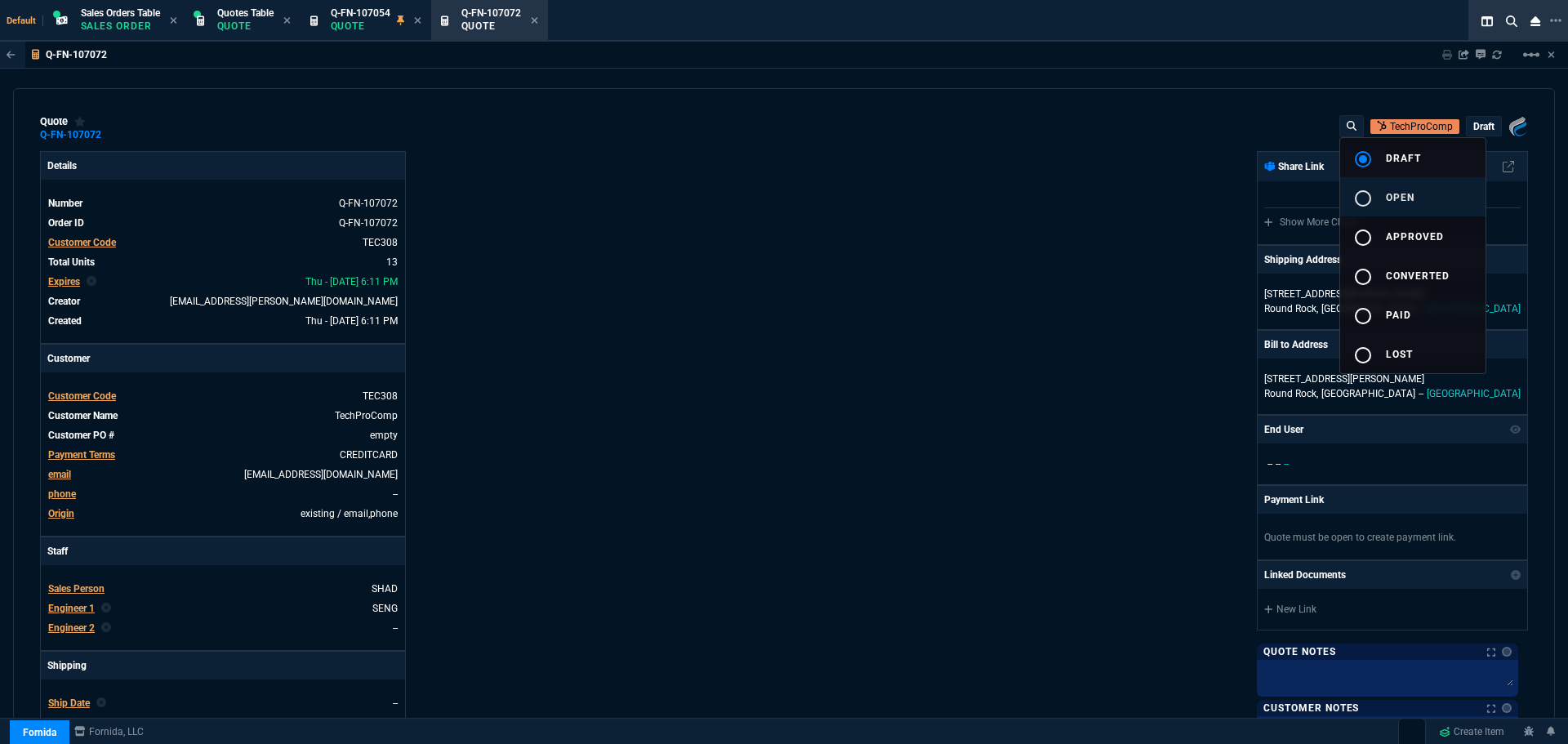
click at [1375, 197] on div "radio_button_unchecked" at bounding box center [1370, 199] width 33 height 20
click at [961, 311] on div at bounding box center [784, 372] width 1568 height 744
type input "21"
type input "2874"
type input "25"
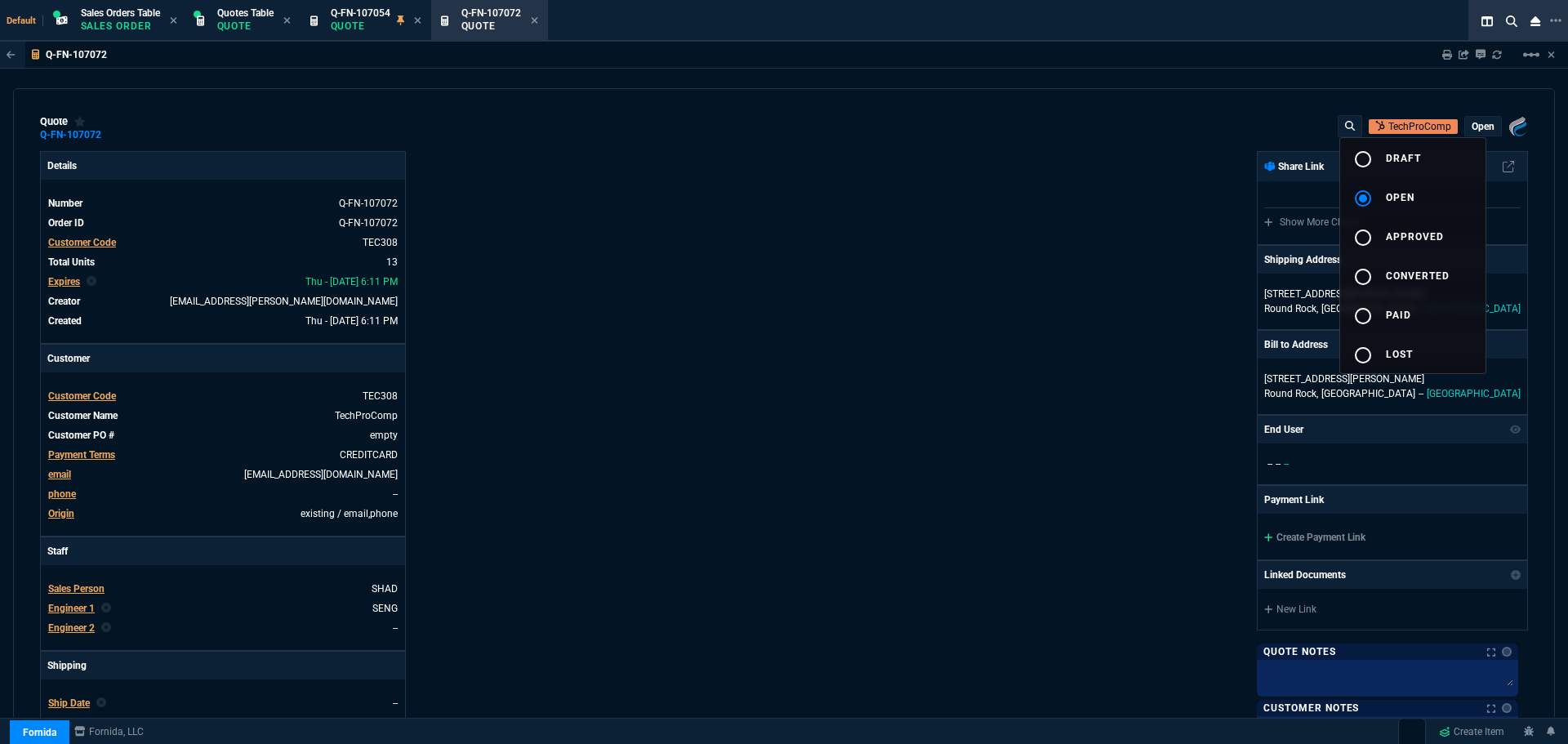
type input "550"
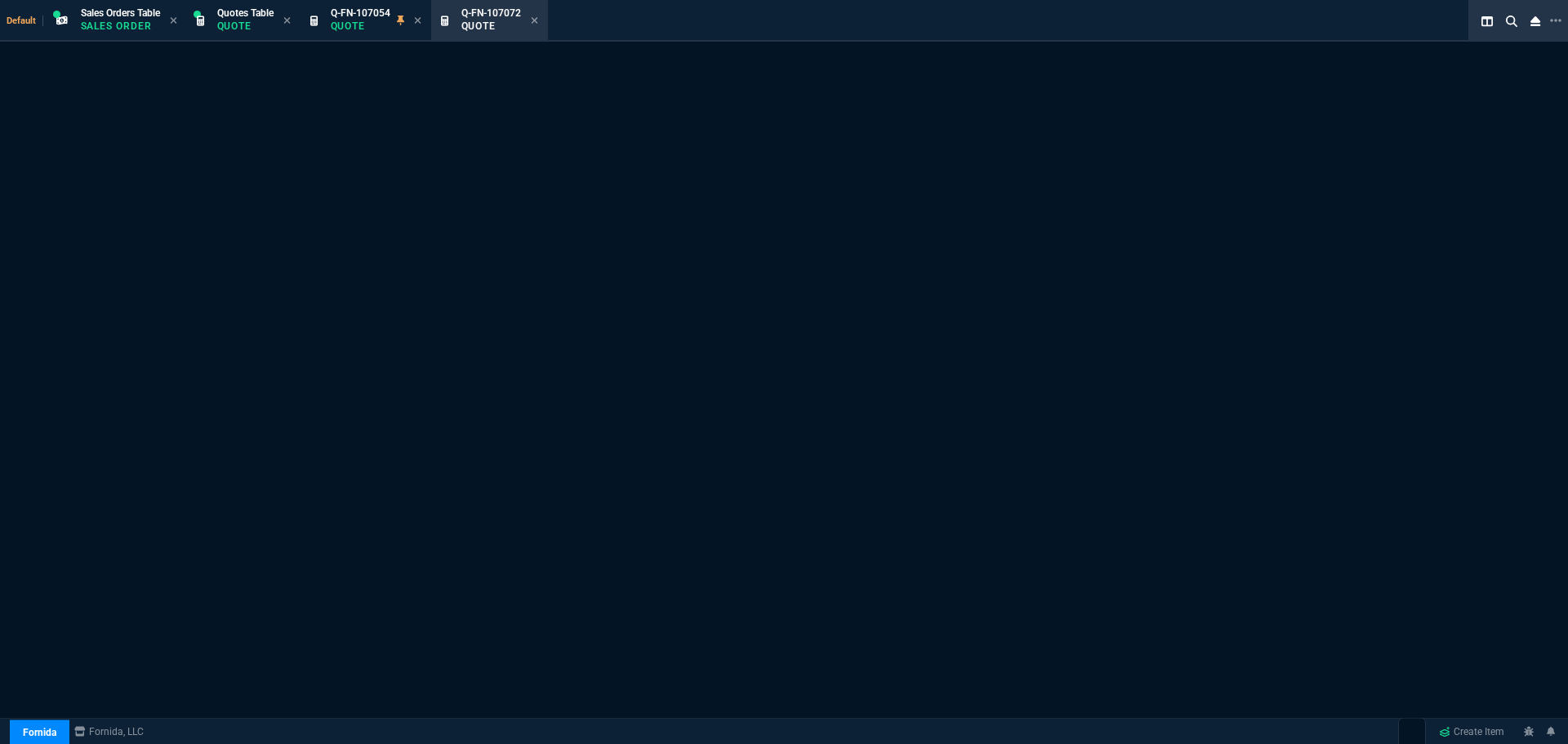
select select "12: [PERSON_NAME]"
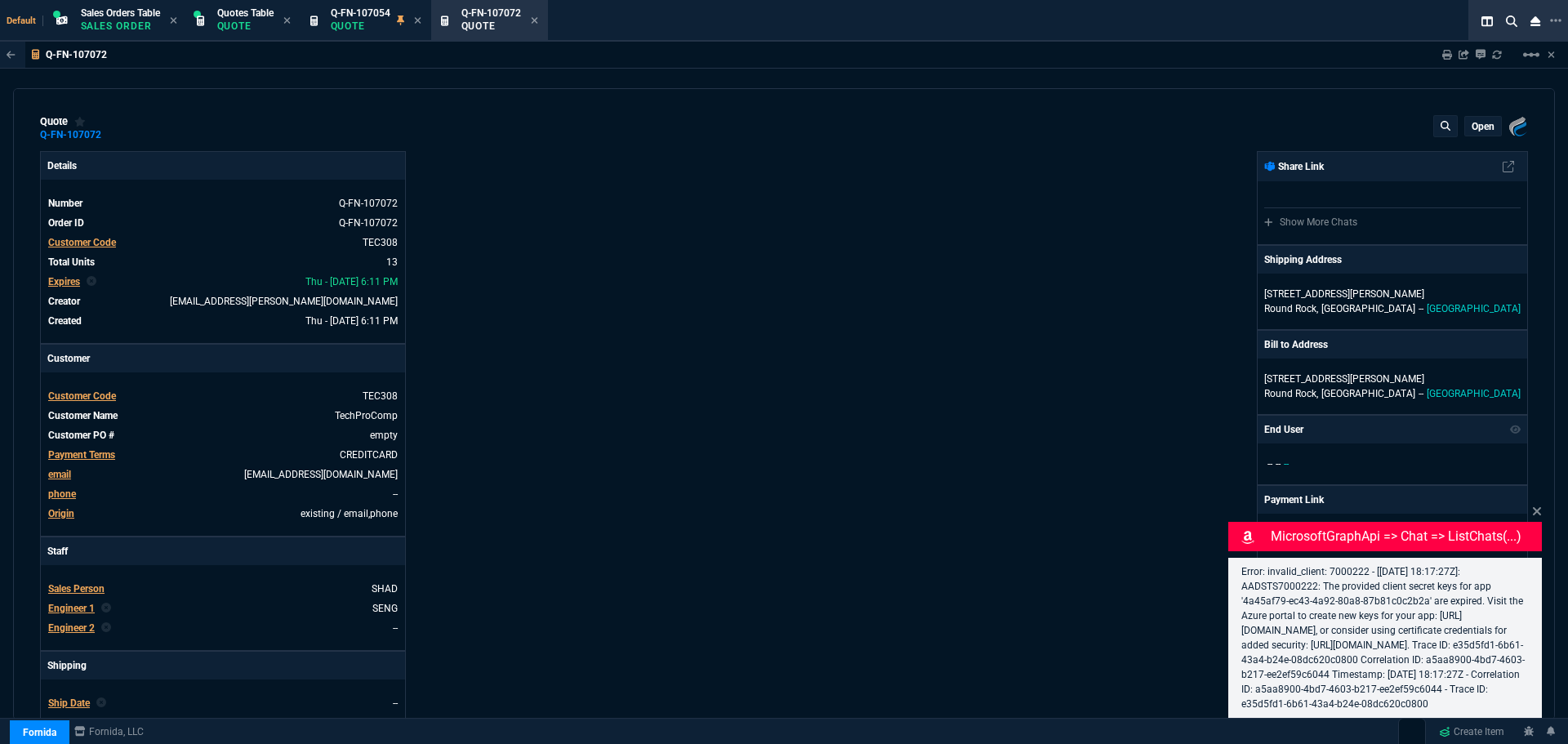
type input "21"
type input "2874"
type input "25"
type input "550"
